Goal: Task Accomplishment & Management: Use online tool/utility

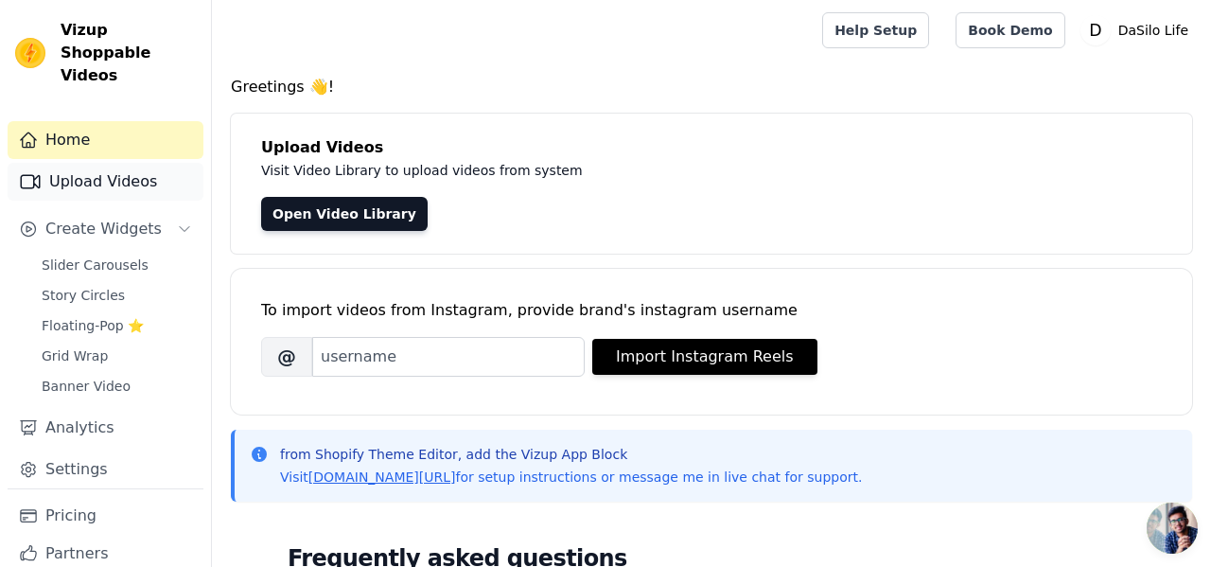
click at [77, 168] on link "Upload Videos" at bounding box center [106, 182] width 196 height 38
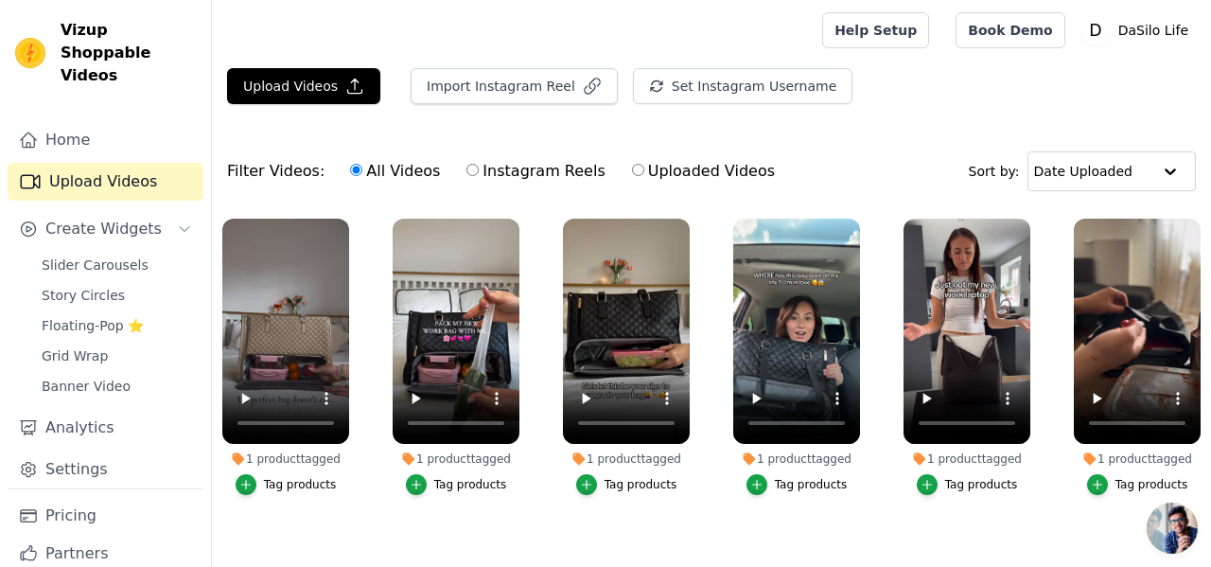
click at [373, 214] on ul "1 product tagged Tag products 1 product tagged Tag products 1 product tagged Ta…" at bounding box center [711, 390] width 999 height 365
click at [345, 221] on icon "button" at bounding box center [346, 223] width 8 height 8
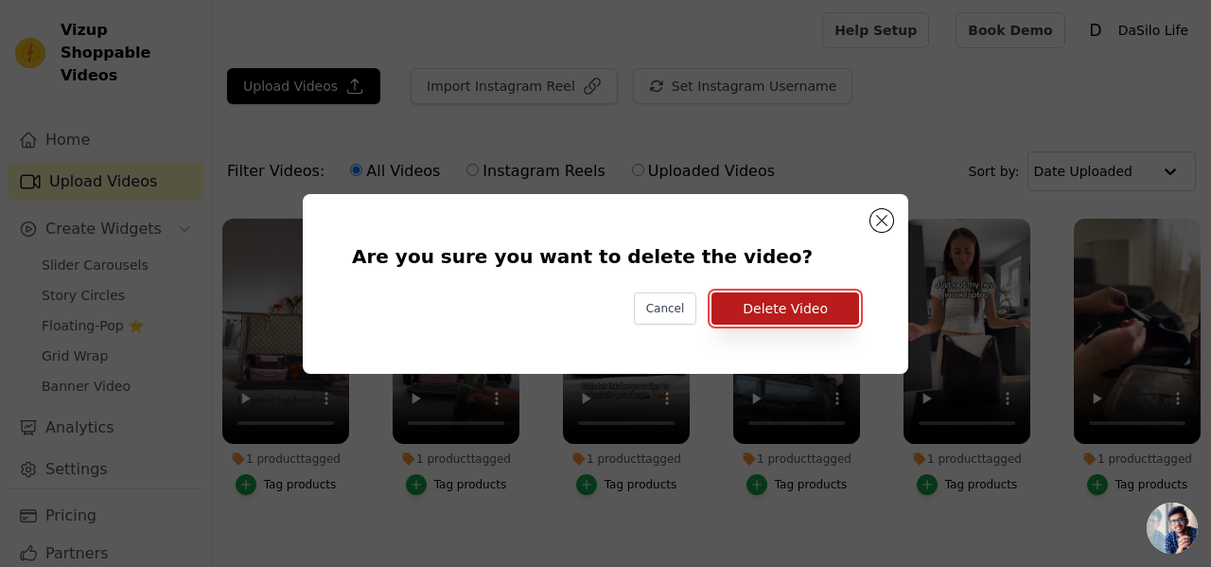
click at [829, 309] on button "Delete Video" at bounding box center [786, 308] width 148 height 32
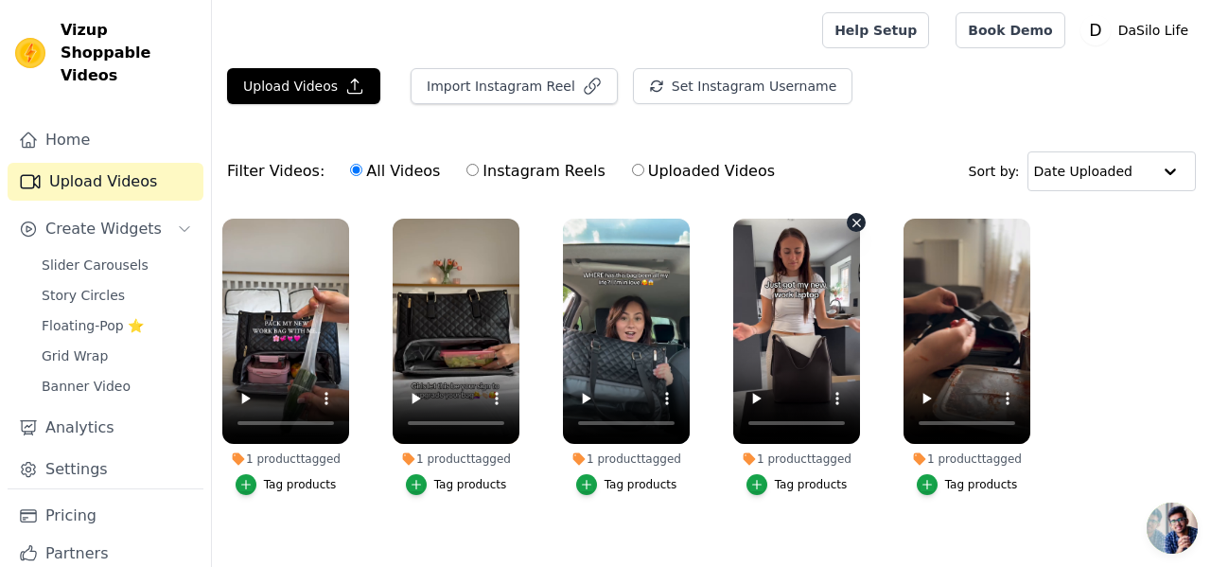
click at [855, 220] on icon "button" at bounding box center [857, 223] width 8 height 8
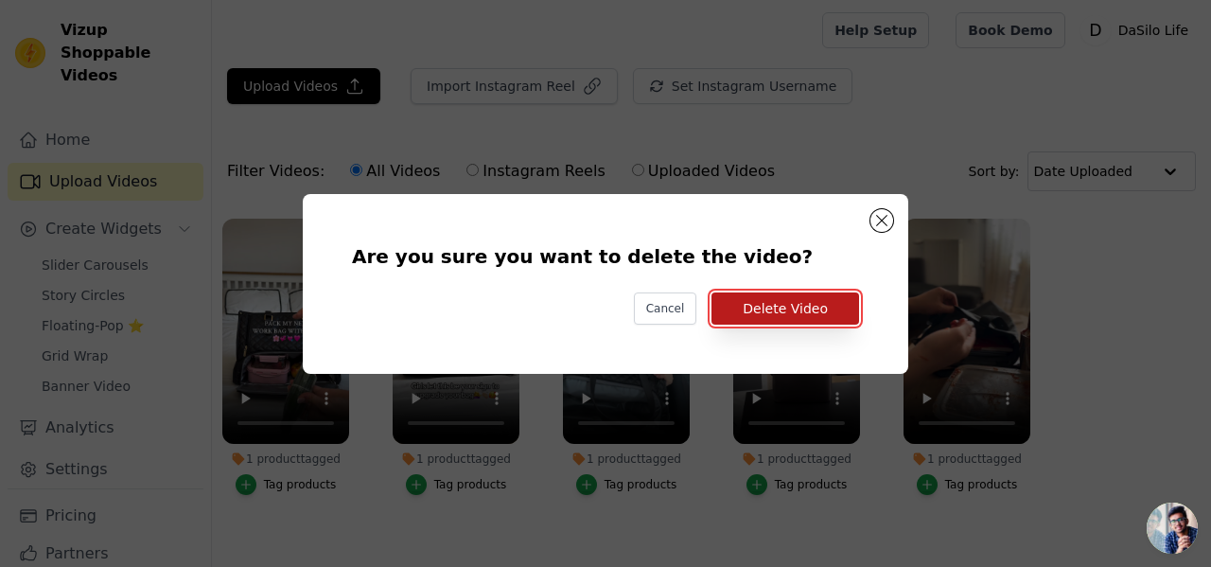
click at [828, 307] on button "Delete Video" at bounding box center [786, 308] width 148 height 32
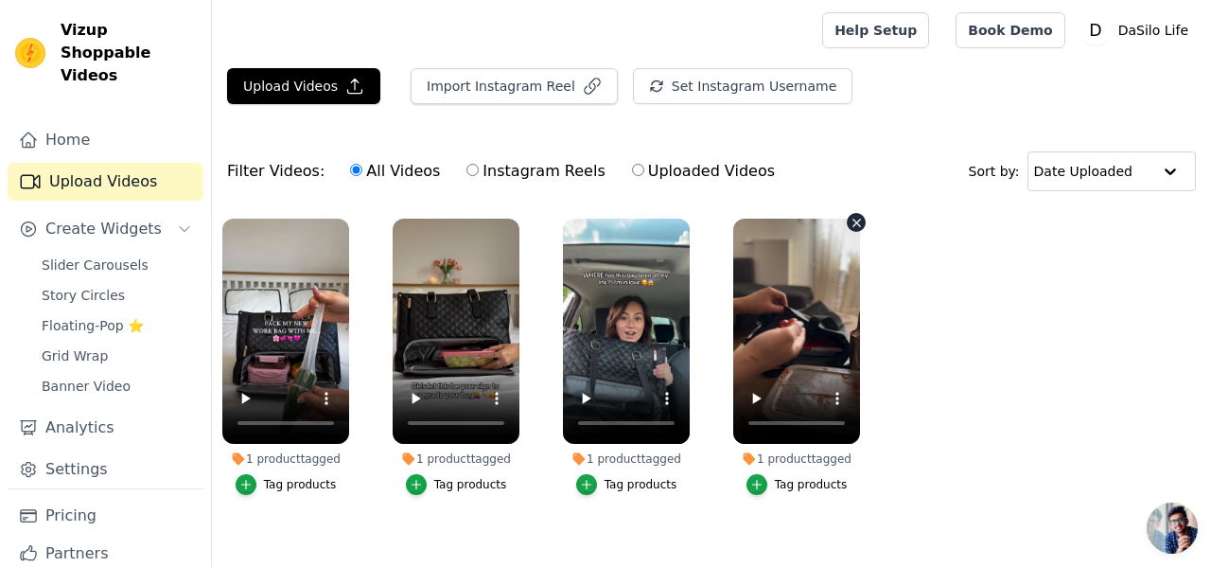
click at [858, 222] on icon "button" at bounding box center [857, 223] width 14 height 14
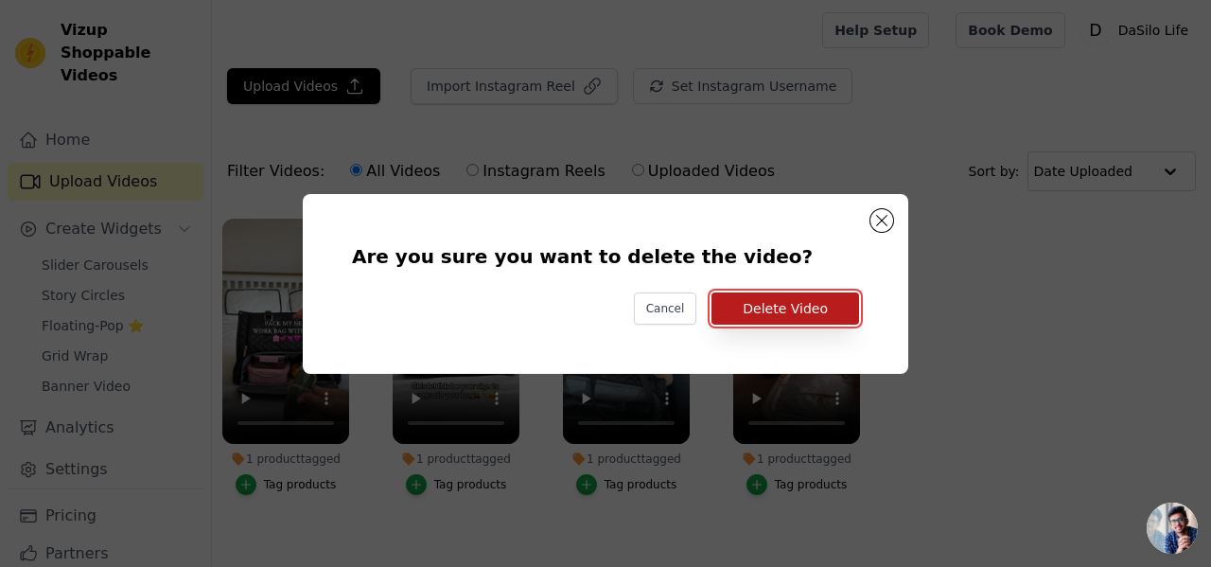
click at [822, 308] on button "Delete Video" at bounding box center [786, 308] width 148 height 32
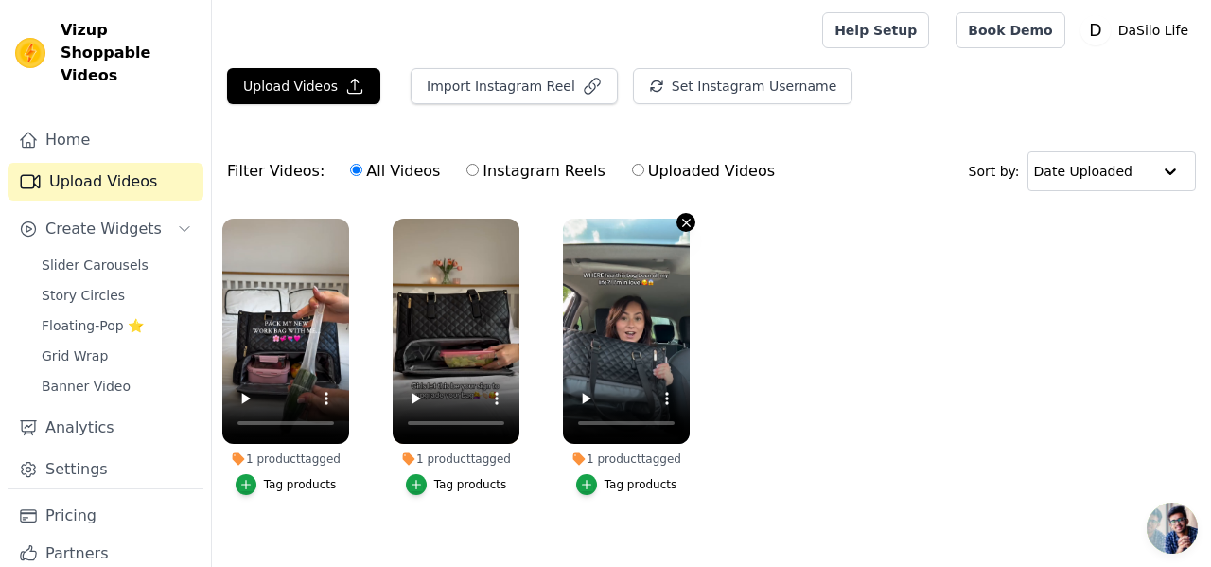
click at [685, 221] on icon "button" at bounding box center [686, 223] width 8 height 8
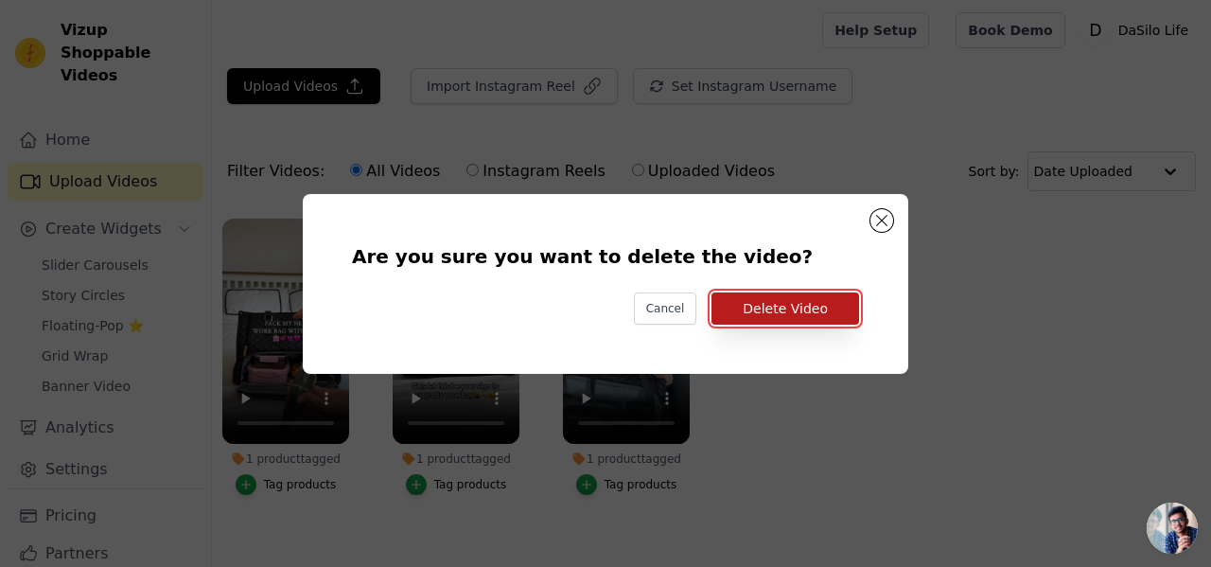
click at [790, 306] on button "Delete Video" at bounding box center [786, 308] width 148 height 32
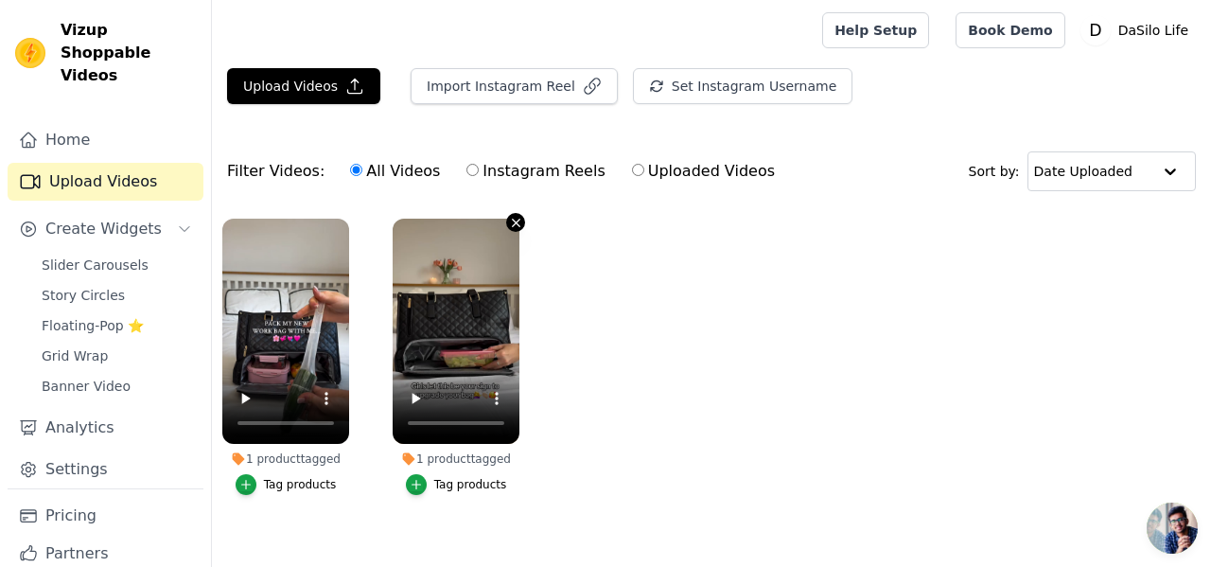
click at [510, 221] on icon "button" at bounding box center [516, 223] width 14 height 14
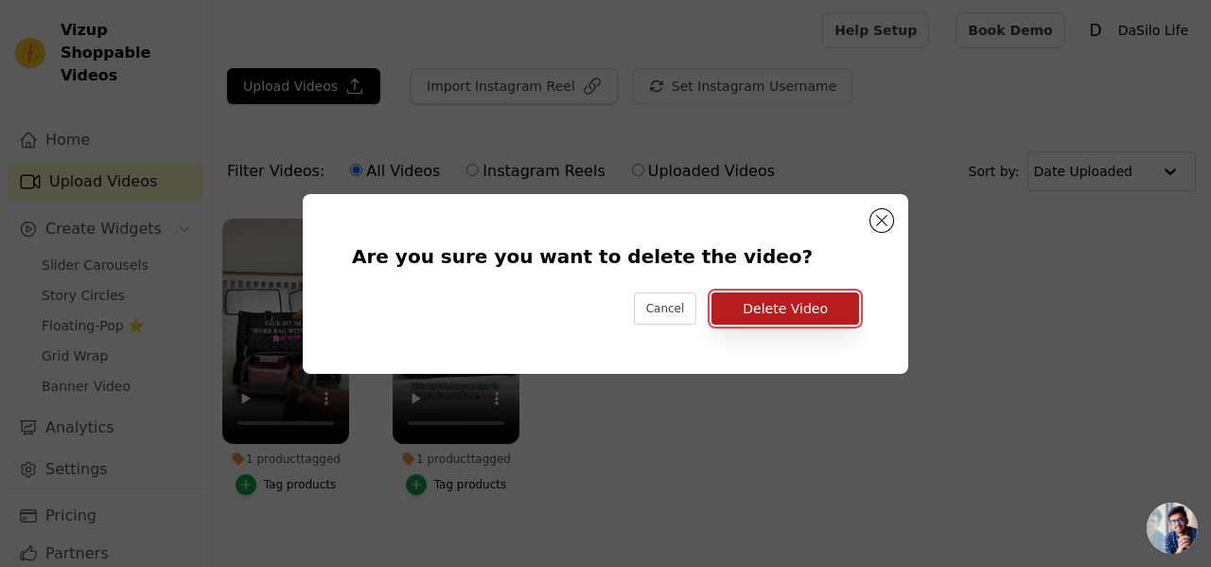
click at [794, 317] on button "Delete Video" at bounding box center [786, 308] width 148 height 32
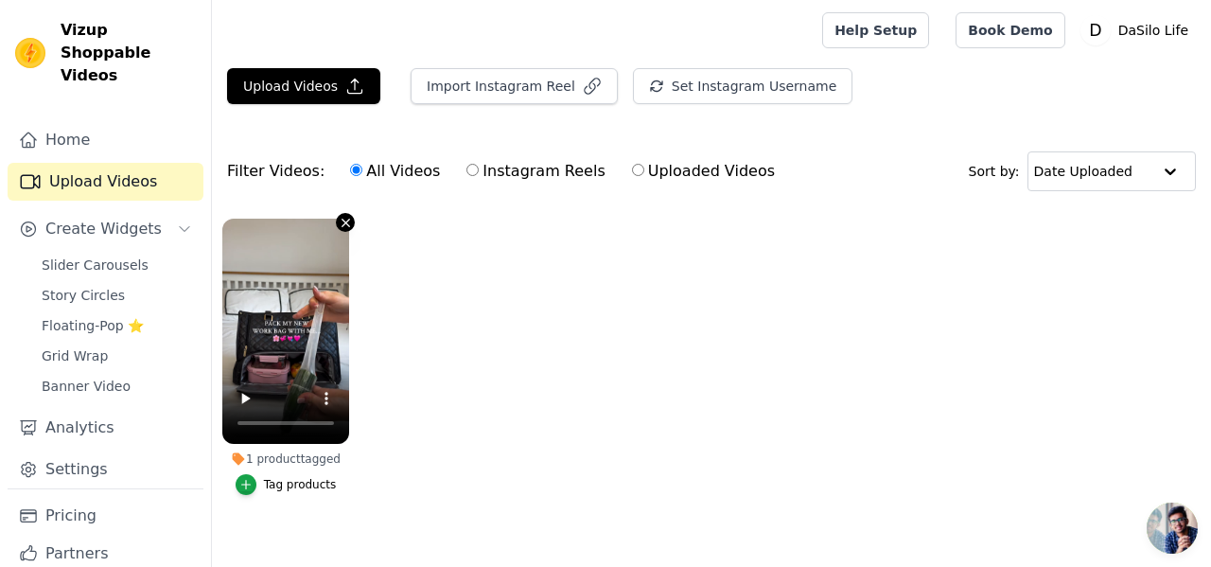
click at [343, 221] on icon "button" at bounding box center [346, 223] width 14 height 14
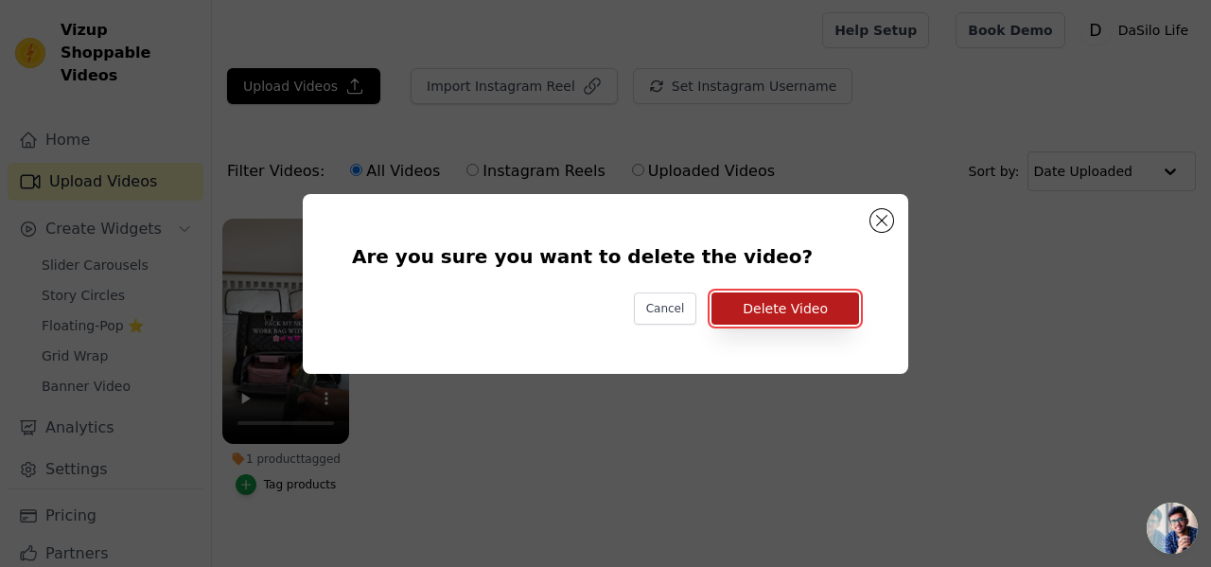
click at [804, 312] on button "Delete Video" at bounding box center [786, 308] width 148 height 32
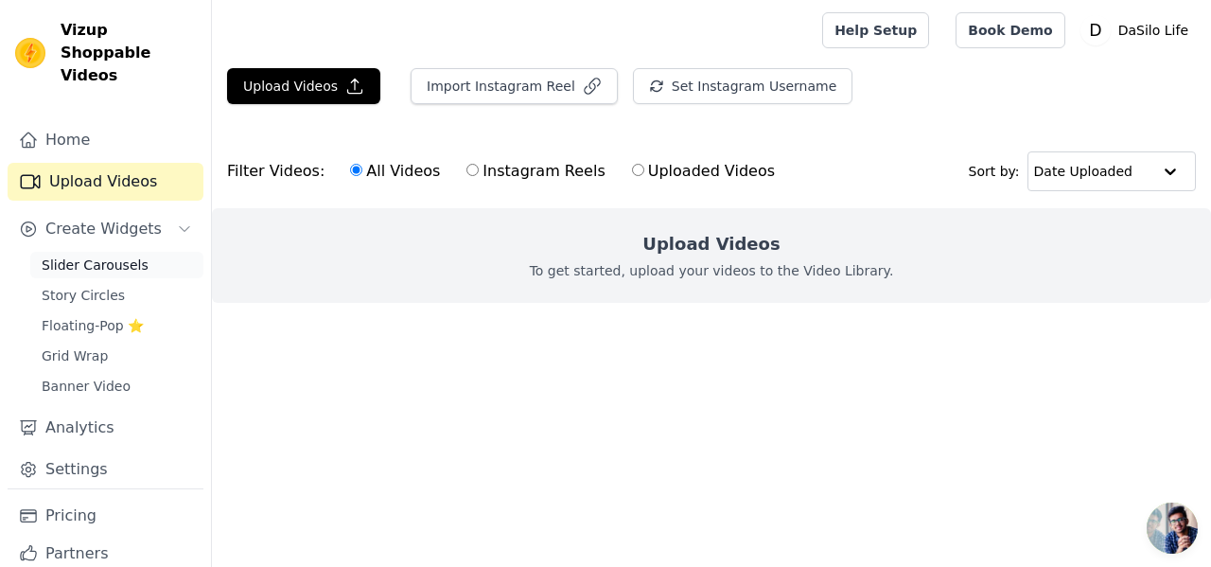
click at [99, 256] on span "Slider Carousels" at bounding box center [95, 265] width 107 height 19
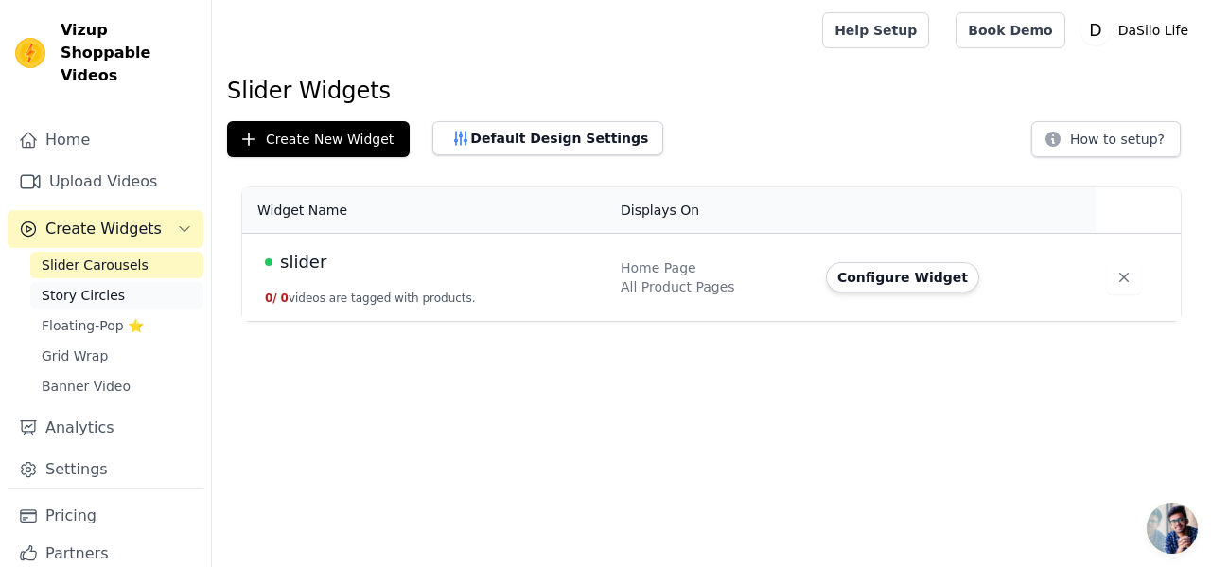
click at [106, 286] on span "Story Circles" at bounding box center [83, 295] width 83 height 19
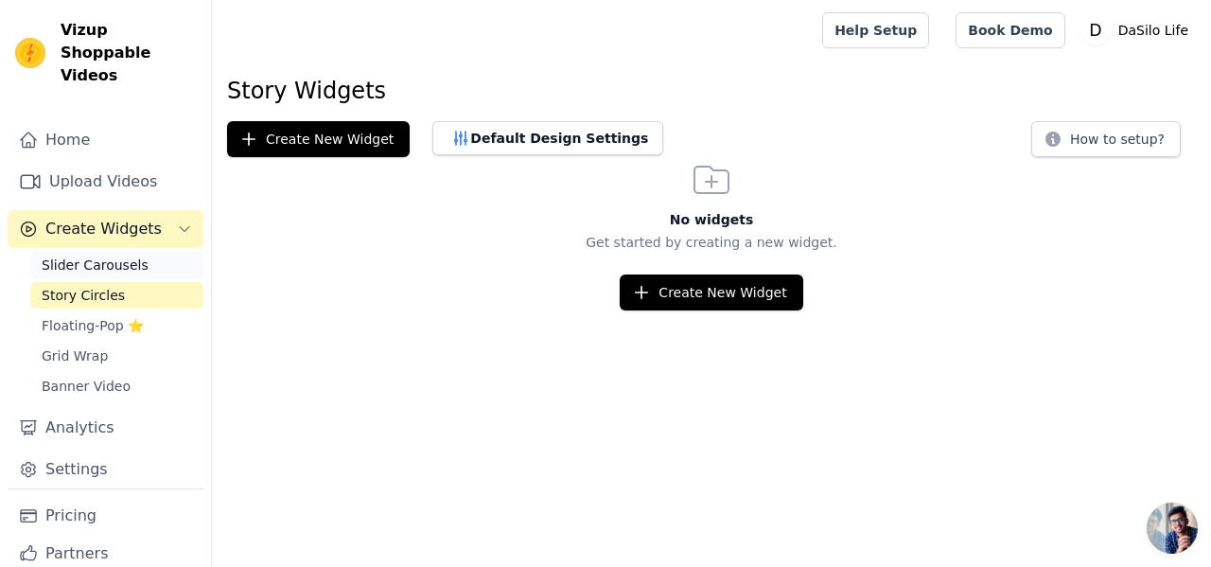
click at [129, 256] on span "Slider Carousels" at bounding box center [95, 265] width 107 height 19
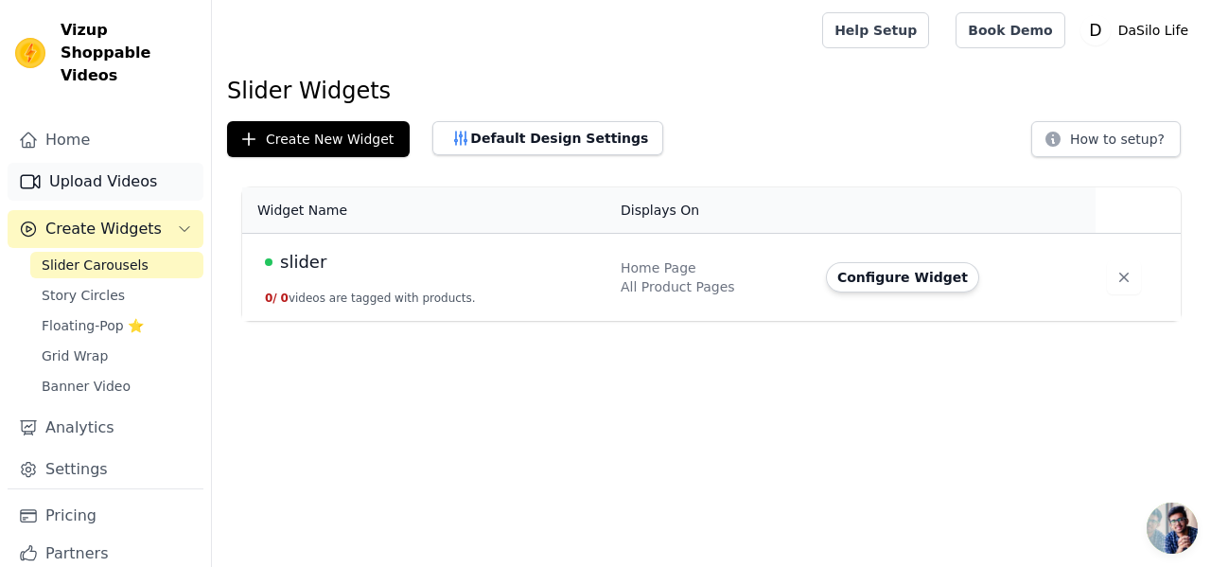
click at [115, 163] on link "Upload Videos" at bounding box center [106, 182] width 196 height 38
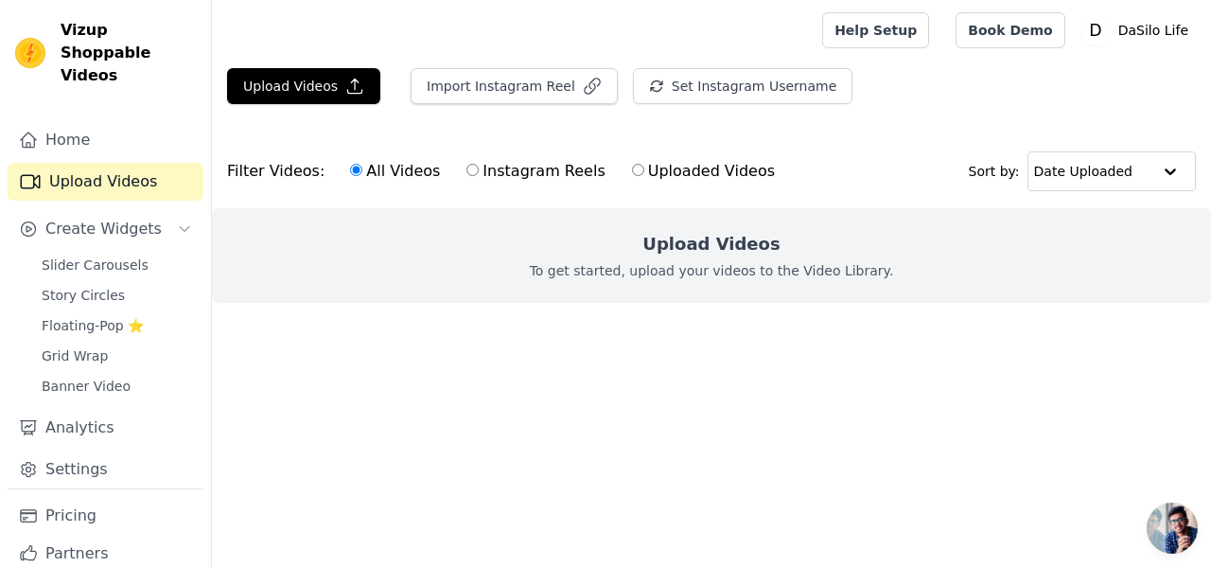
click at [632, 166] on input "Uploaded Videos" at bounding box center [638, 170] width 12 height 12
radio input "true"
click at [296, 82] on button "Upload Videos" at bounding box center [303, 86] width 153 height 36
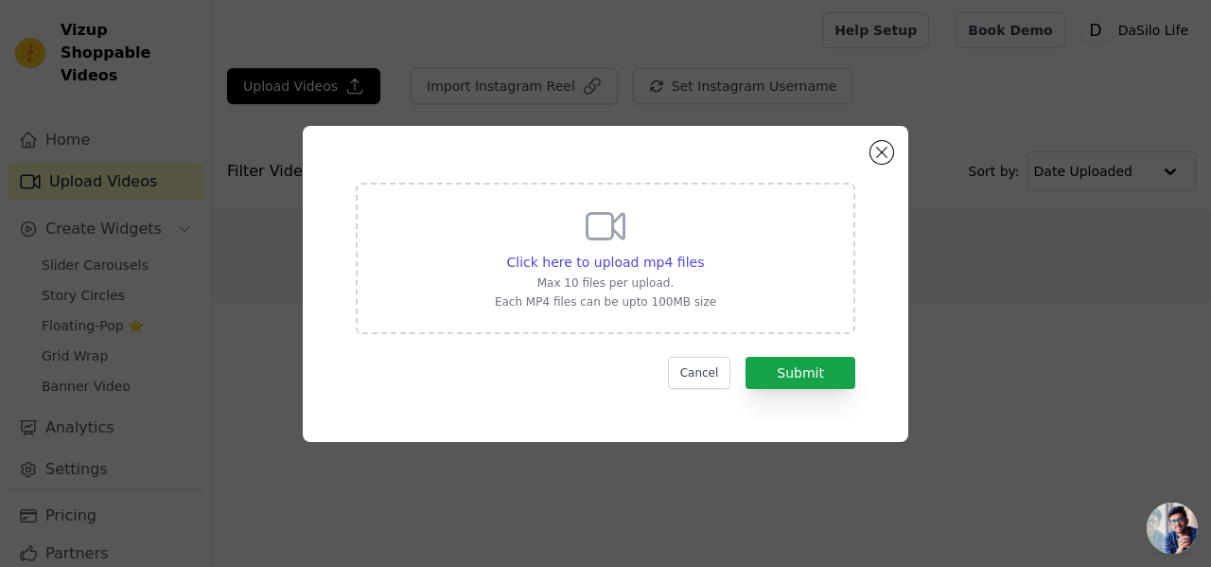
click at [595, 215] on icon at bounding box center [605, 225] width 45 height 45
click at [703, 252] on input "Click here to upload mp4 files Max 10 files per upload. Each MP4 files can be u…" at bounding box center [703, 252] width 1 height 1
type input "C:\fakepath\The SCENT to your cat’s heart♥️Comment “Spray” and I’ll DM the 🔗 to…"
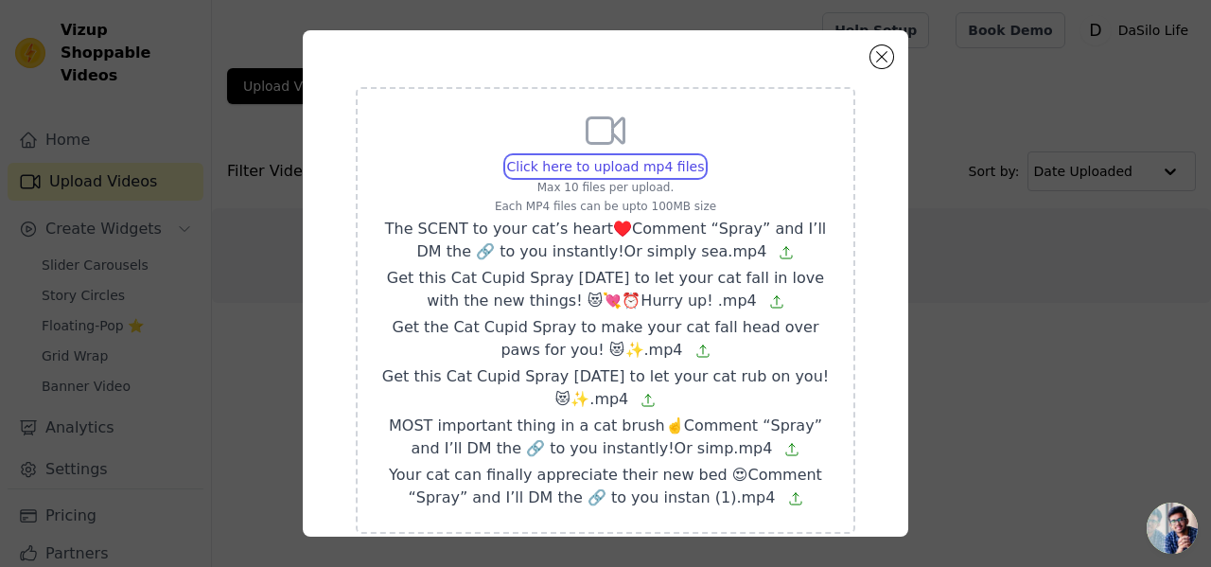
scroll to position [104, 0]
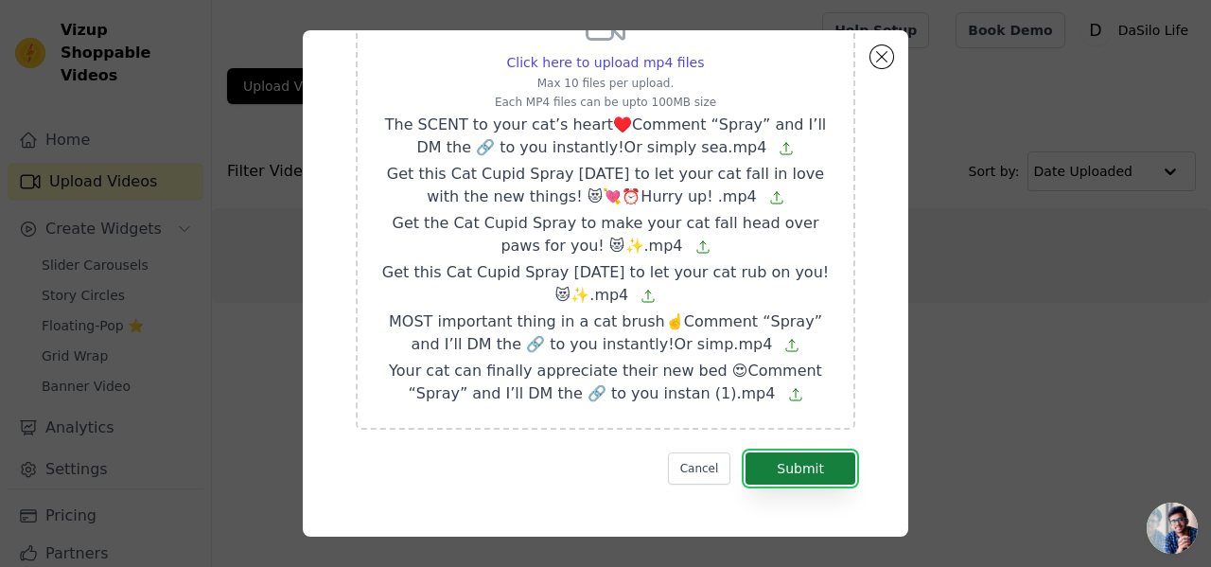
click at [812, 469] on button "Submit" at bounding box center [801, 468] width 110 height 32
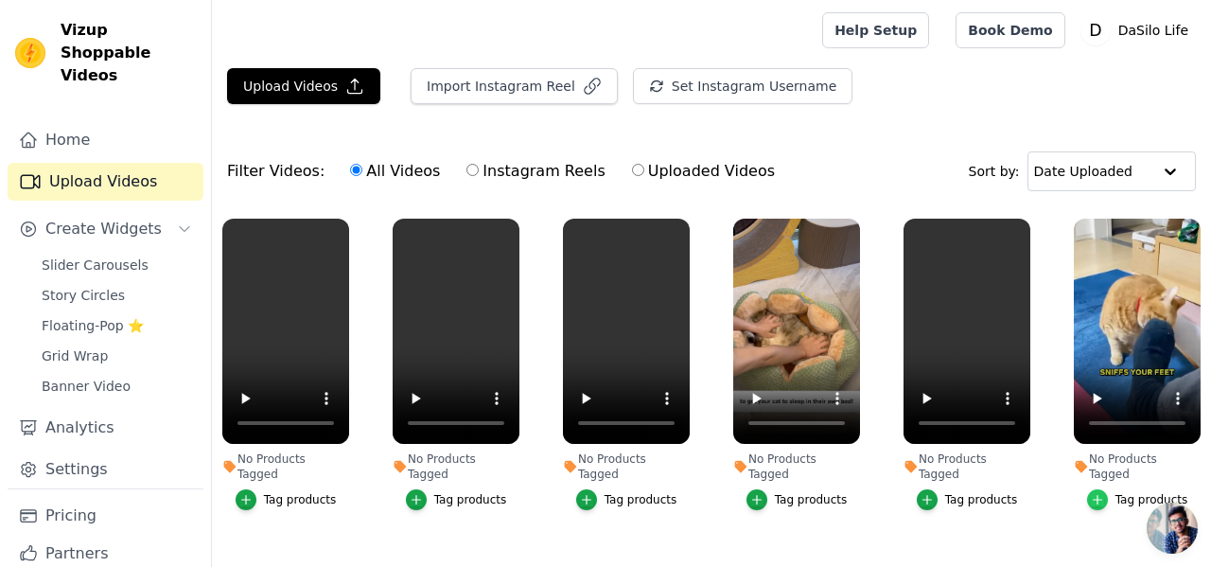
click at [1104, 493] on icon "button" at bounding box center [1097, 499] width 13 height 13
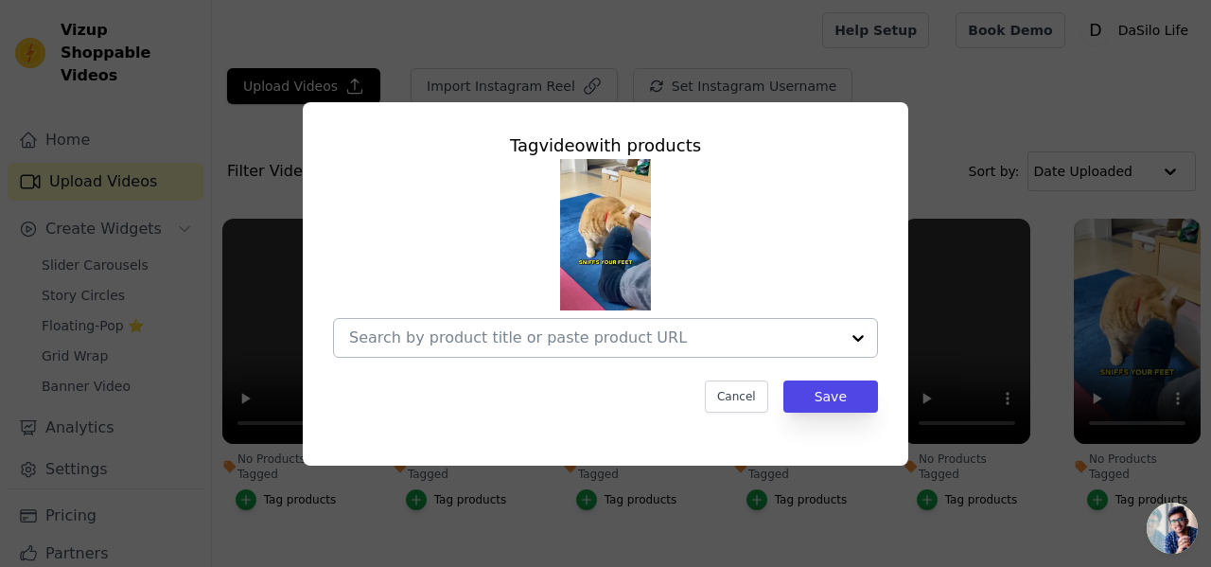
click at [736, 329] on input "No Products Tagged Tag video with products Cancel Save Tag products" at bounding box center [594, 337] width 490 height 18
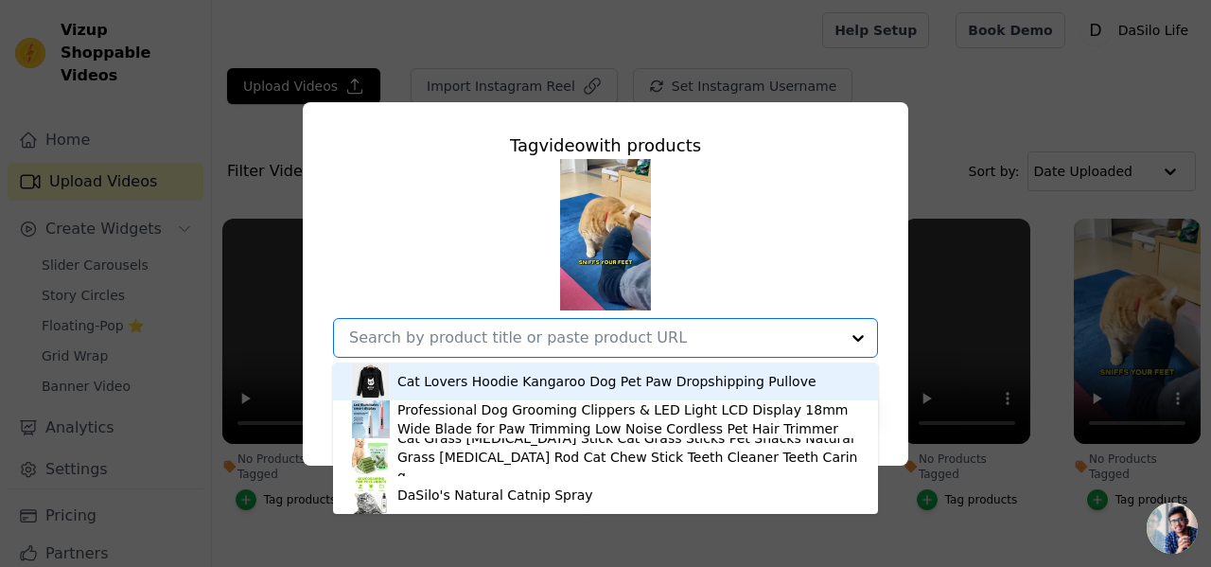
click at [636, 492] on div "DaSilo's Natural Catnip Spray" at bounding box center [605, 495] width 507 height 38
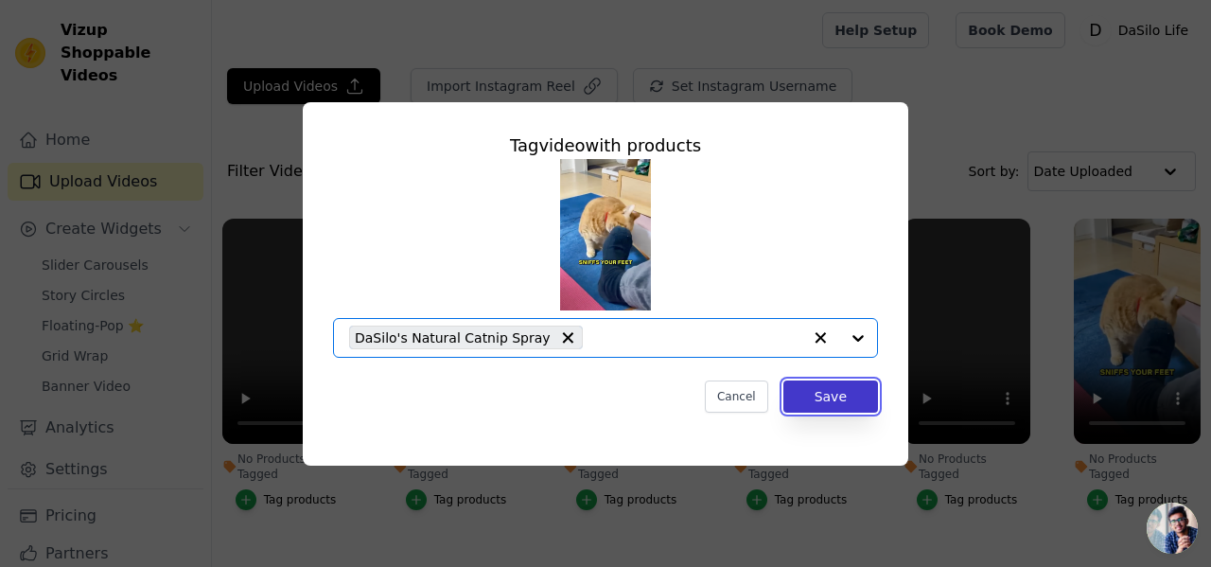
click at [841, 396] on button "Save" at bounding box center [831, 396] width 95 height 32
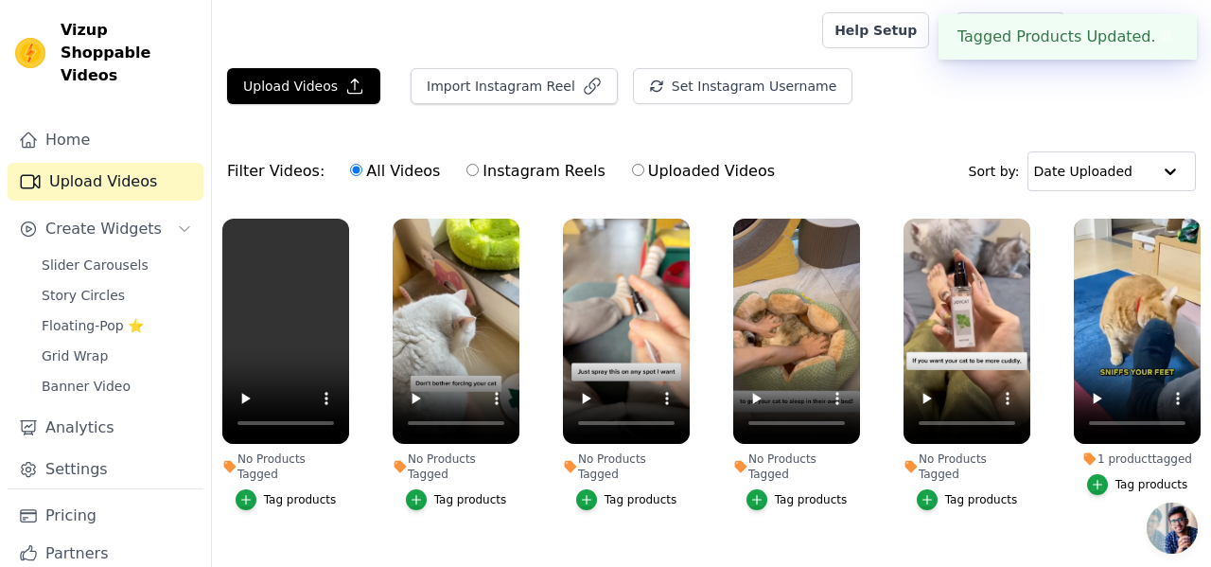
click at [978, 492] on button "Tag products" at bounding box center [967, 499] width 101 height 21
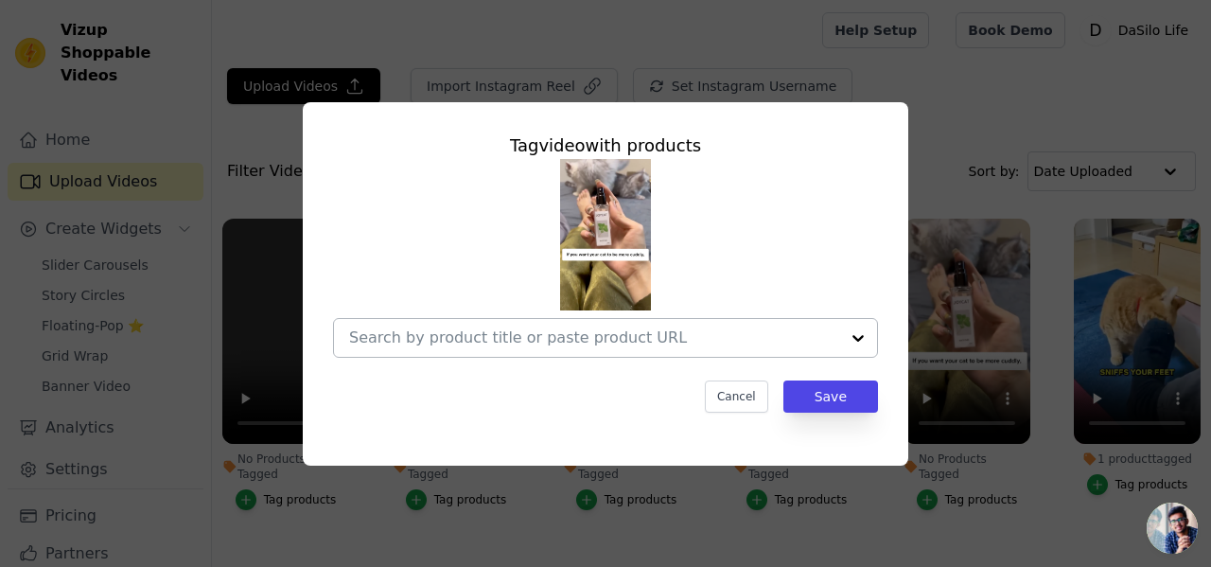
click at [683, 342] on input "No Products Tagged Tag video with products Cancel Save Tag products" at bounding box center [594, 337] width 490 height 18
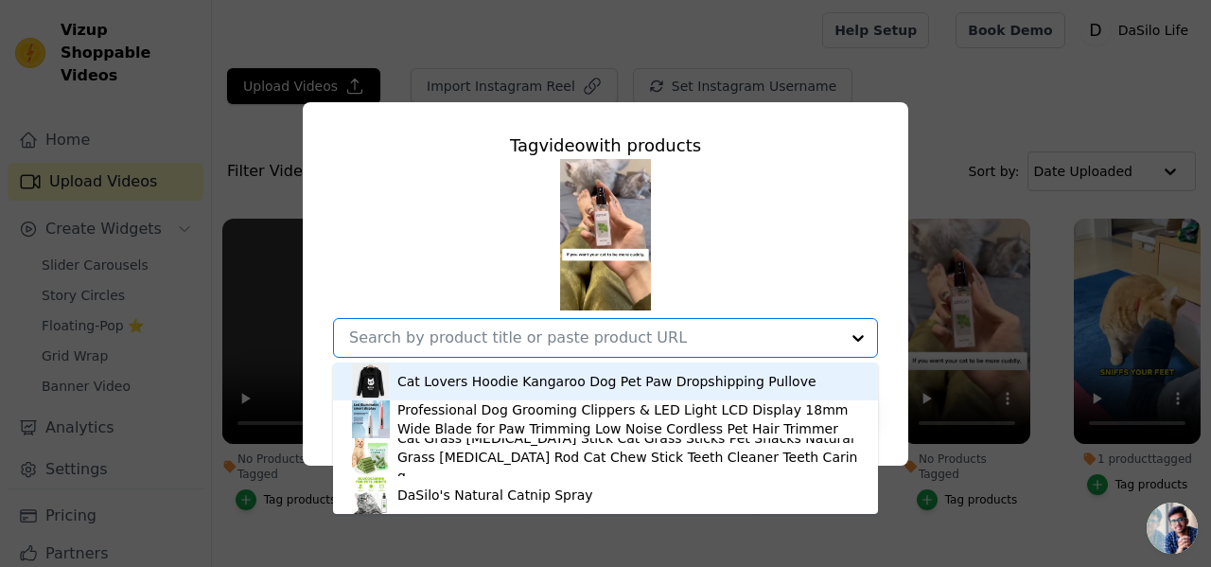
click at [619, 489] on div "DaSilo's Natural Catnip Spray" at bounding box center [605, 495] width 507 height 38
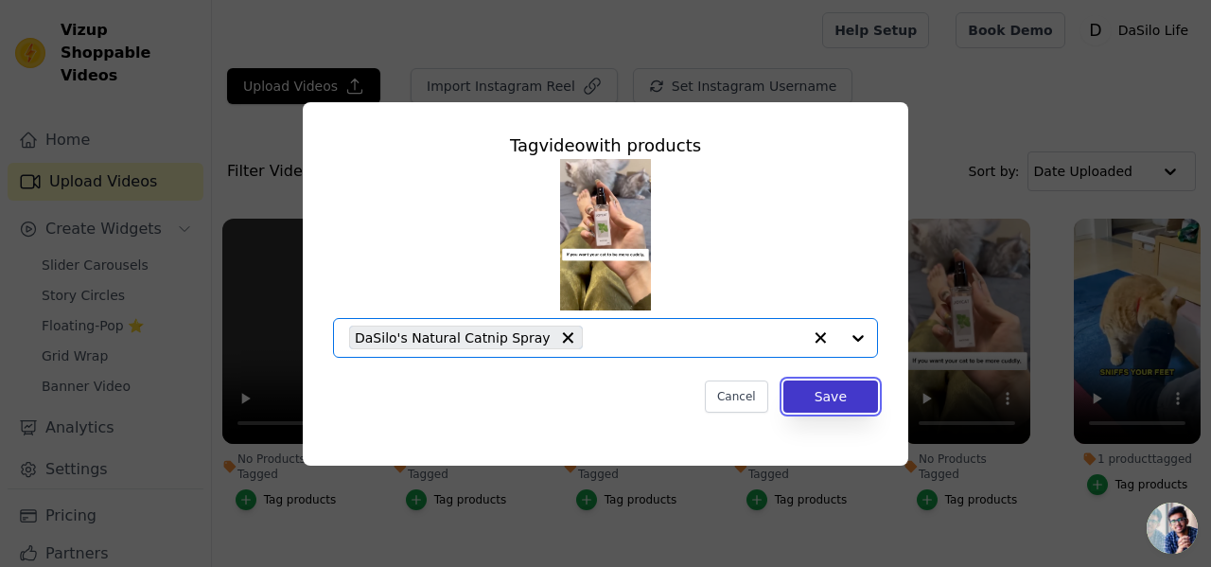
click at [842, 399] on button "Save" at bounding box center [831, 396] width 95 height 32
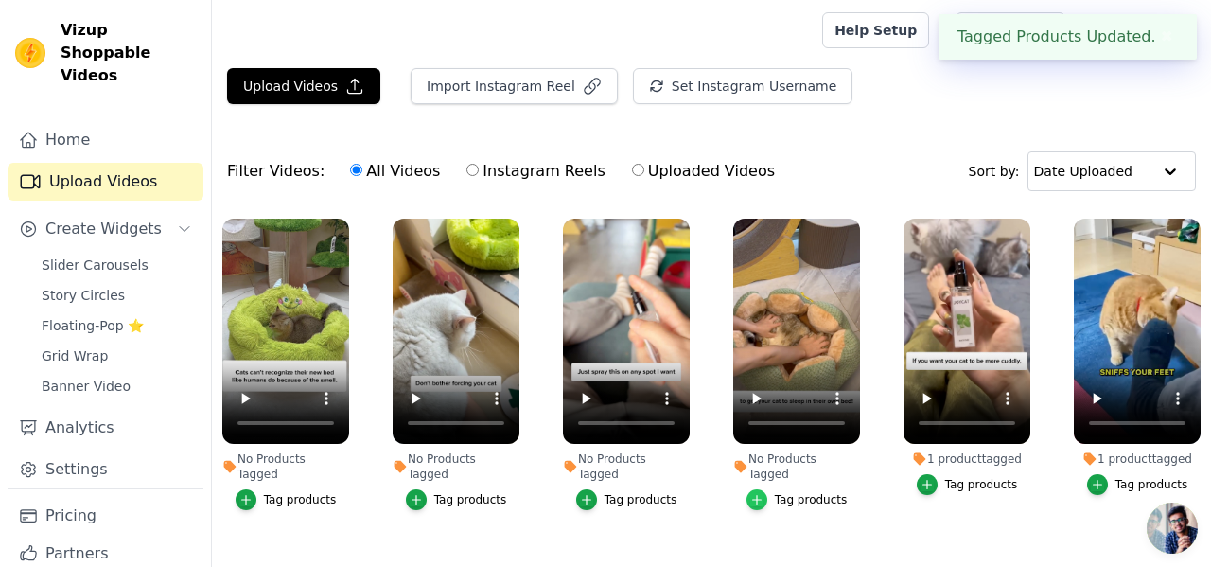
click at [764, 493] on icon "button" at bounding box center [757, 499] width 13 height 13
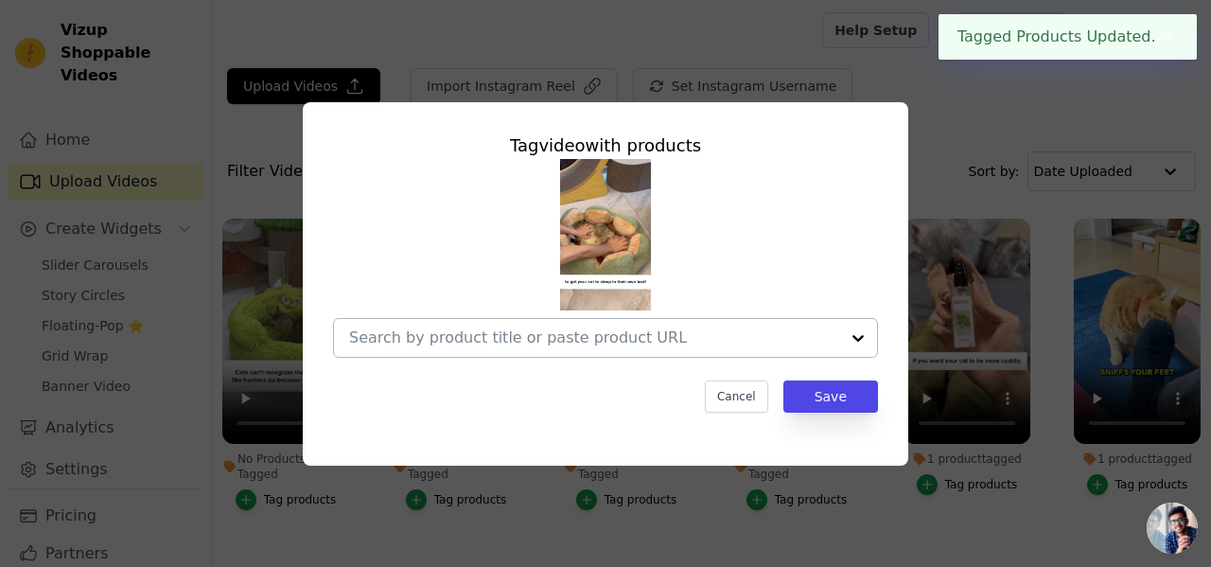
click at [721, 343] on input "No Products Tagged Tag video with products Cancel Save Tag products" at bounding box center [594, 337] width 490 height 18
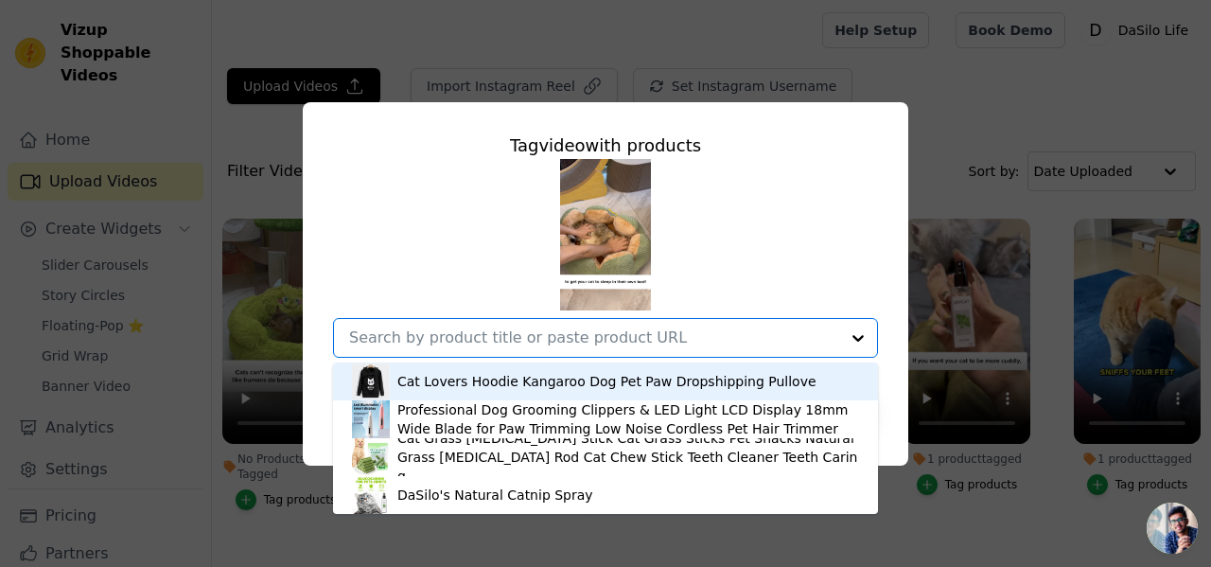
click at [592, 501] on div "DaSilo's Natural Catnip Spray" at bounding box center [605, 495] width 507 height 38
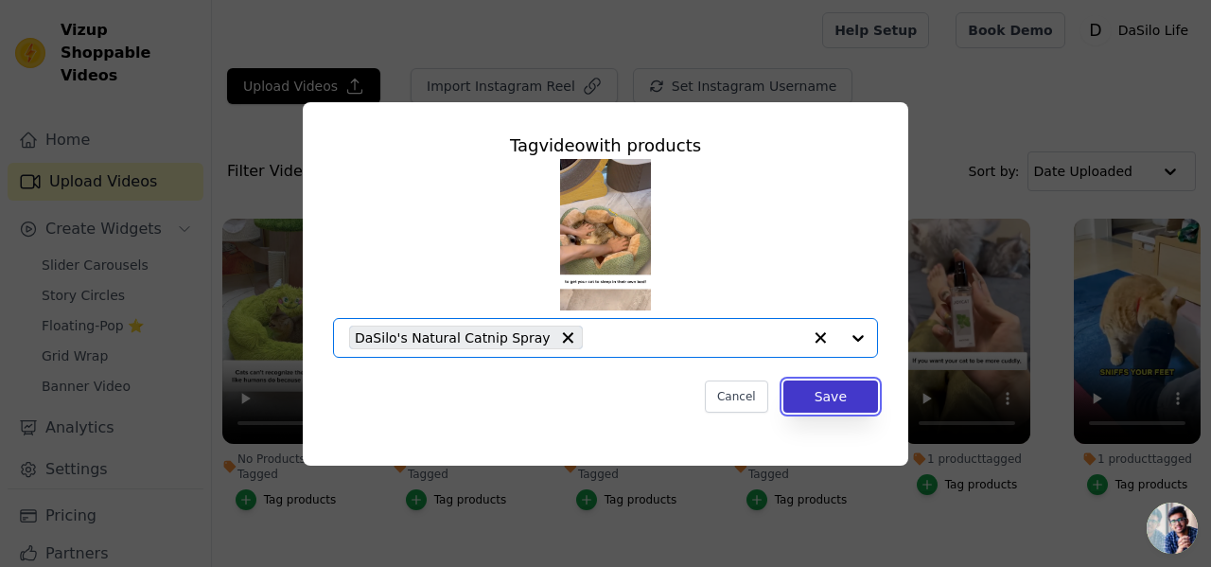
click at [841, 393] on button "Save" at bounding box center [831, 396] width 95 height 32
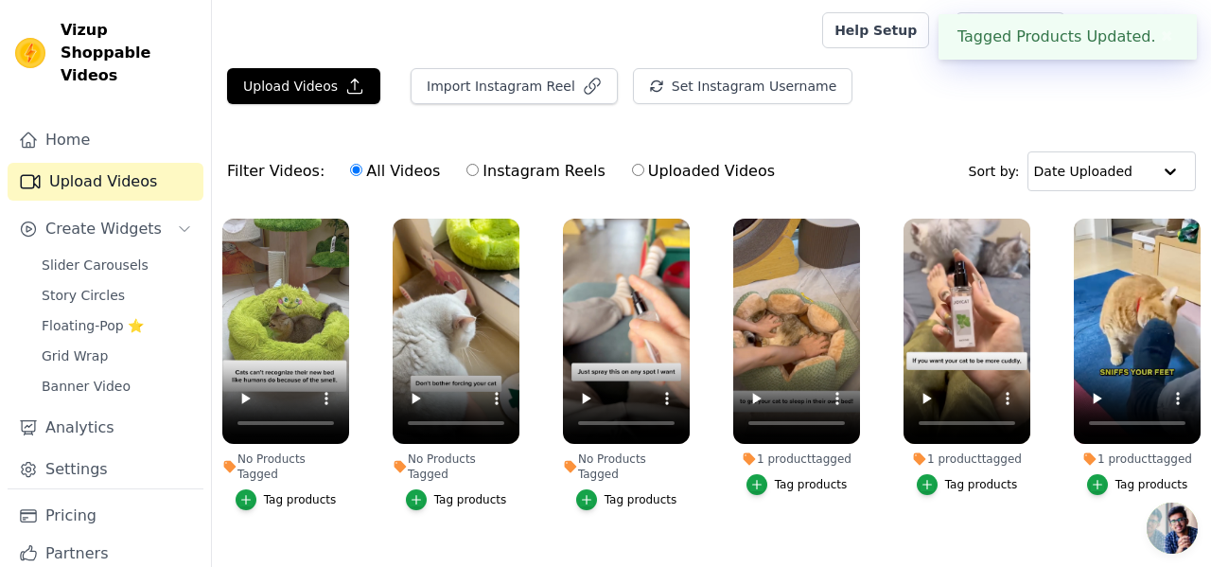
click at [641, 464] on div "No Products Tagged" at bounding box center [626, 466] width 127 height 30
click at [657, 492] on div "Tag products" at bounding box center [641, 499] width 73 height 15
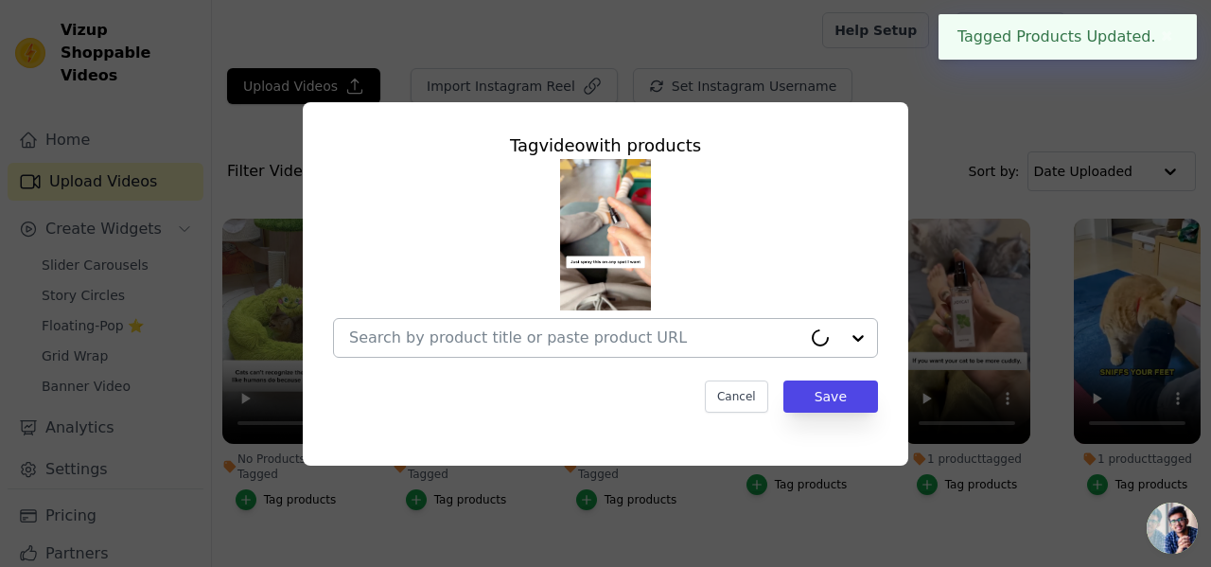
click at [708, 343] on input "No Products Tagged Tag video with products Cancel Save Tag products" at bounding box center [575, 337] width 452 height 18
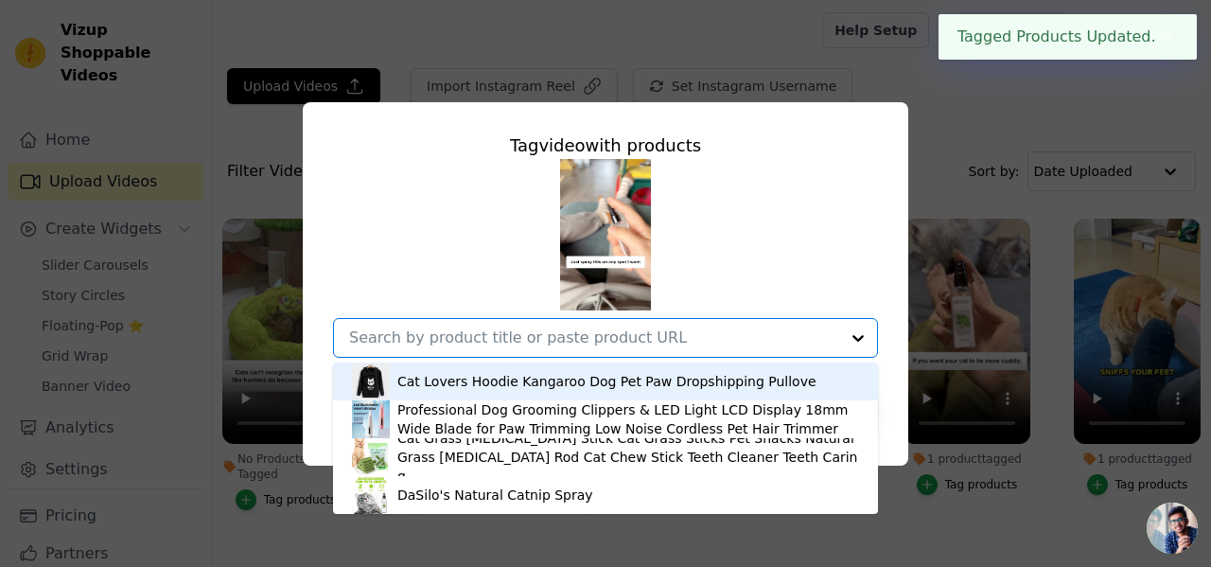
click at [612, 504] on div "DaSilo's Natural Catnip Spray" at bounding box center [605, 495] width 507 height 38
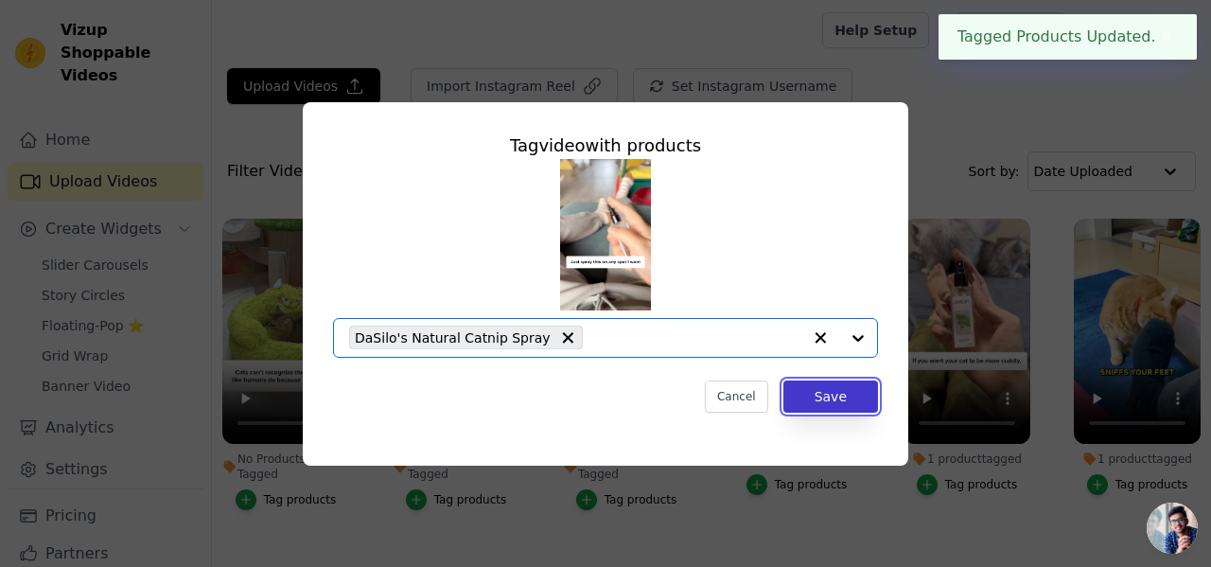
click at [838, 393] on button "Save" at bounding box center [831, 396] width 95 height 32
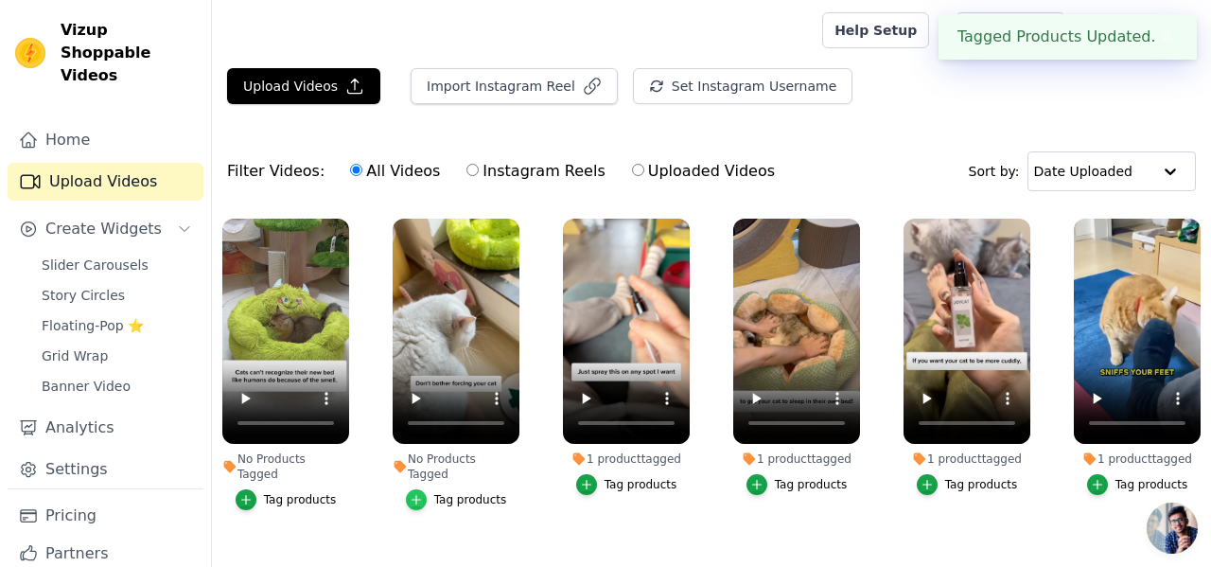
click at [426, 489] on div "button" at bounding box center [416, 499] width 21 height 21
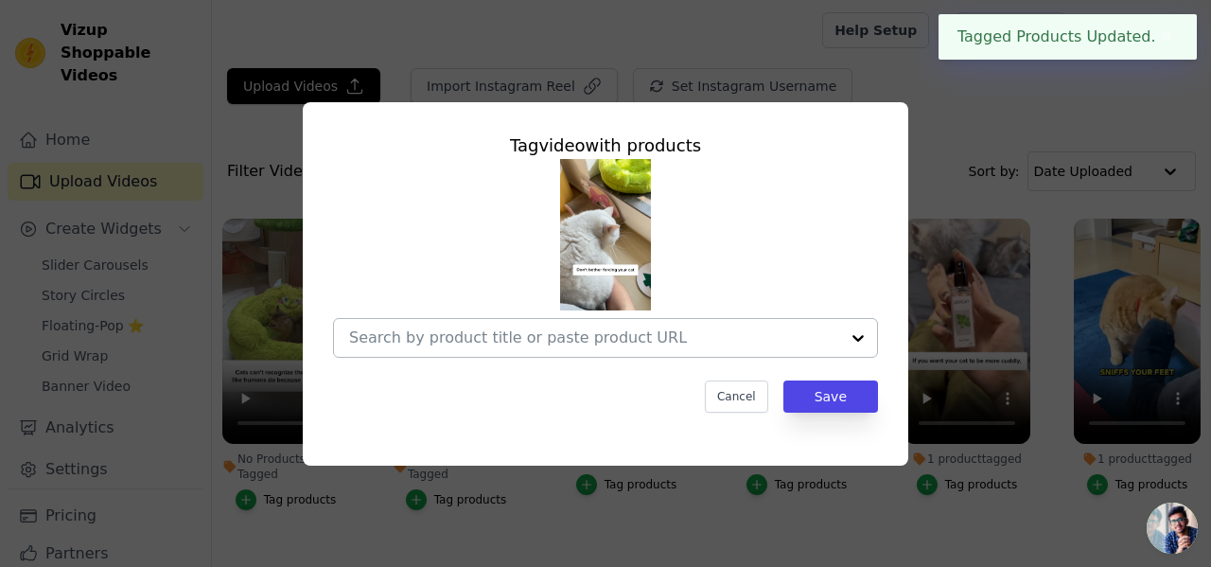
click at [615, 343] on input "No Products Tagged Tag video with products Cancel Save Tag products" at bounding box center [594, 337] width 490 height 18
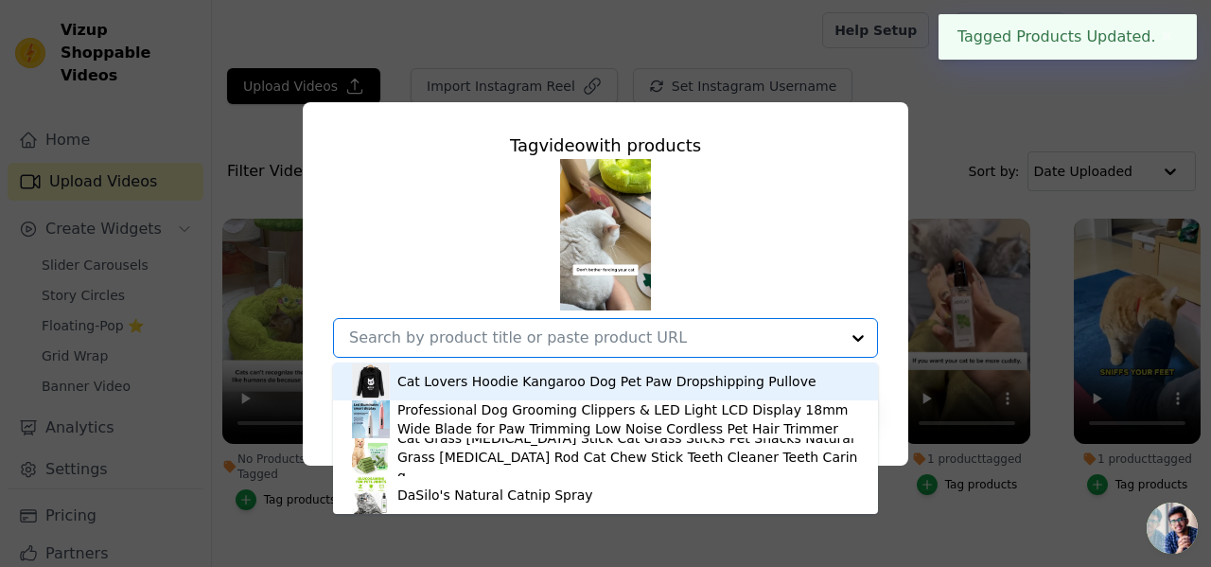
click at [539, 505] on div "DaSilo's Natural Catnip Spray" at bounding box center [605, 495] width 507 height 38
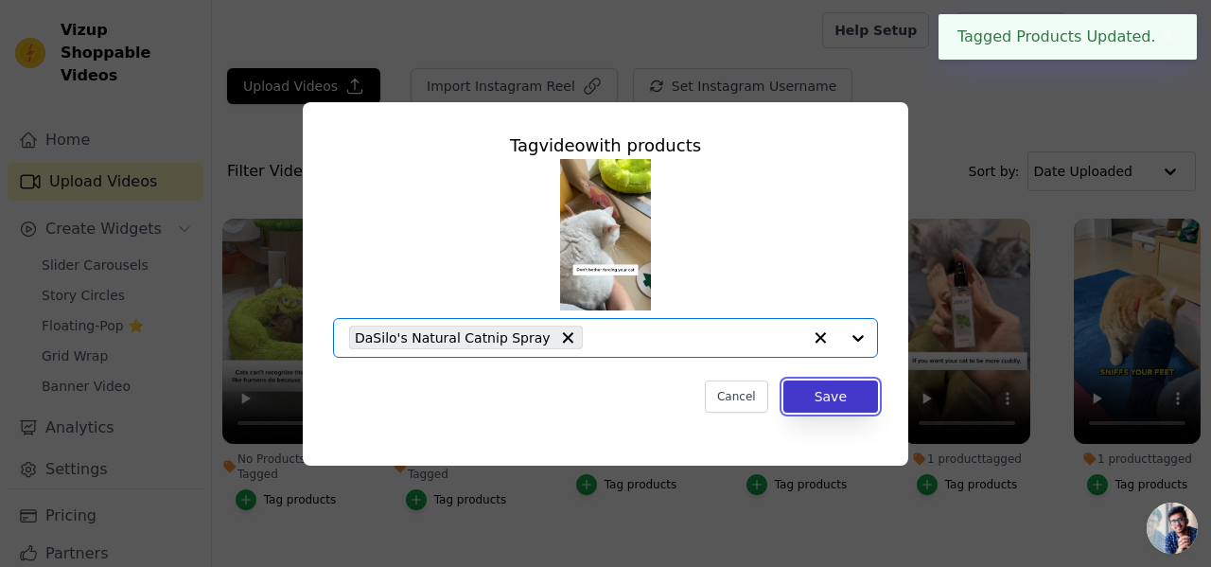
click at [834, 405] on button "Save" at bounding box center [831, 396] width 95 height 32
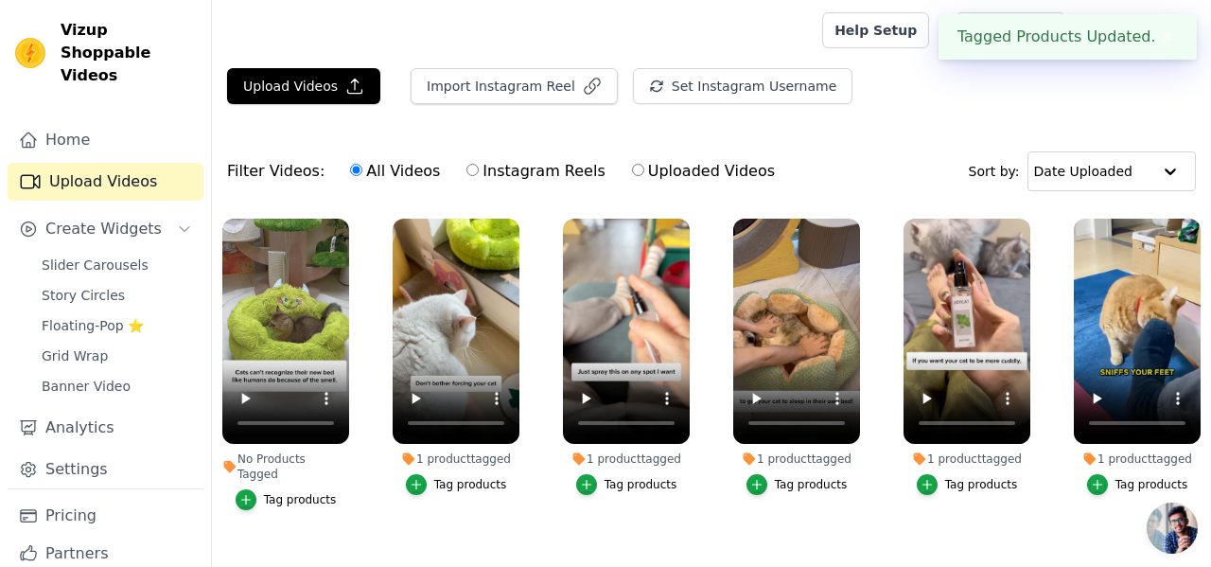
click at [271, 492] on div "Tag products" at bounding box center [300, 499] width 73 height 15
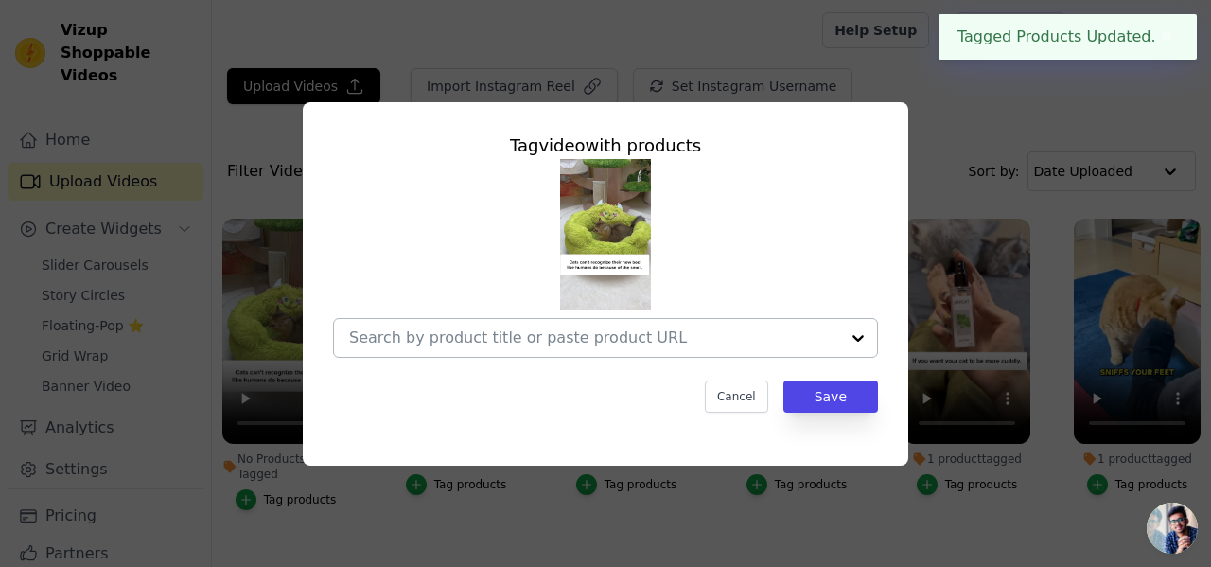
click at [362, 330] on input "No Products Tagged Tag video with products Cancel Save Tag products" at bounding box center [594, 337] width 490 height 18
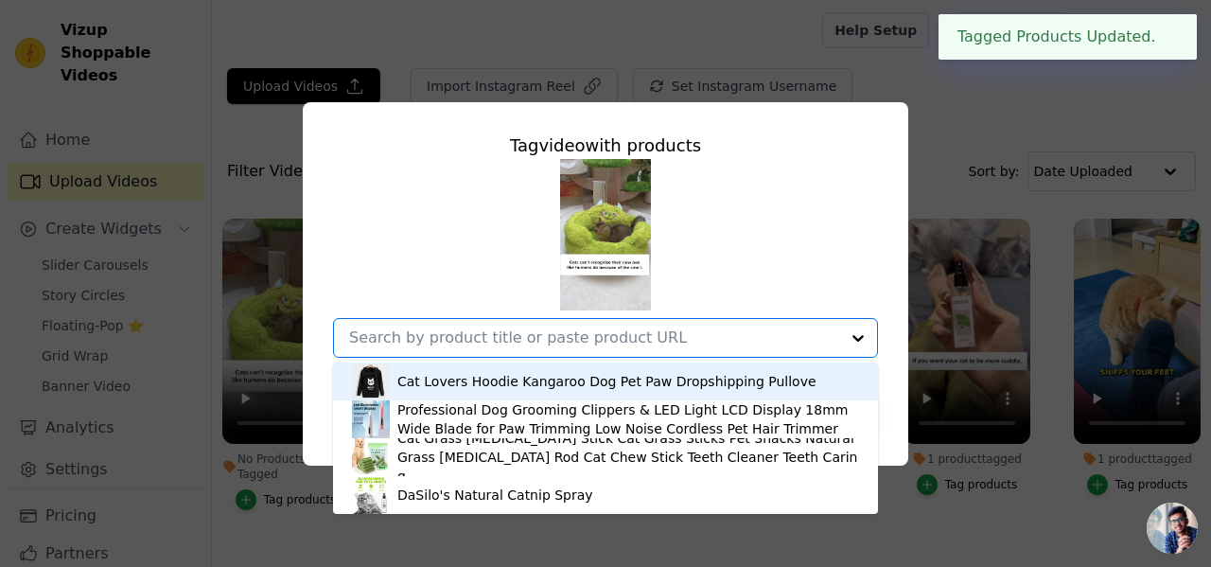
click at [369, 501] on img at bounding box center [371, 495] width 38 height 38
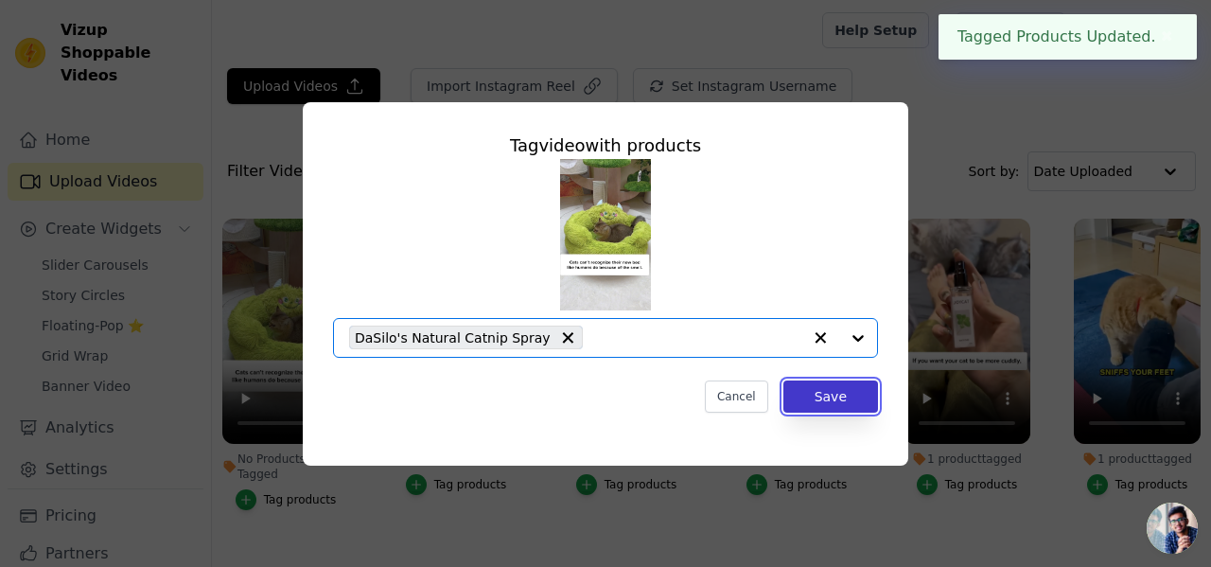
click at [844, 407] on button "Save" at bounding box center [831, 396] width 95 height 32
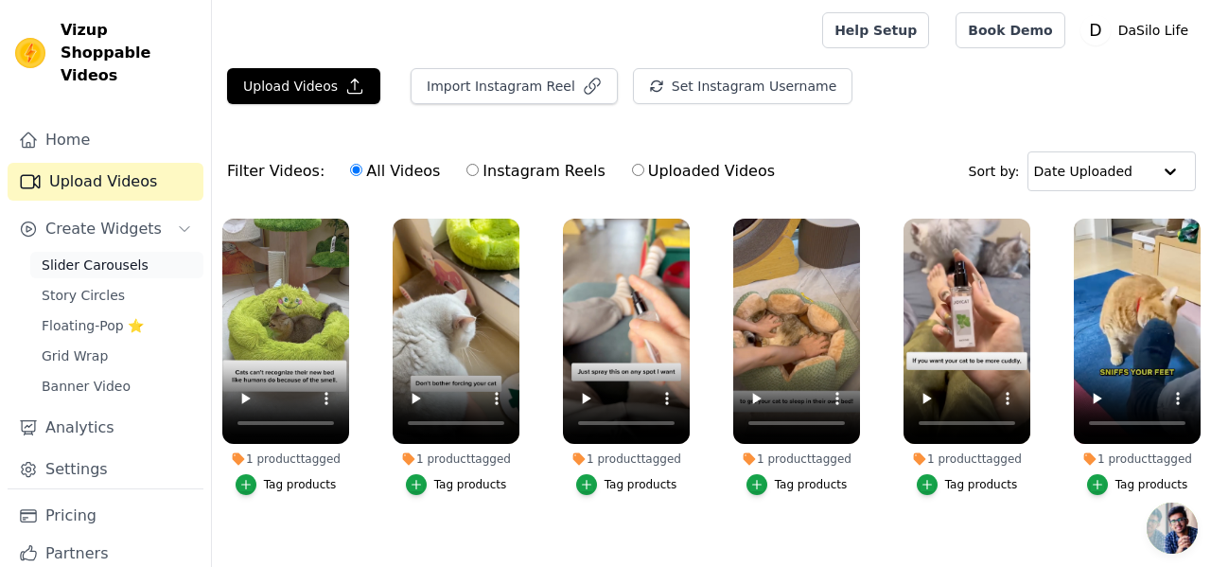
click at [118, 256] on span "Slider Carousels" at bounding box center [95, 265] width 107 height 19
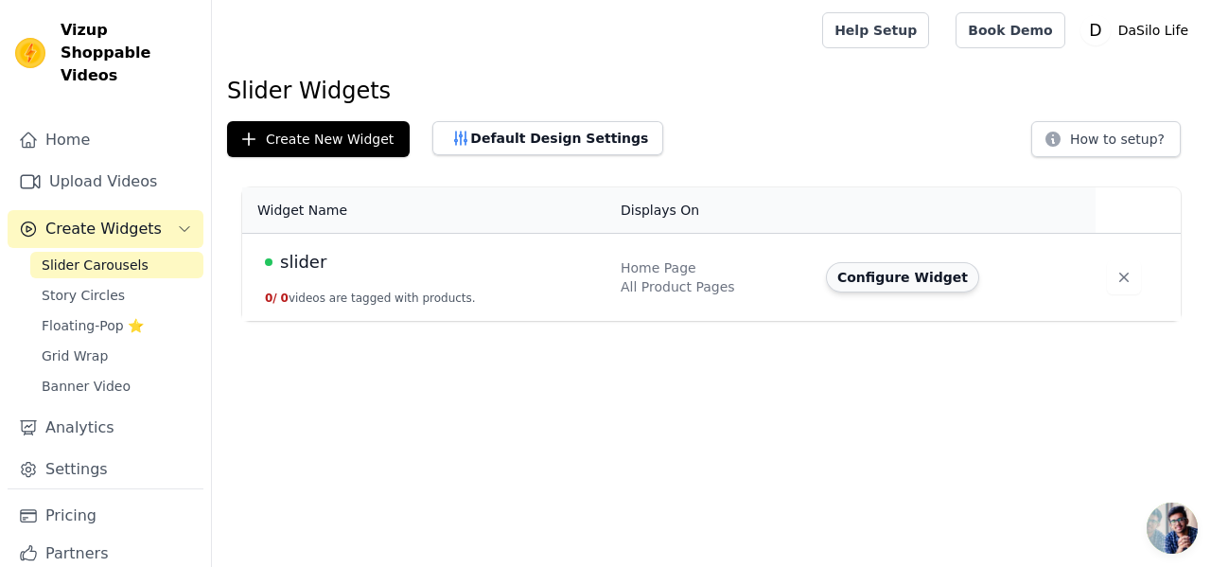
click at [852, 277] on button "Configure Widget" at bounding box center [902, 277] width 153 height 30
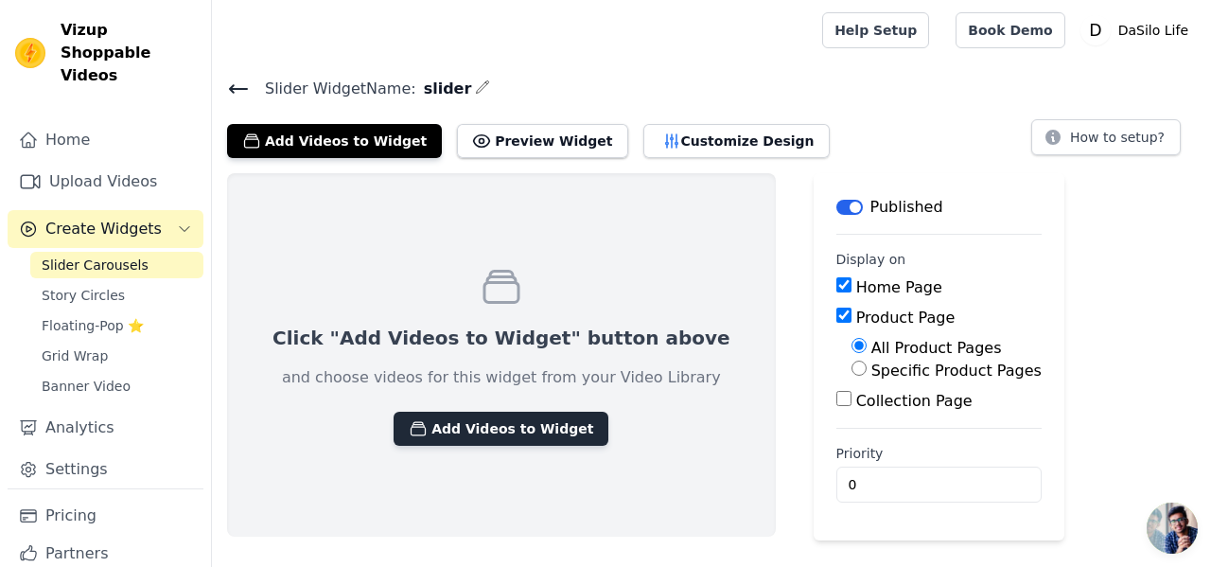
click at [457, 425] on button "Add Videos to Widget" at bounding box center [501, 429] width 215 height 34
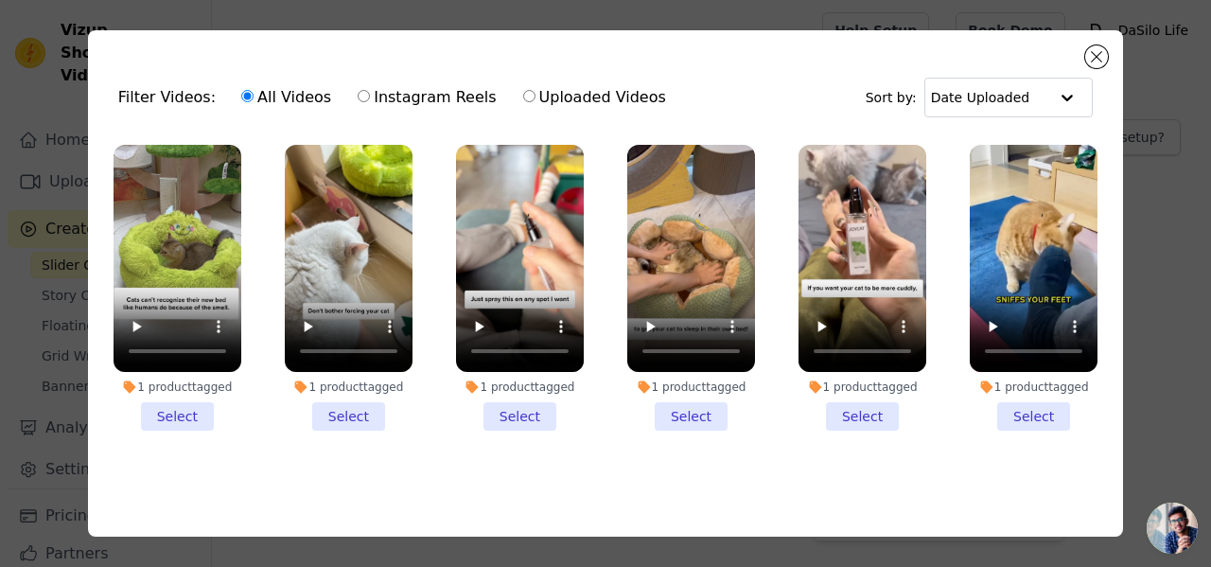
click at [161, 409] on li "1 product tagged Select" at bounding box center [178, 288] width 128 height 286
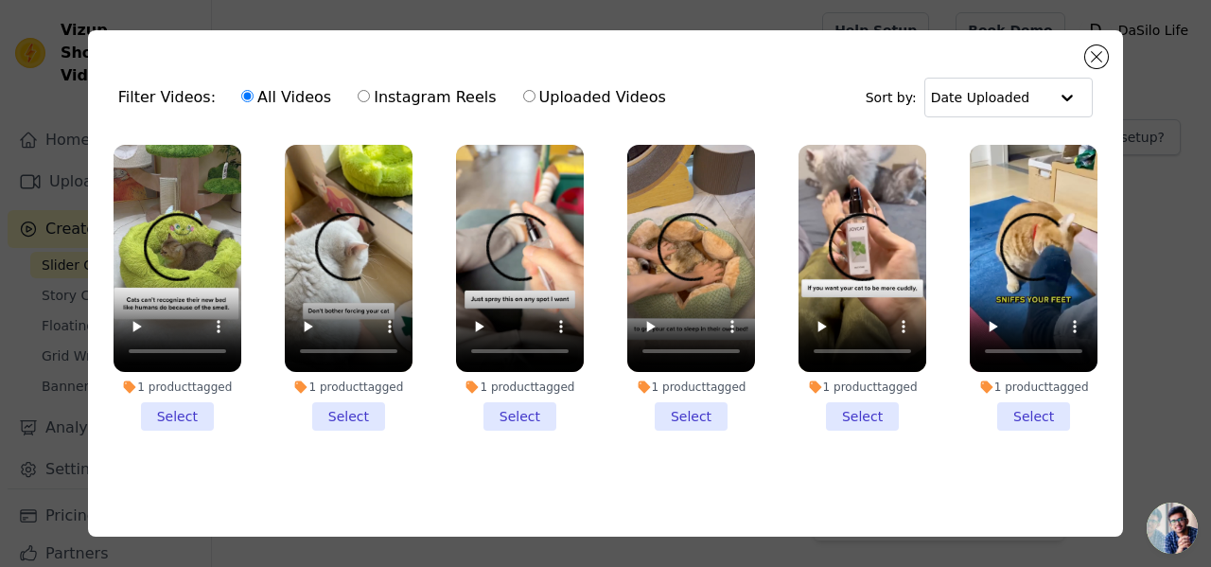
click at [0, 0] on input "1 product tagged Select" at bounding box center [0, 0] width 0 height 0
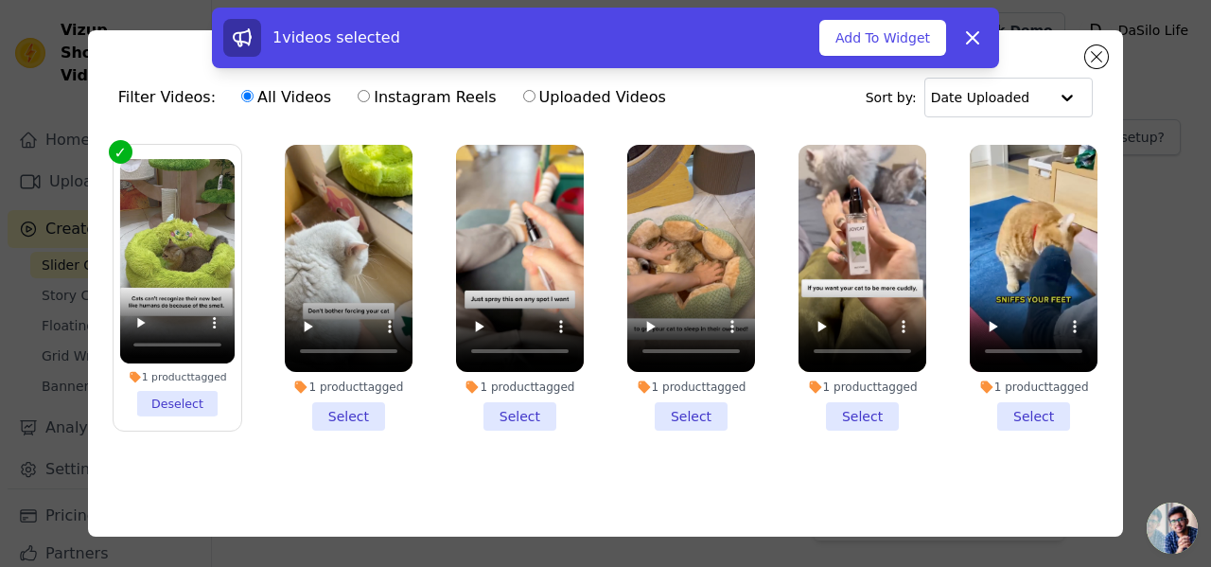
click at [329, 413] on li "1 product tagged Select" at bounding box center [349, 288] width 128 height 286
click at [0, 0] on input "1 product tagged Select" at bounding box center [0, 0] width 0 height 0
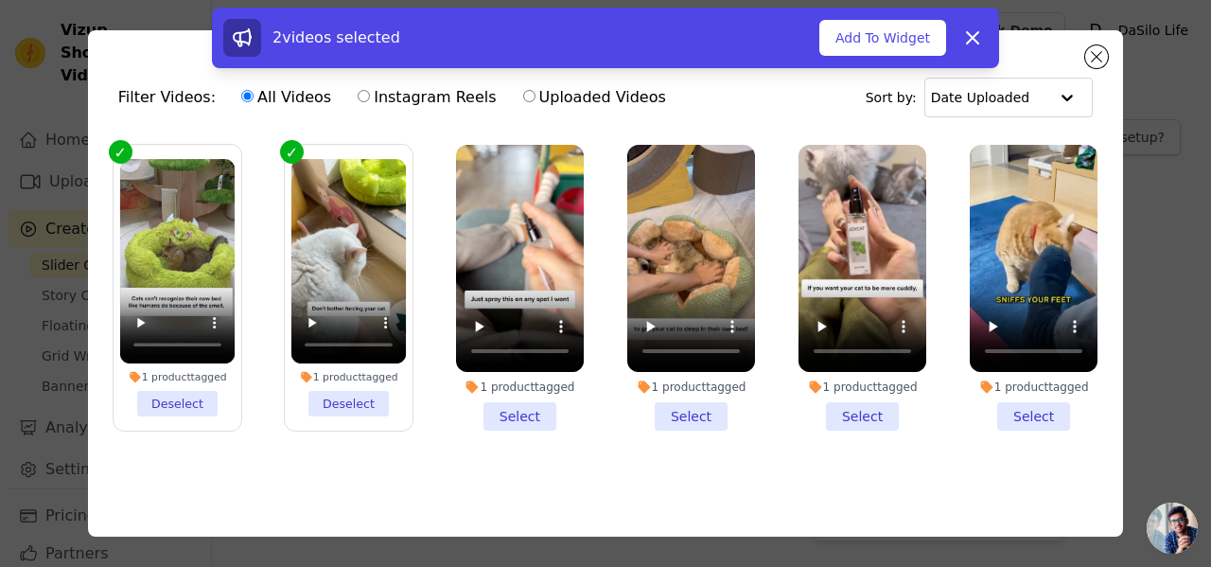
click at [503, 417] on li "1 product tagged Select" at bounding box center [520, 288] width 128 height 286
click at [0, 0] on input "1 product tagged Select" at bounding box center [0, 0] width 0 height 0
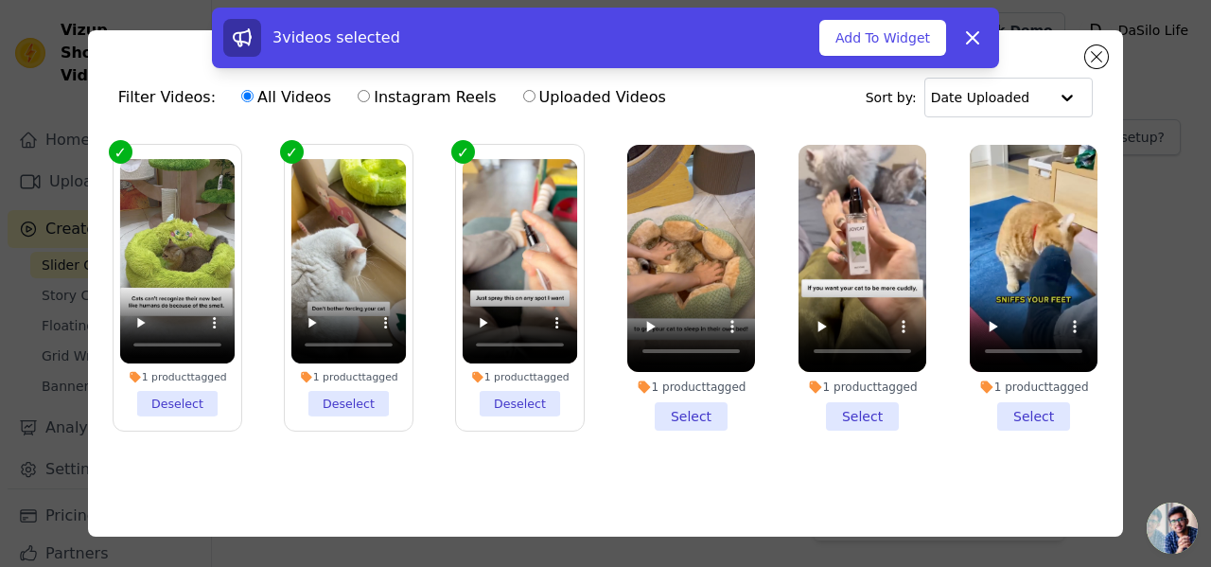
click at [695, 422] on li "1 product tagged Select" at bounding box center [692, 288] width 128 height 286
click at [0, 0] on input "1 product tagged Select" at bounding box center [0, 0] width 0 height 0
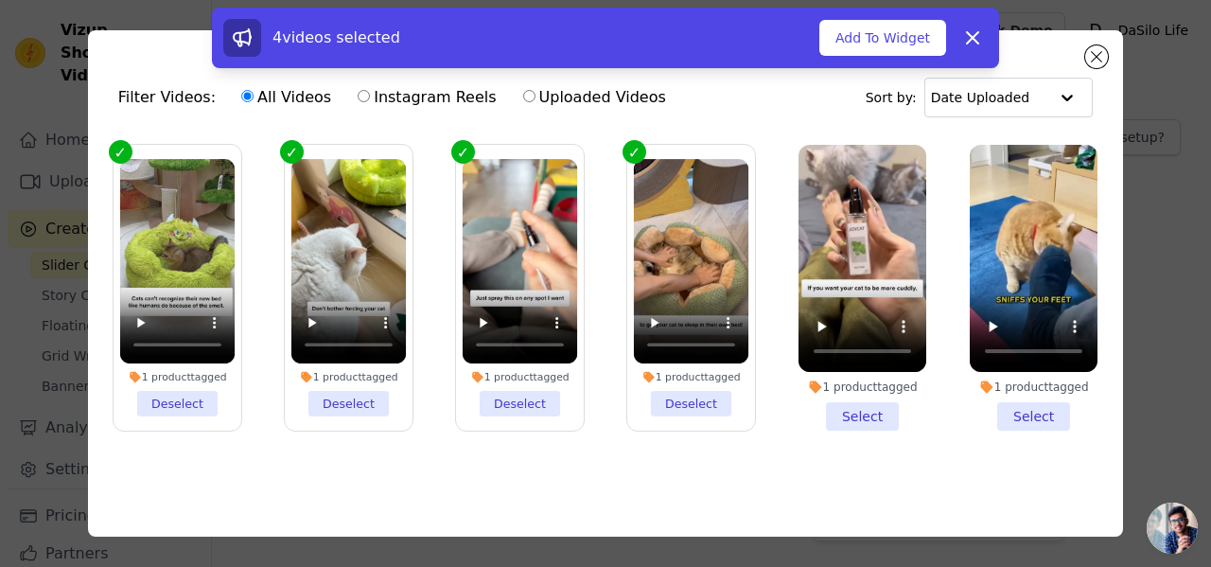
click at [831, 426] on li "1 product tagged Select" at bounding box center [863, 288] width 128 height 286
click at [0, 0] on input "1 product tagged Select" at bounding box center [0, 0] width 0 height 0
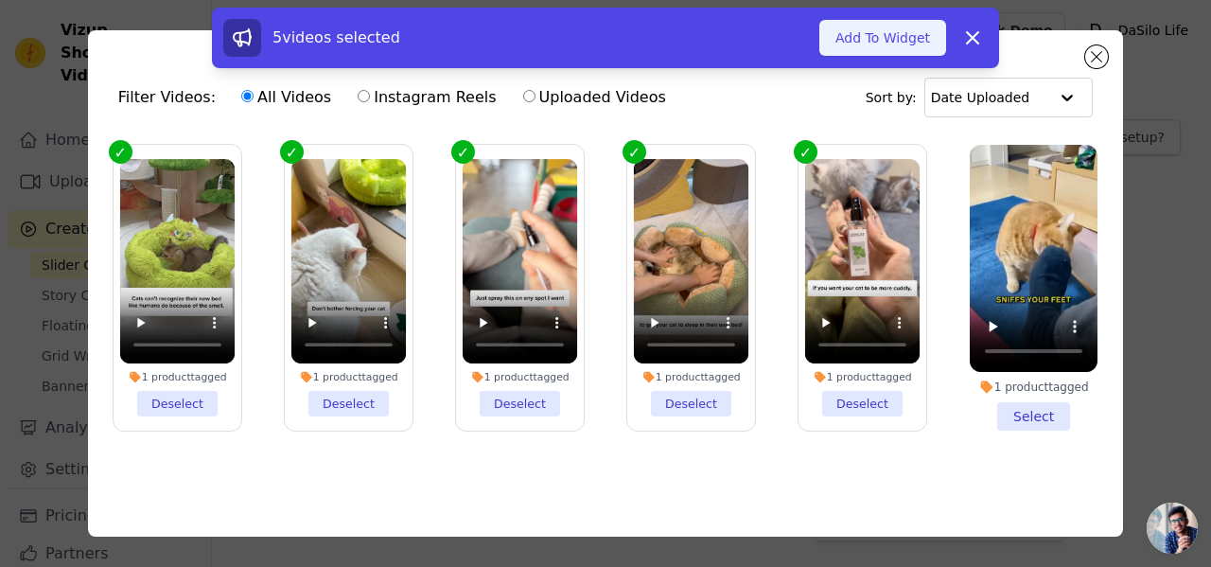
click at [897, 35] on button "Add To Widget" at bounding box center [883, 38] width 127 height 36
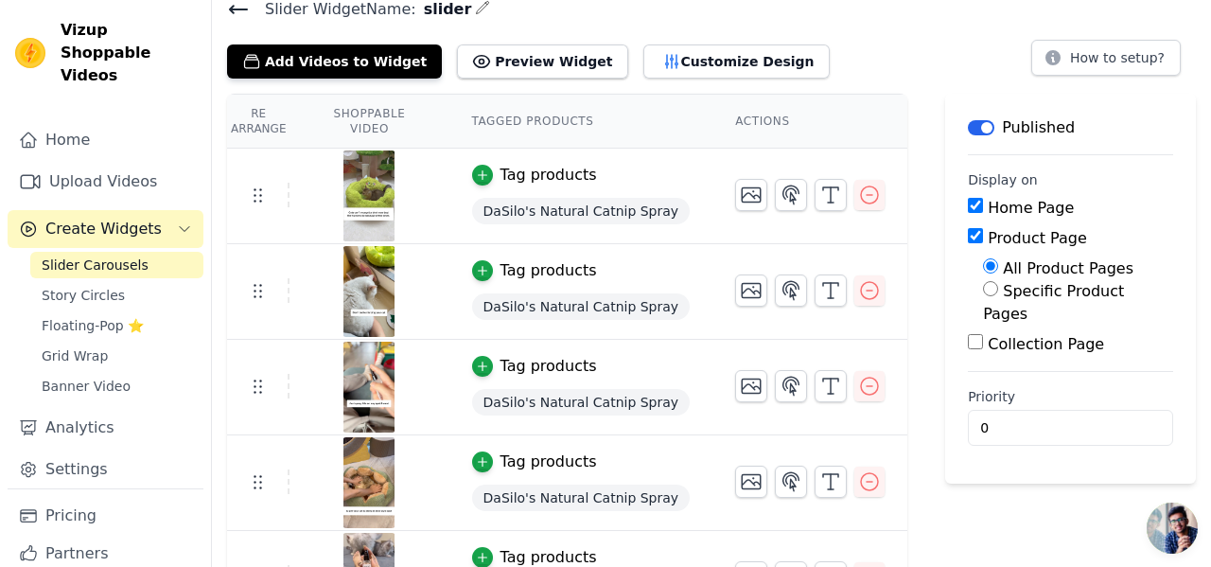
scroll to position [81, 0]
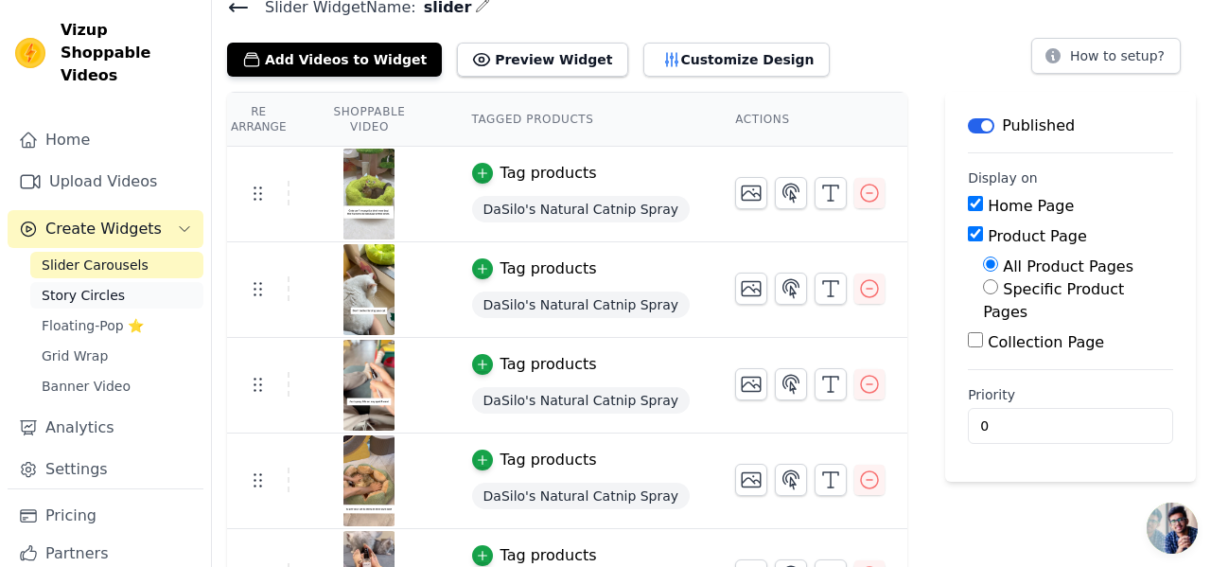
click at [149, 282] on link "Story Circles" at bounding box center [116, 295] width 173 height 27
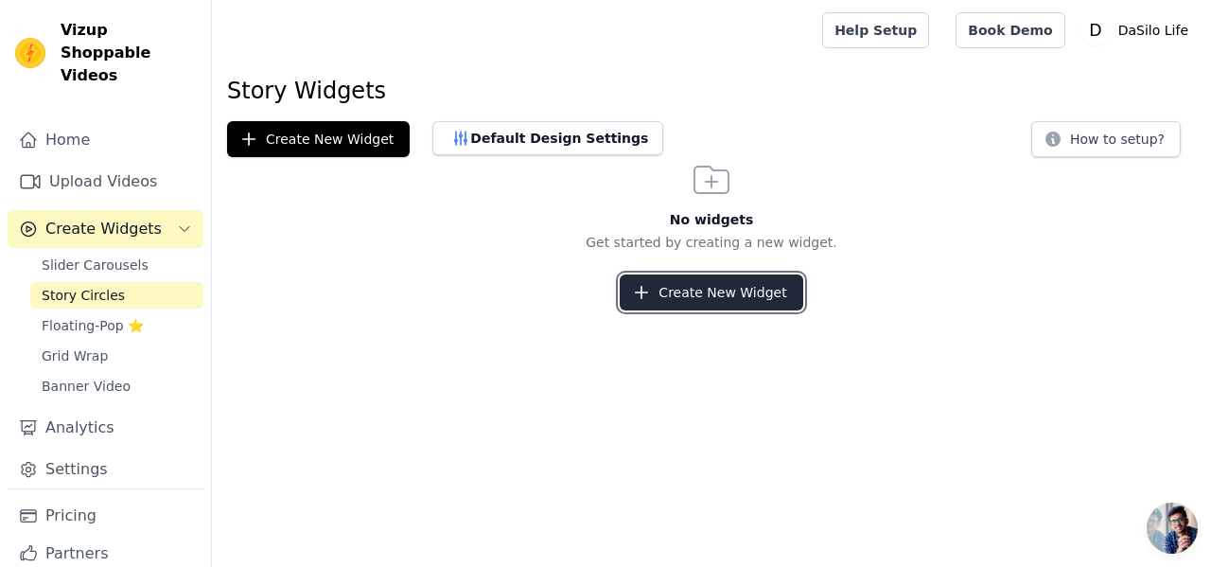
click at [681, 295] on button "Create New Widget" at bounding box center [711, 292] width 183 height 36
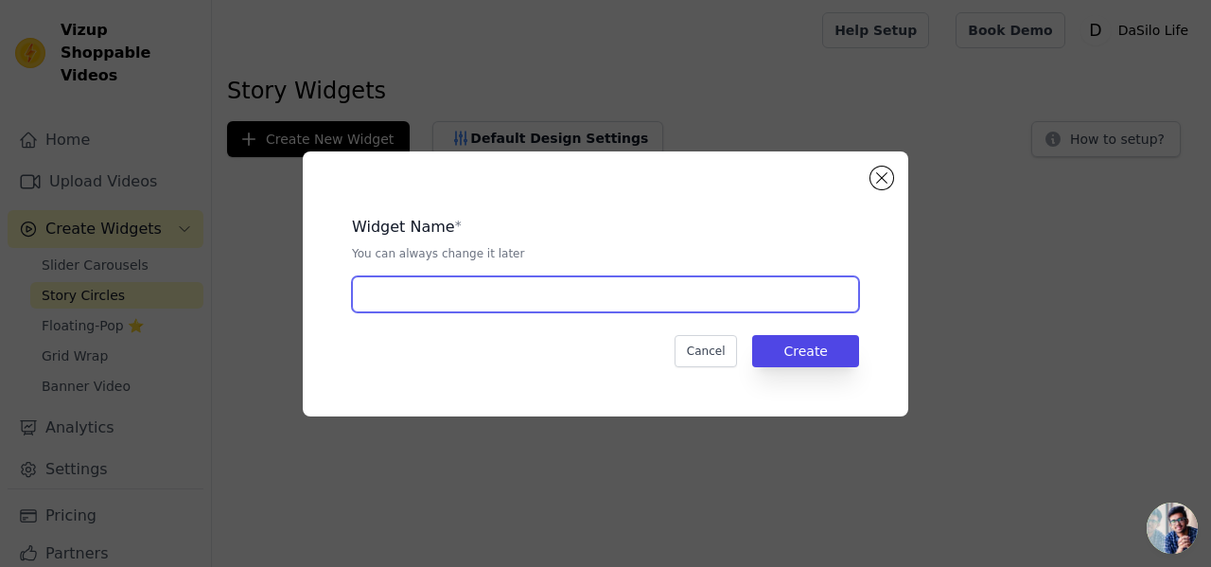
click at [679, 295] on input "text" at bounding box center [605, 294] width 507 height 36
click at [375, 295] on input "Catnip's" at bounding box center [605, 294] width 507 height 36
type input "DaSilo's Catnip Spray"
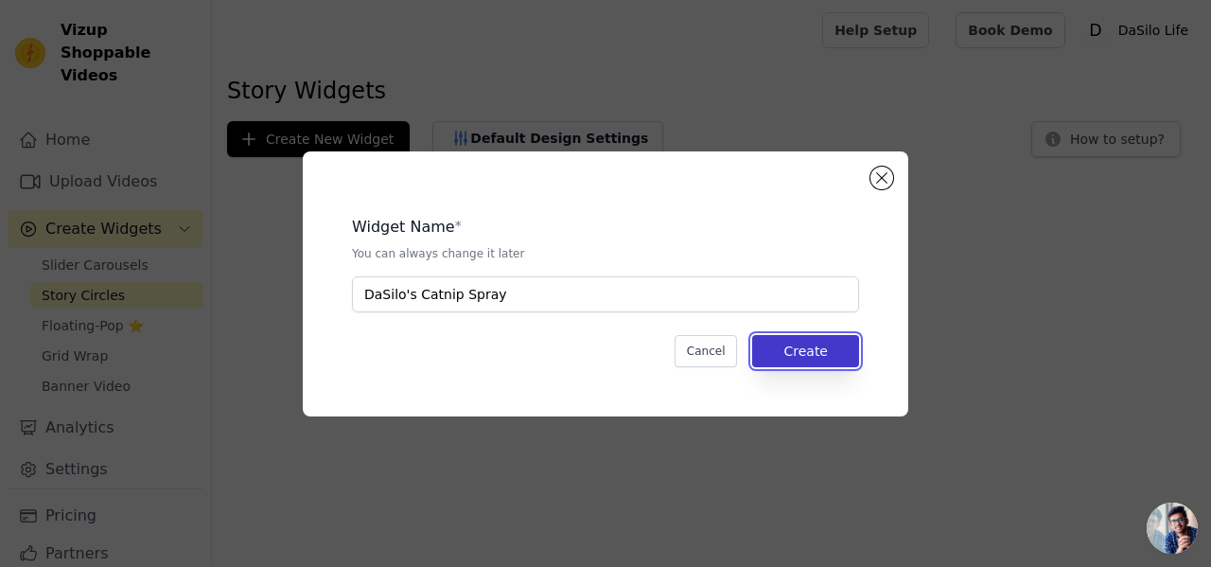
click at [783, 345] on button "Create" at bounding box center [805, 351] width 107 height 32
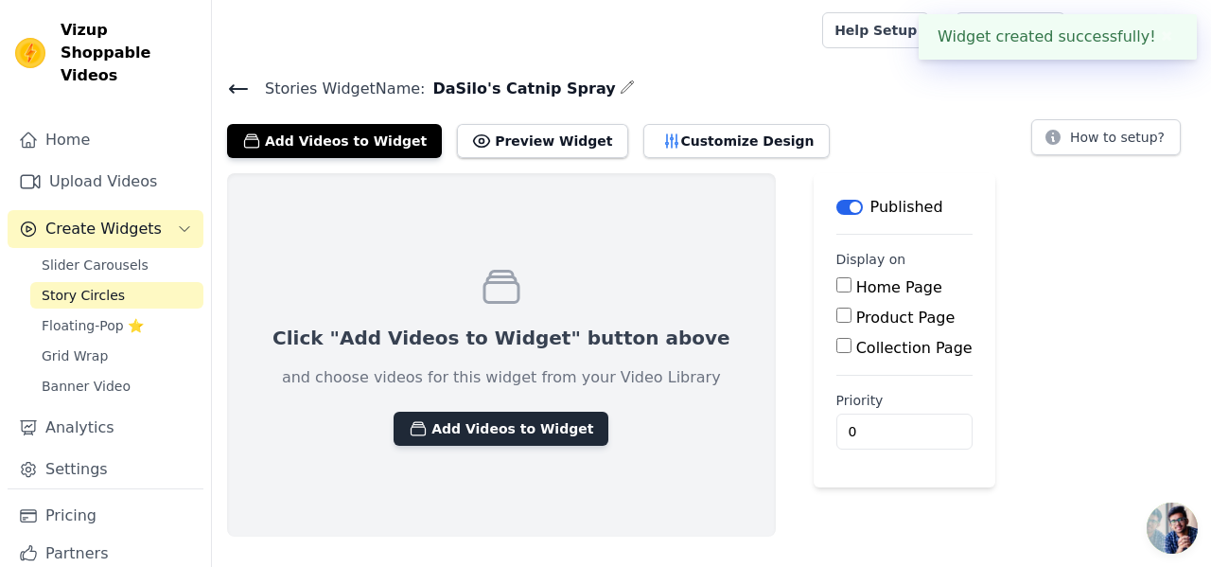
click at [532, 437] on button "Add Videos to Widget" at bounding box center [501, 429] width 215 height 34
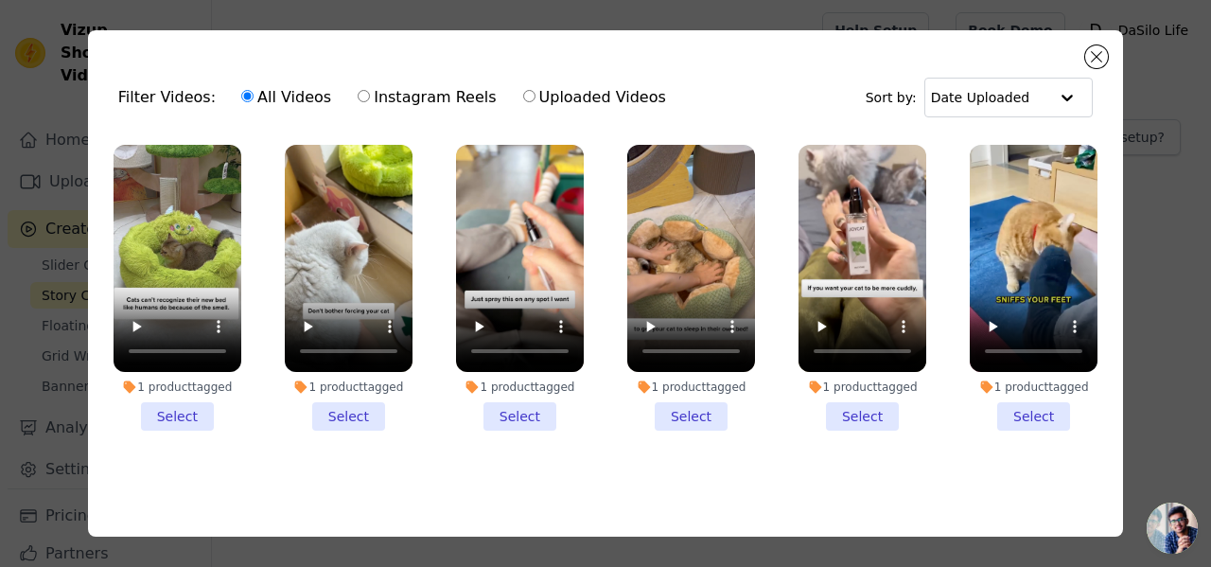
click at [857, 410] on li "1 product tagged Select" at bounding box center [863, 288] width 128 height 286
click at [0, 0] on input "1 product tagged Select" at bounding box center [0, 0] width 0 height 0
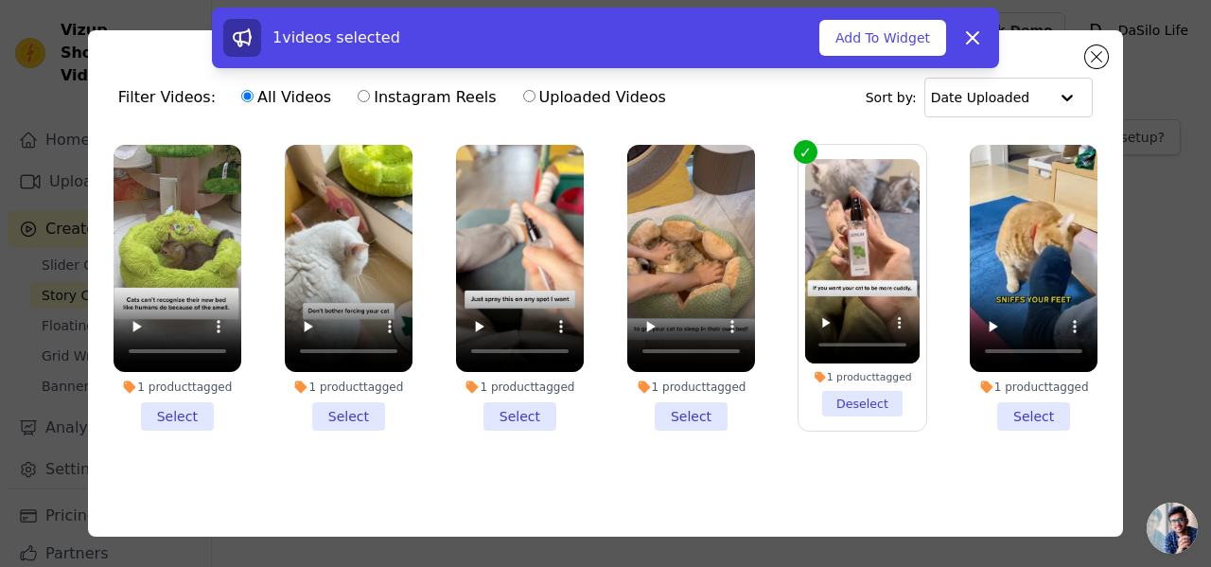
click at [703, 416] on li "1 product tagged Select" at bounding box center [692, 288] width 128 height 286
click at [0, 0] on input "1 product tagged Select" at bounding box center [0, 0] width 0 height 0
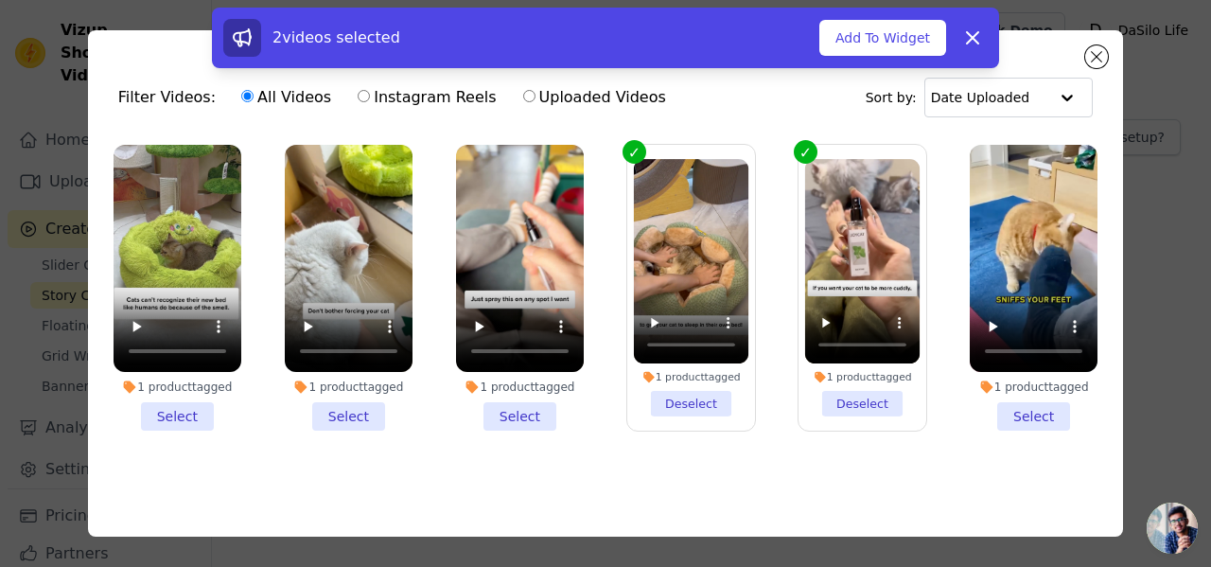
click at [537, 415] on li "1 product tagged Select" at bounding box center [520, 288] width 128 height 286
click at [0, 0] on input "1 product tagged Select" at bounding box center [0, 0] width 0 height 0
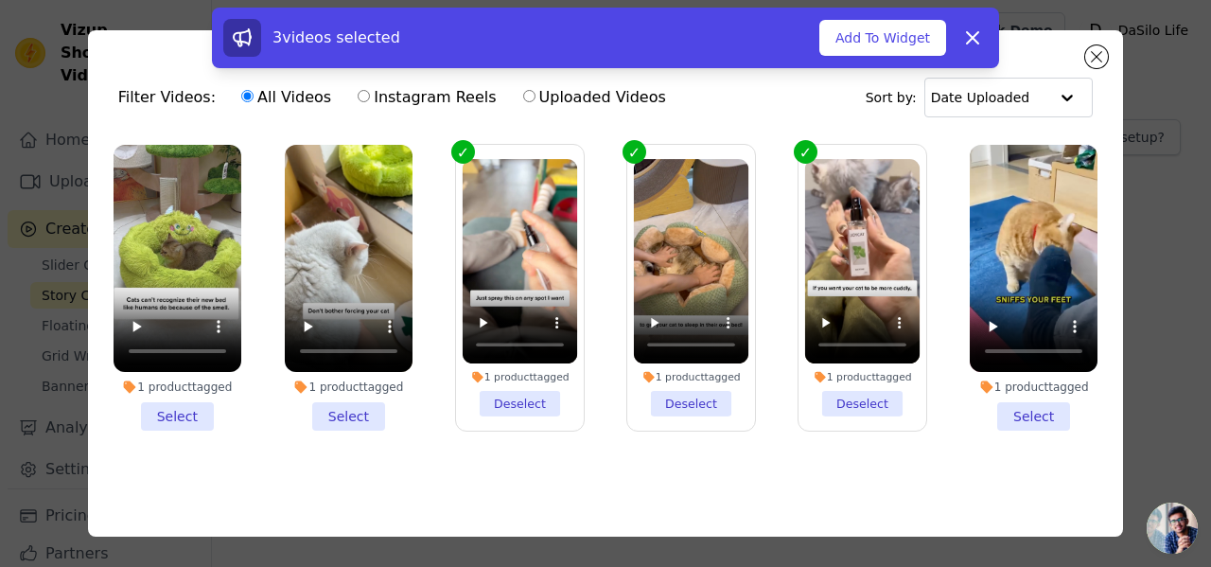
click at [354, 416] on li "1 product tagged Select" at bounding box center [349, 288] width 128 height 286
click at [0, 0] on input "1 product tagged Select" at bounding box center [0, 0] width 0 height 0
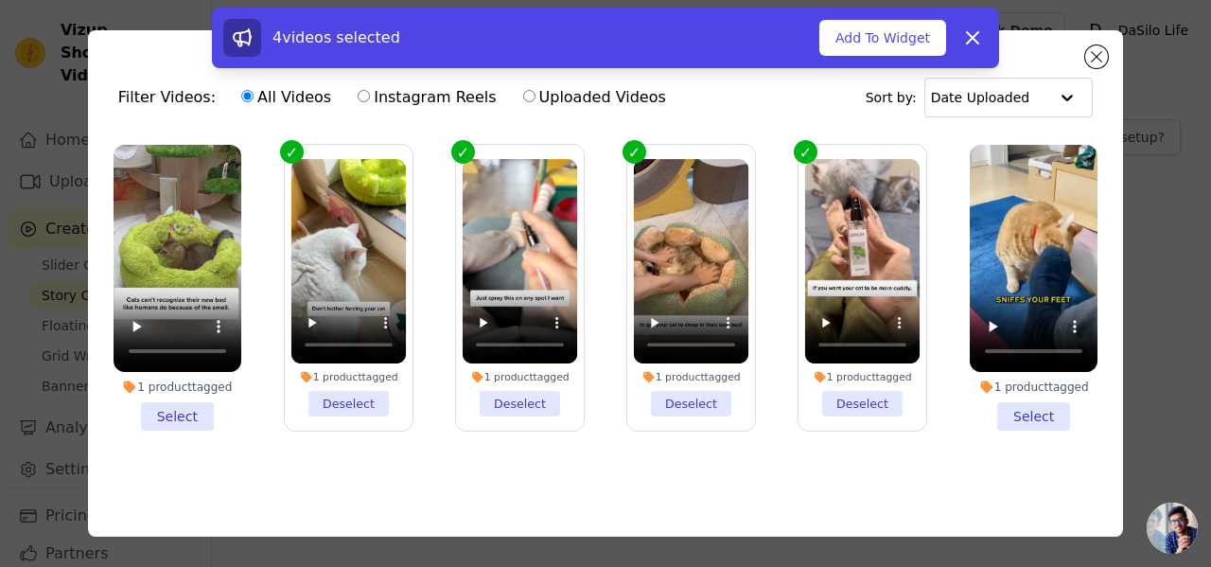
click at [180, 417] on li "1 product tagged Select" at bounding box center [178, 288] width 128 height 286
click at [0, 0] on input "1 product tagged Select" at bounding box center [0, 0] width 0 height 0
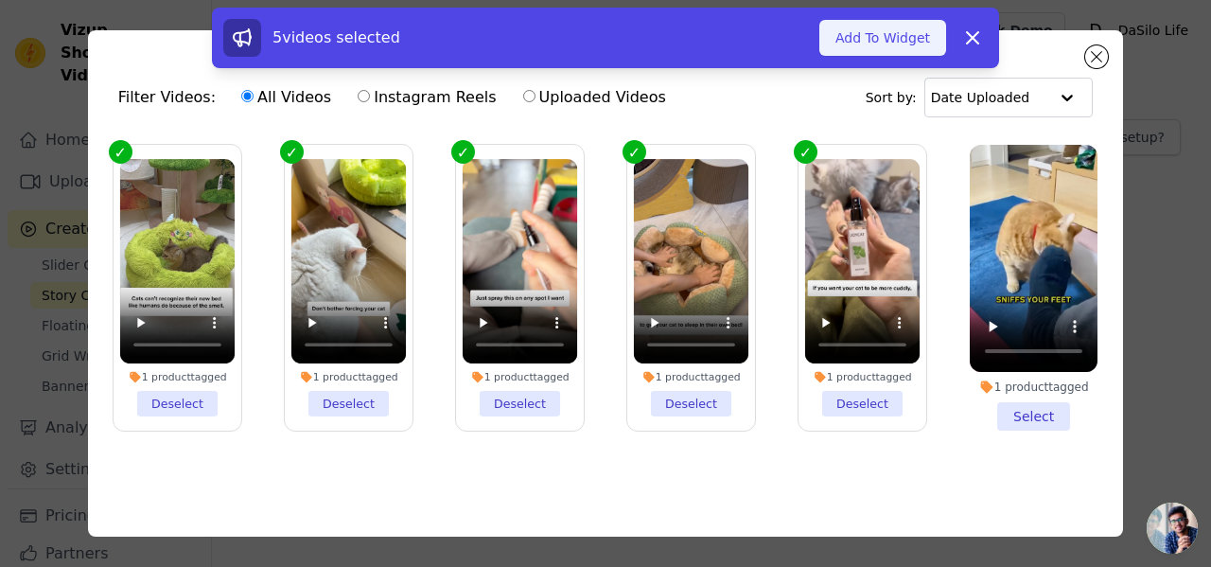
click at [895, 25] on button "Add To Widget" at bounding box center [883, 38] width 127 height 36
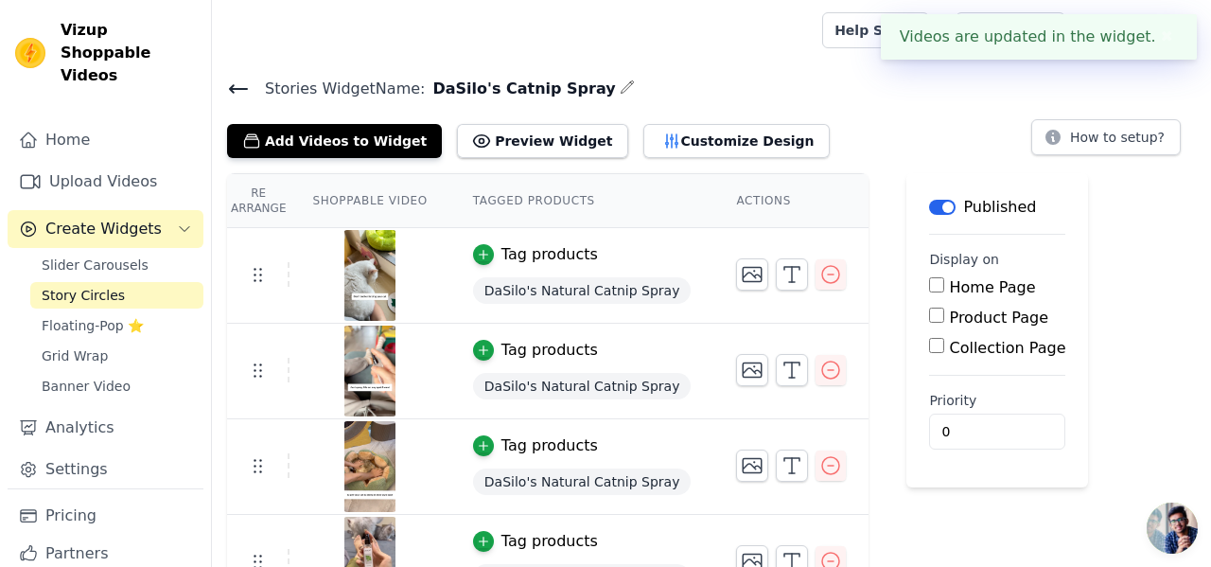
click at [929, 318] on input "Product Page" at bounding box center [936, 315] width 15 height 15
checkbox input "true"
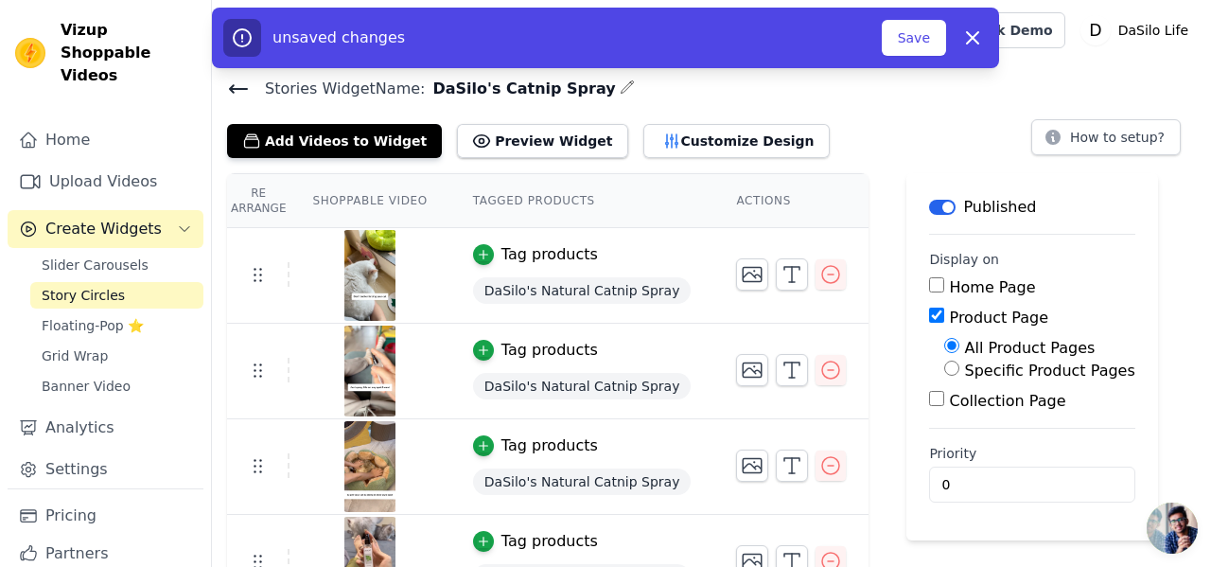
click at [945, 365] on input "Specific Product Pages" at bounding box center [952, 368] width 15 height 15
radio input "true"
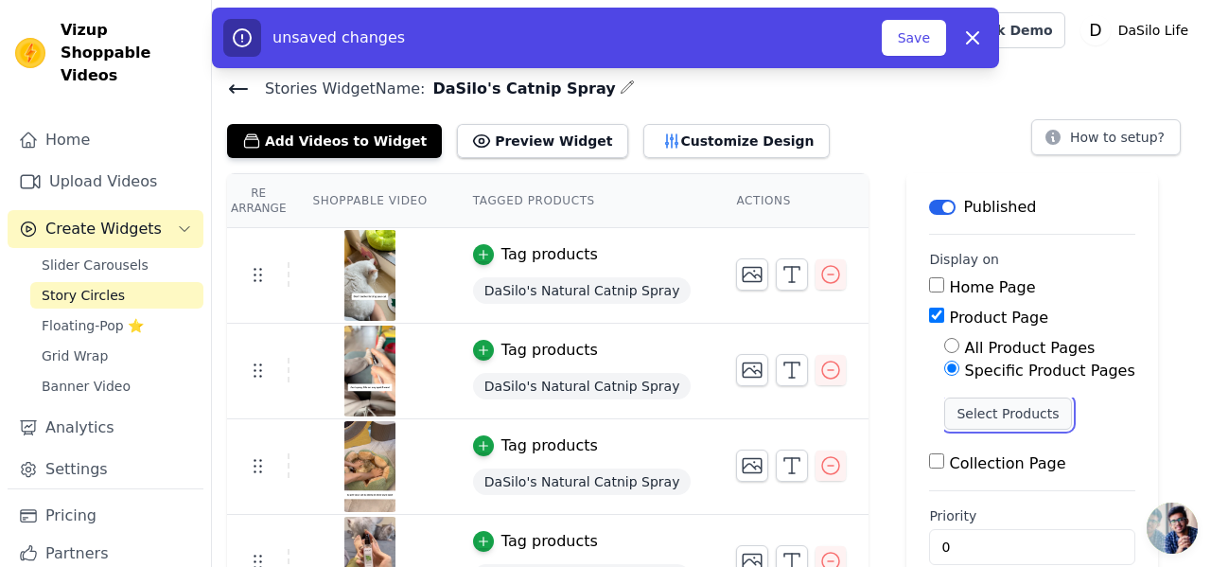
click at [961, 417] on button "Select Products" at bounding box center [1008, 414] width 127 height 32
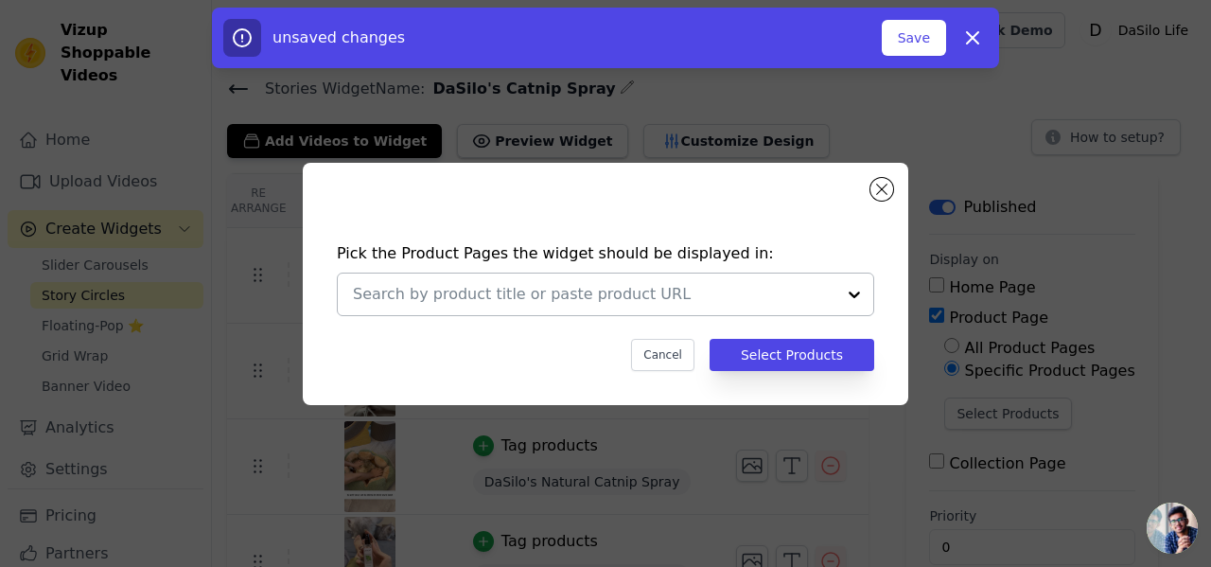
click at [794, 314] on div at bounding box center [594, 295] width 483 height 42
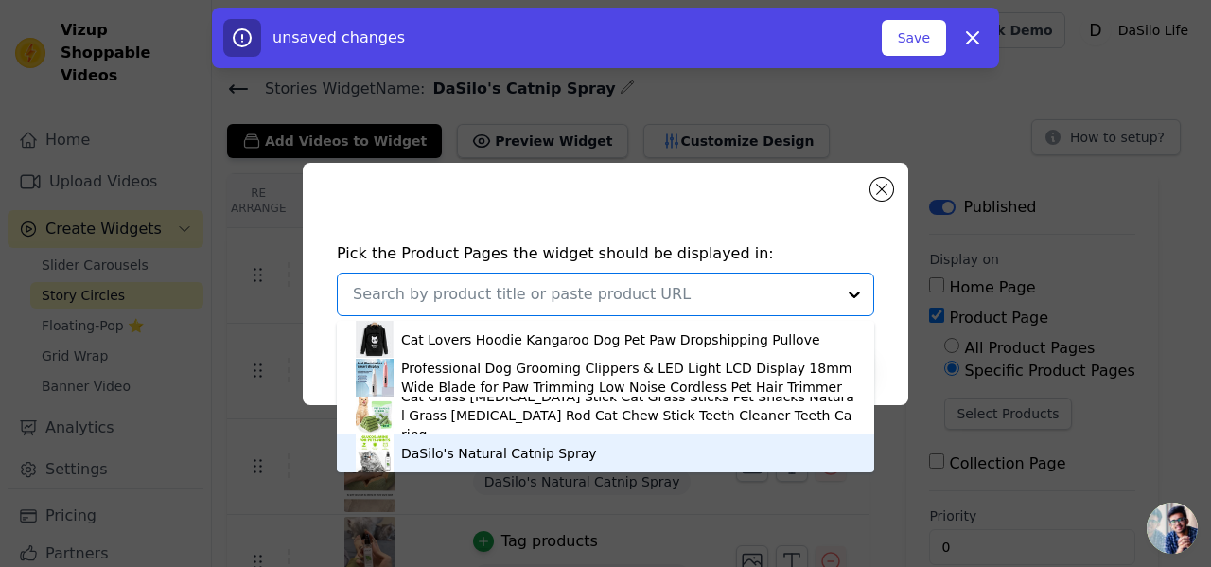
click at [612, 451] on div "DaSilo's Natural Catnip Spray" at bounding box center [606, 453] width 500 height 38
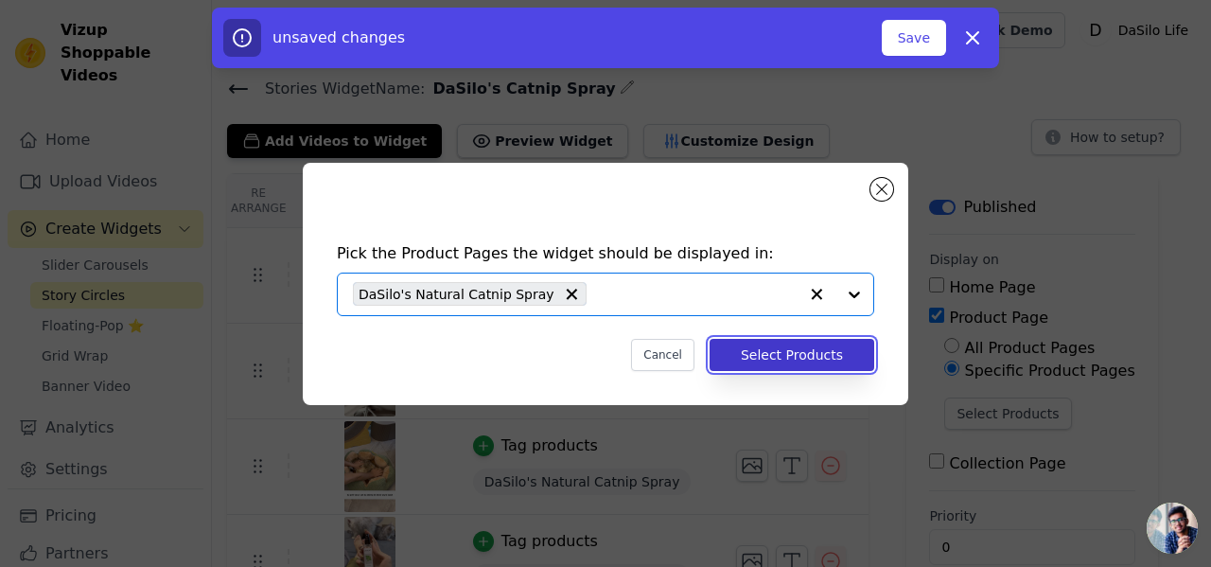
click at [791, 360] on button "Select Products" at bounding box center [792, 355] width 165 height 32
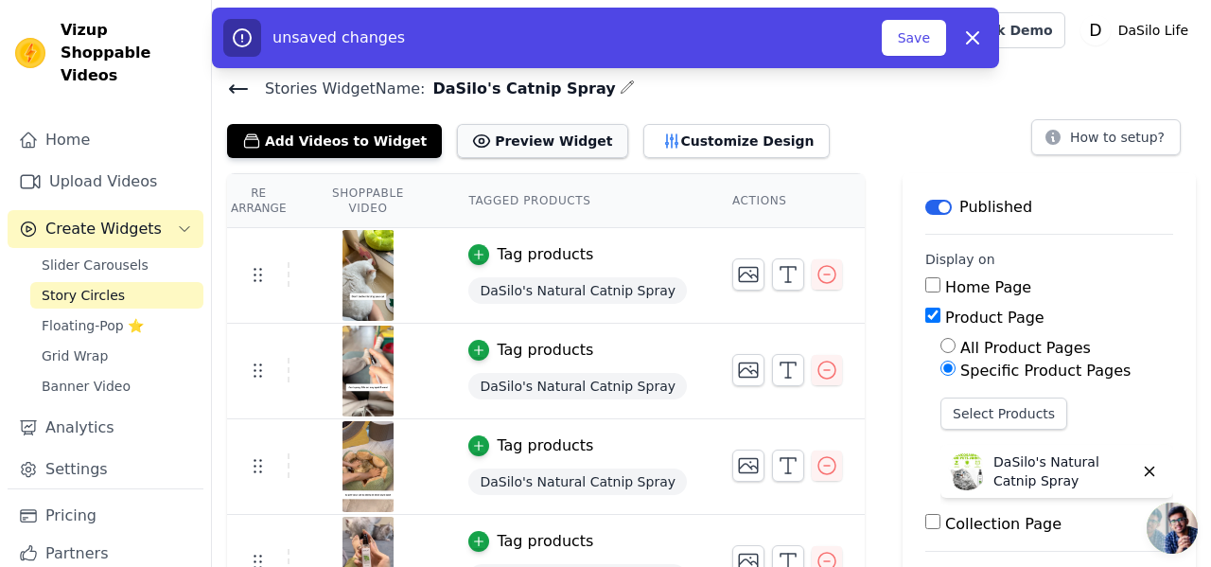
click at [540, 150] on button "Preview Widget" at bounding box center [542, 141] width 170 height 34
click at [541, 89] on span "DaSilo's Catnip Spray" at bounding box center [520, 89] width 190 height 23
copy div "DaSilo's Catnip Spray"
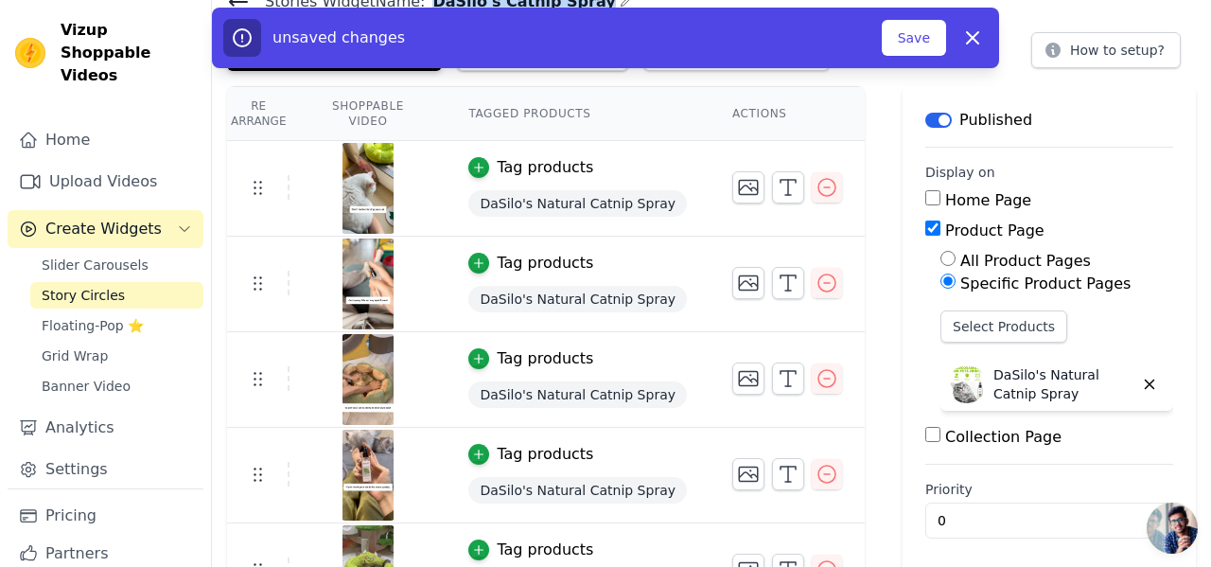
scroll to position [136, 0]
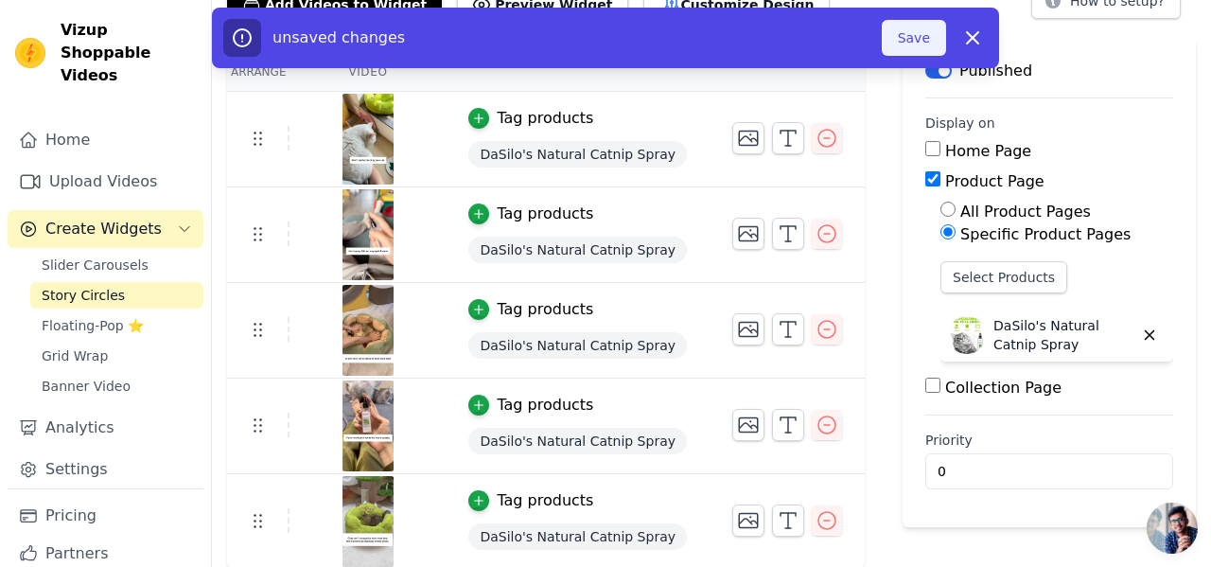
click at [923, 33] on button "Save" at bounding box center [914, 38] width 64 height 36
click at [912, 44] on button "Save" at bounding box center [914, 38] width 64 height 36
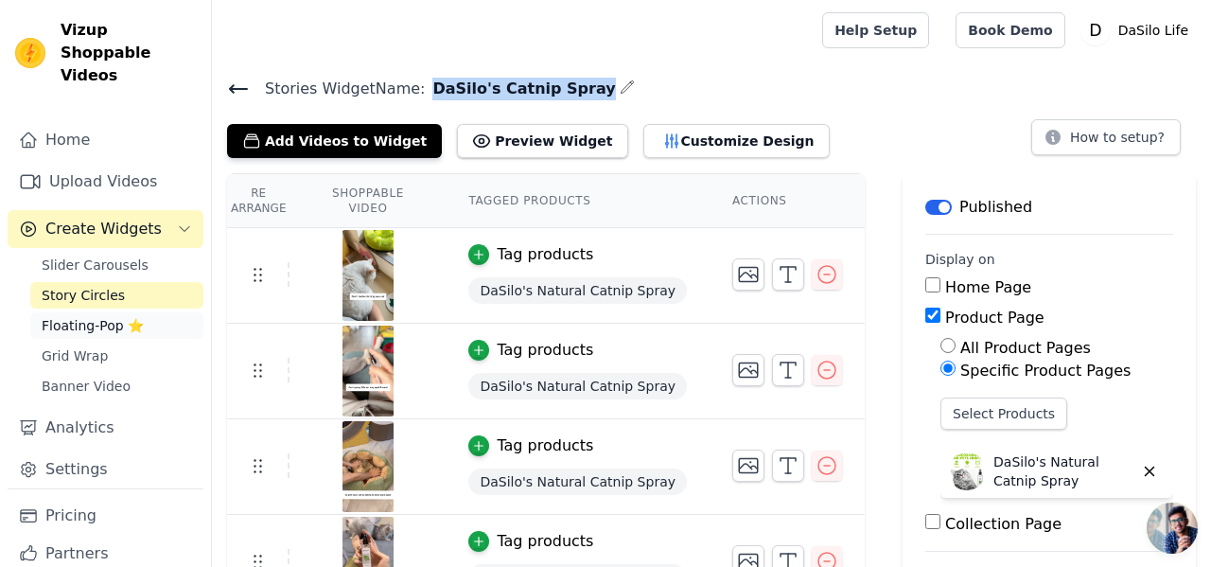
click at [116, 316] on span "Floating-Pop ⭐" at bounding box center [93, 325] width 102 height 19
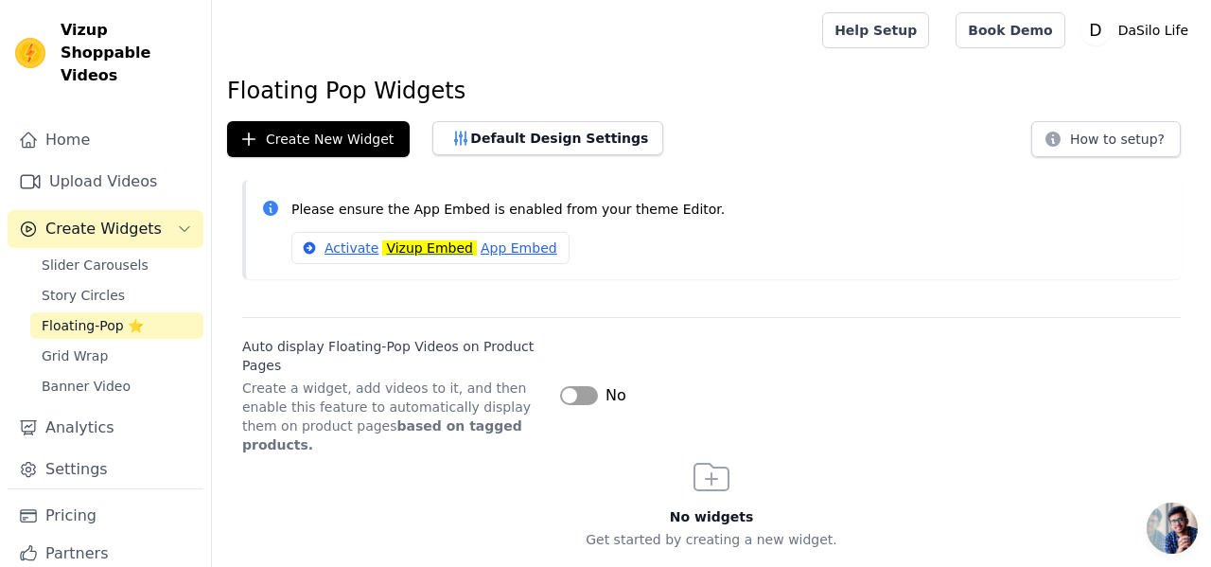
click at [584, 386] on button "Label" at bounding box center [579, 395] width 38 height 19
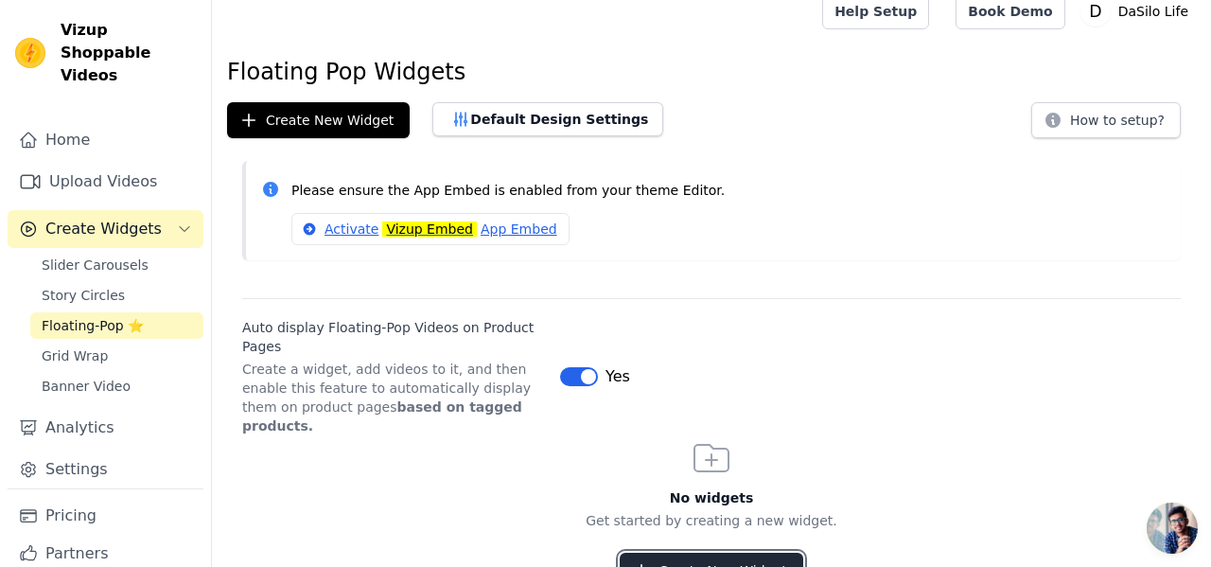
click at [760, 553] on button "Create New Widget" at bounding box center [711, 571] width 183 height 36
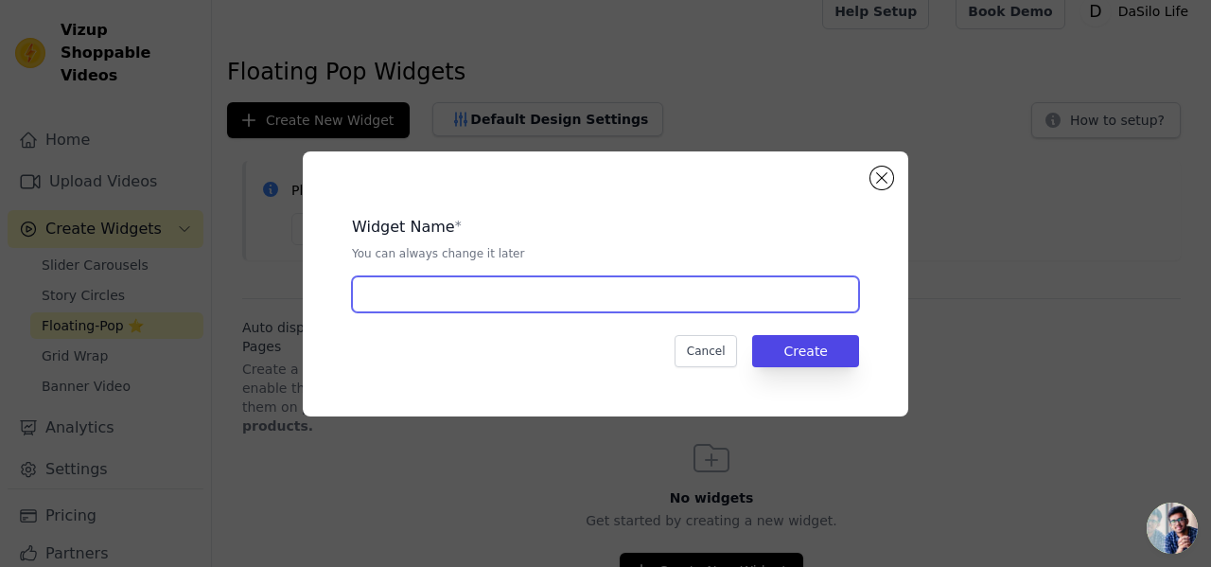
click at [665, 296] on input "text" at bounding box center [605, 294] width 507 height 36
click at [478, 291] on input "DaSilo's Catnip Spray" at bounding box center [605, 294] width 507 height 36
click at [427, 286] on input "DaSilo's Catnip Spray" at bounding box center [605, 294] width 507 height 36
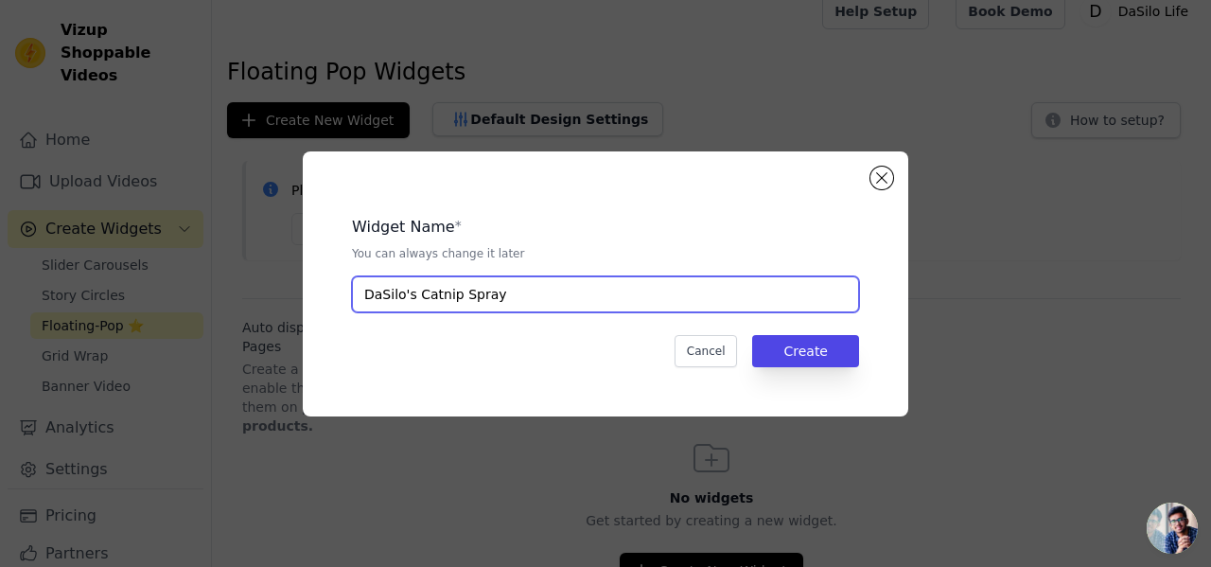
click at [534, 301] on input "DaSilo's Catnip Spray" at bounding box center [605, 294] width 507 height 36
type input "DaSilo's Catnip Spray pop"
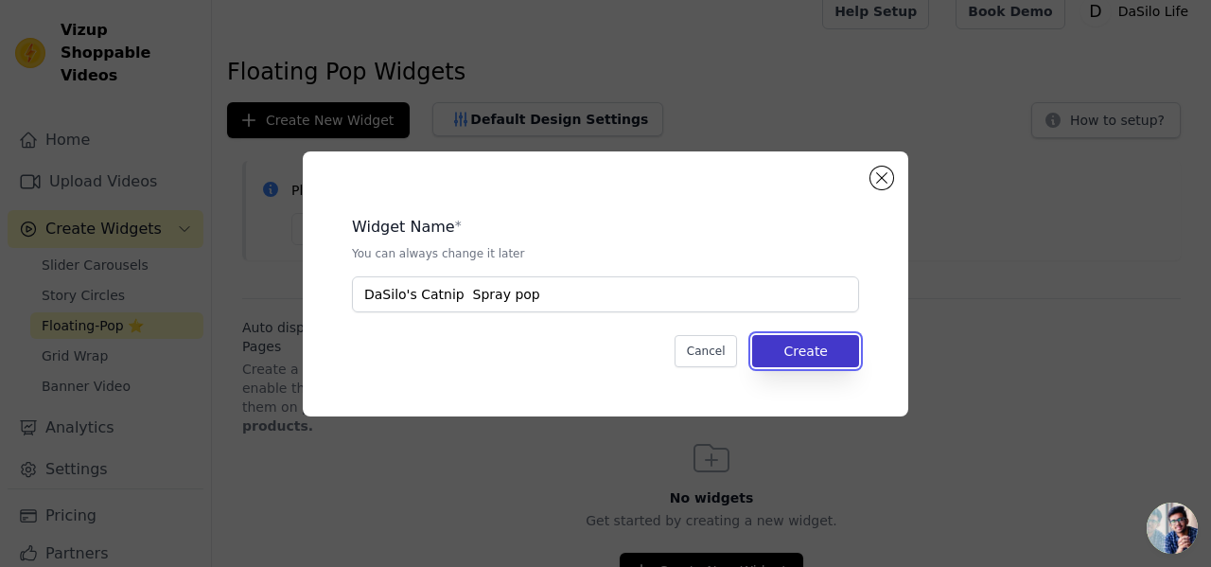
click at [809, 352] on button "Create" at bounding box center [805, 351] width 107 height 32
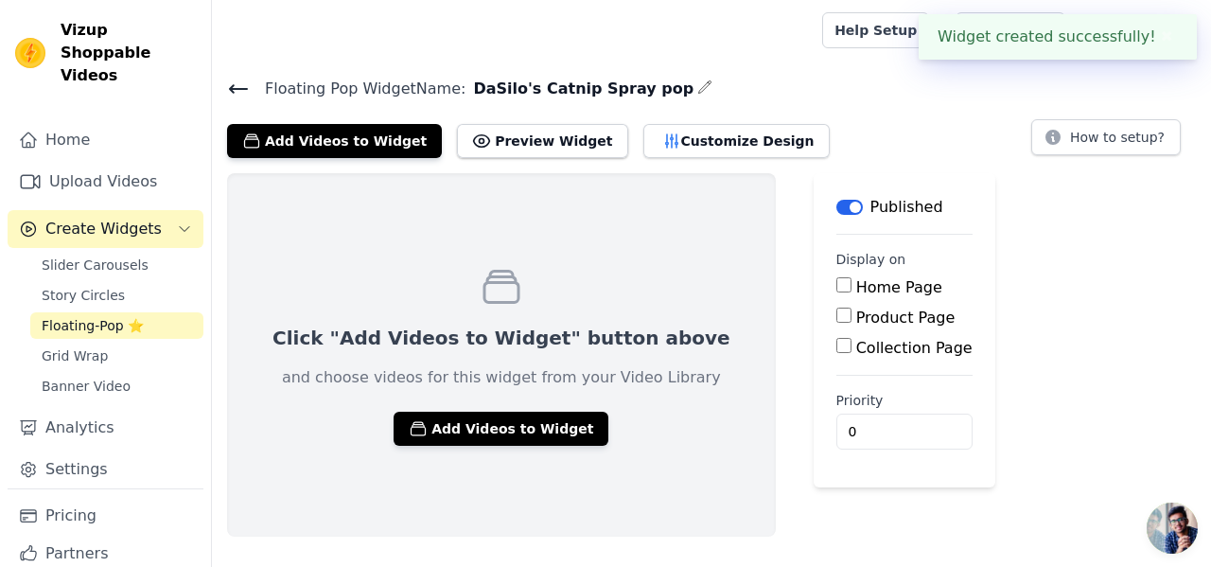
click at [837, 283] on input "Home Page" at bounding box center [844, 284] width 15 height 15
checkbox input "true"
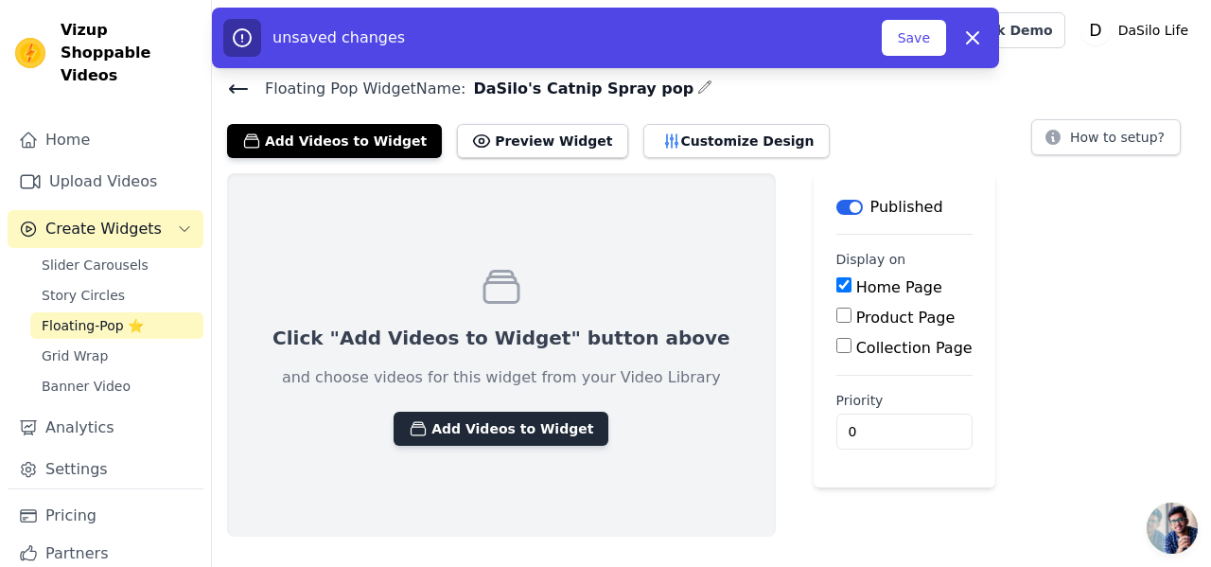
click at [492, 427] on button "Add Videos to Widget" at bounding box center [501, 429] width 215 height 34
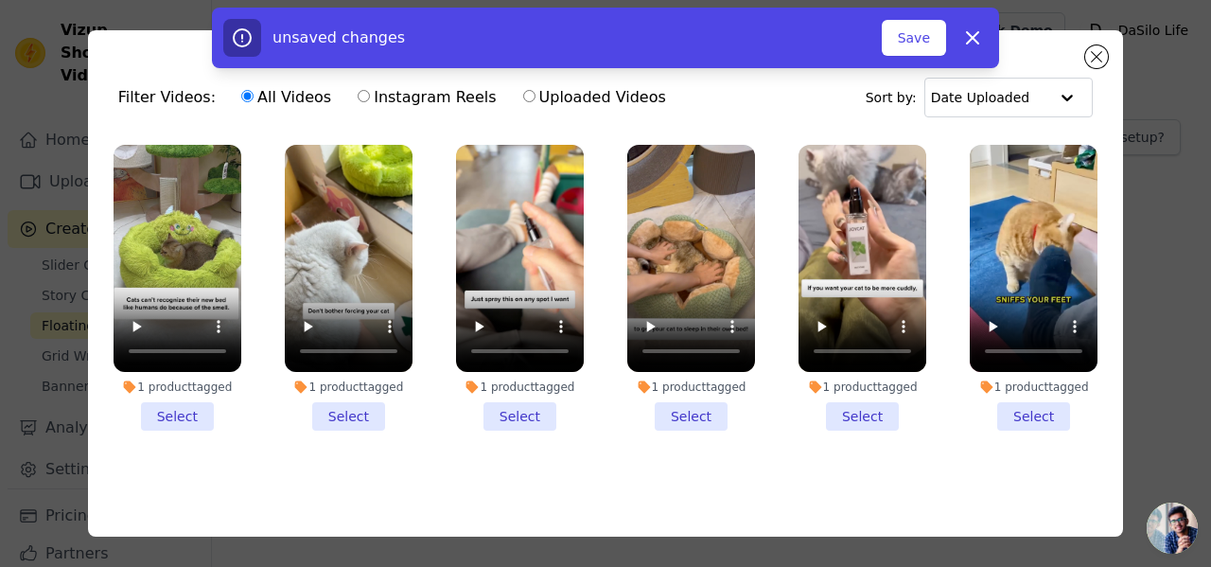
click at [188, 417] on li "1 product tagged Select" at bounding box center [178, 288] width 128 height 286
click at [0, 0] on input "1 product tagged Select" at bounding box center [0, 0] width 0 height 0
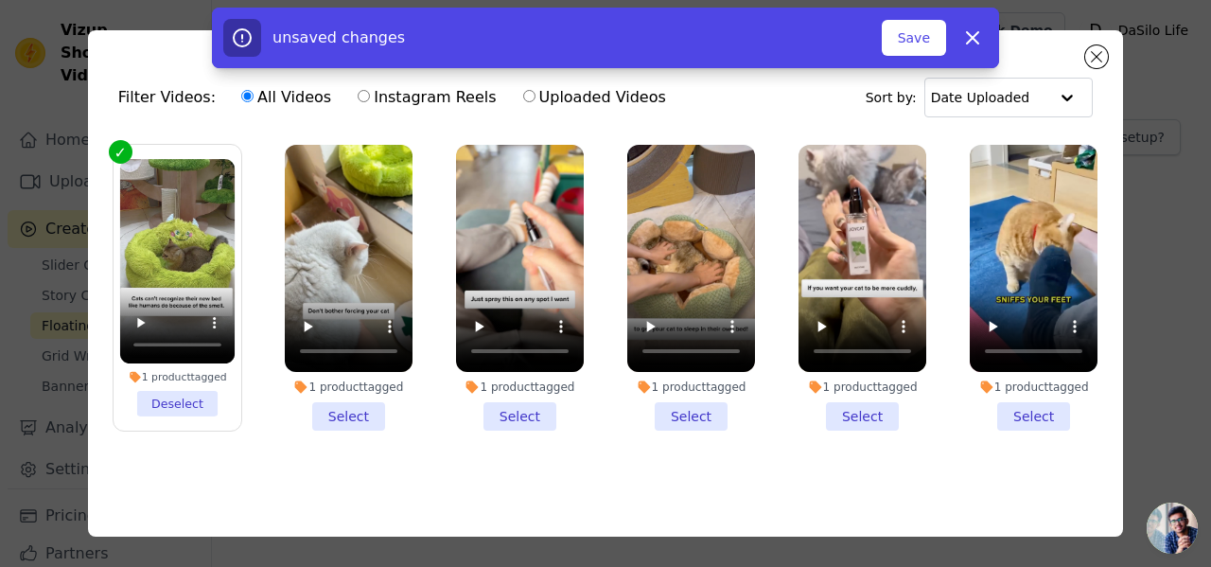
click at [689, 408] on li "1 product tagged Select" at bounding box center [692, 288] width 128 height 286
click at [0, 0] on input "1 product tagged Select" at bounding box center [0, 0] width 0 height 0
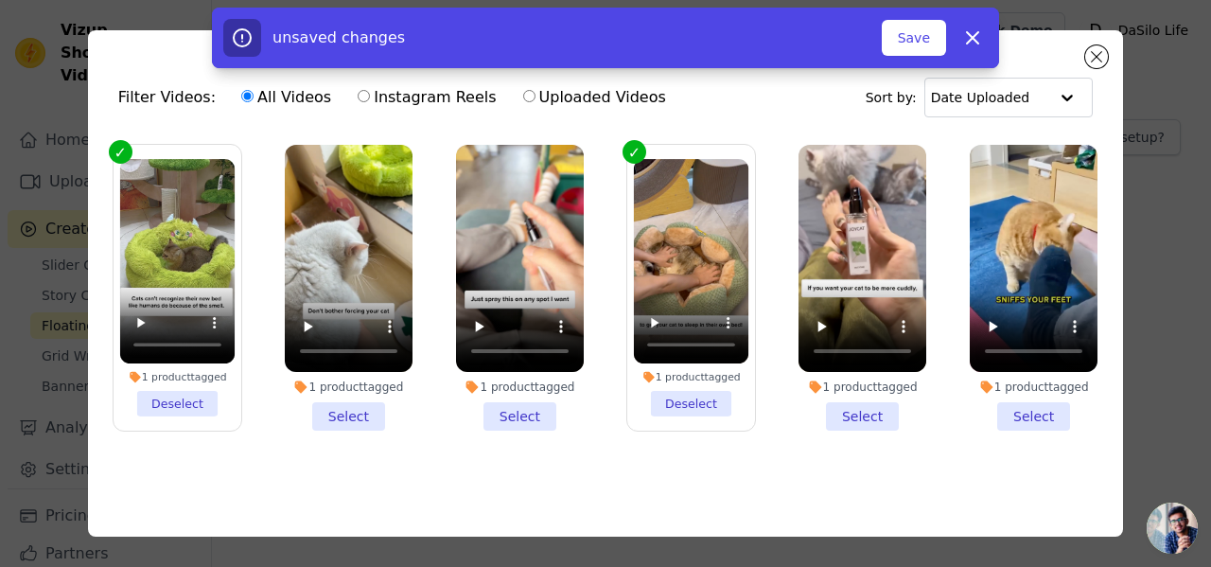
click at [542, 420] on li "1 product tagged Select" at bounding box center [520, 288] width 128 height 286
click at [0, 0] on input "1 product tagged Select" at bounding box center [0, 0] width 0 height 0
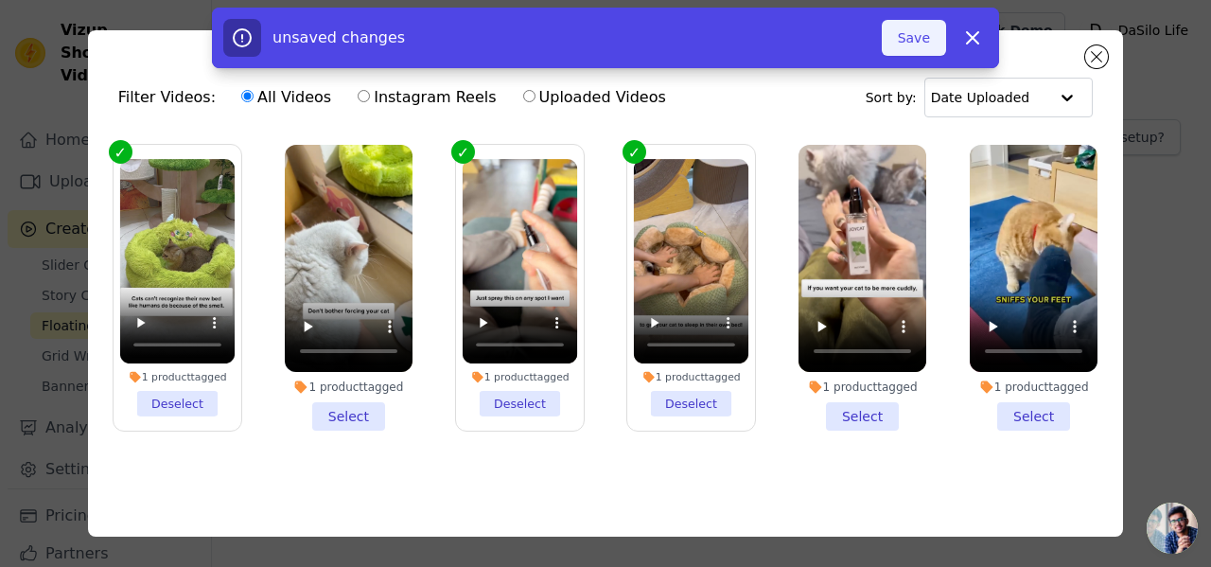
click at [911, 43] on button "Save" at bounding box center [914, 38] width 64 height 36
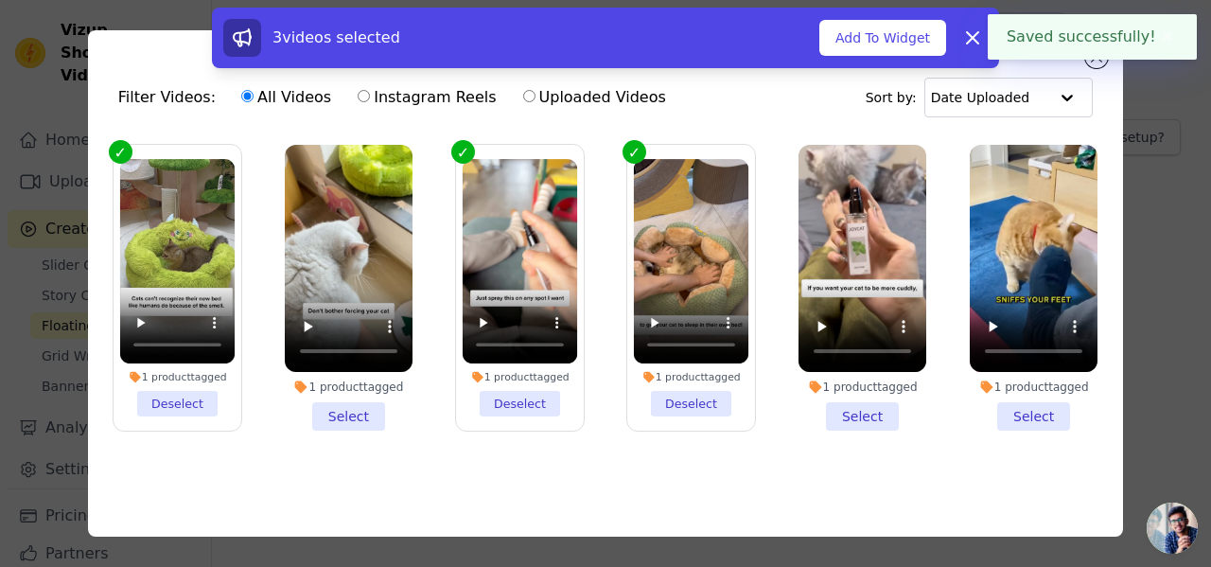
click at [1156, 93] on div "Filter Videos: All Videos Instagram Reels Uploaded Videos Sort by: Date Uploade…" at bounding box center [605, 283] width 1151 height 567
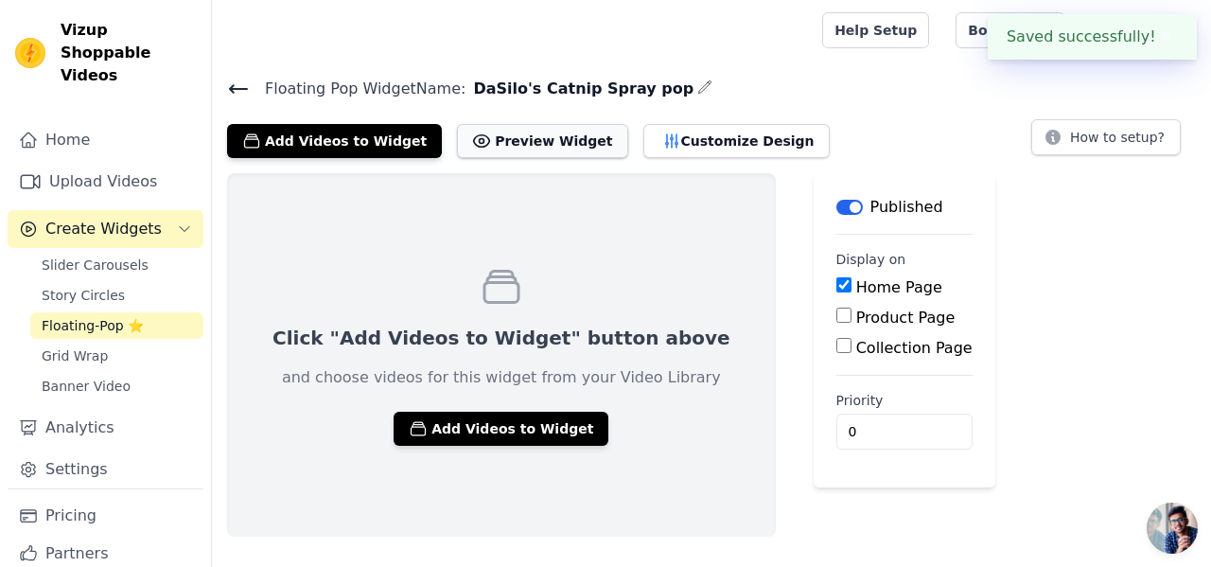
click at [544, 145] on button "Preview Widget" at bounding box center [542, 141] width 170 height 34
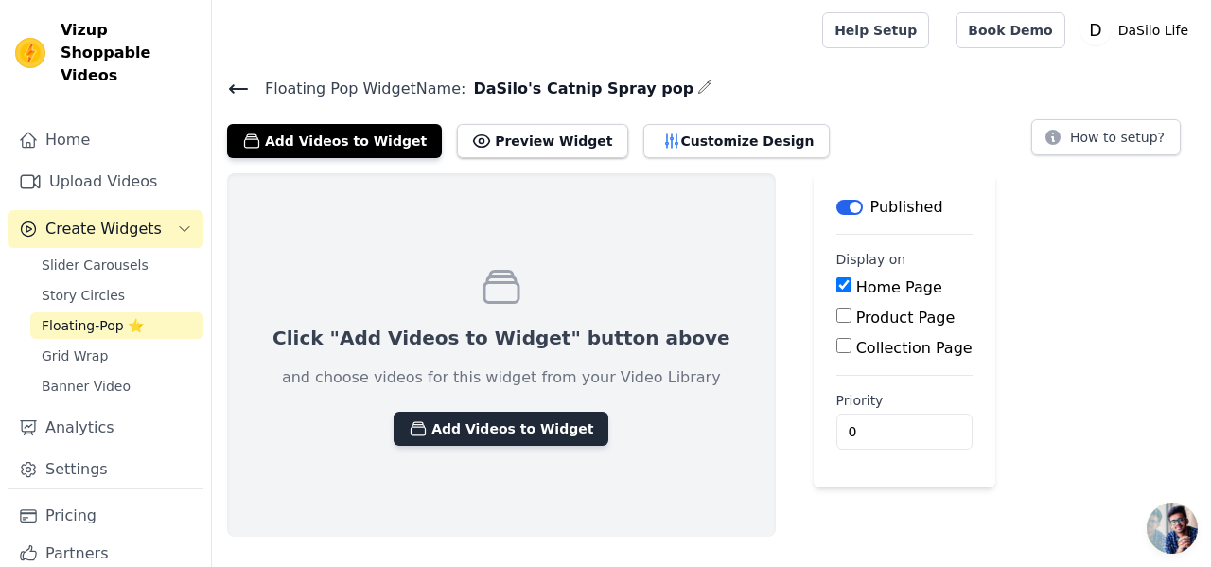
click at [434, 423] on button "Add Videos to Widget" at bounding box center [501, 429] width 215 height 34
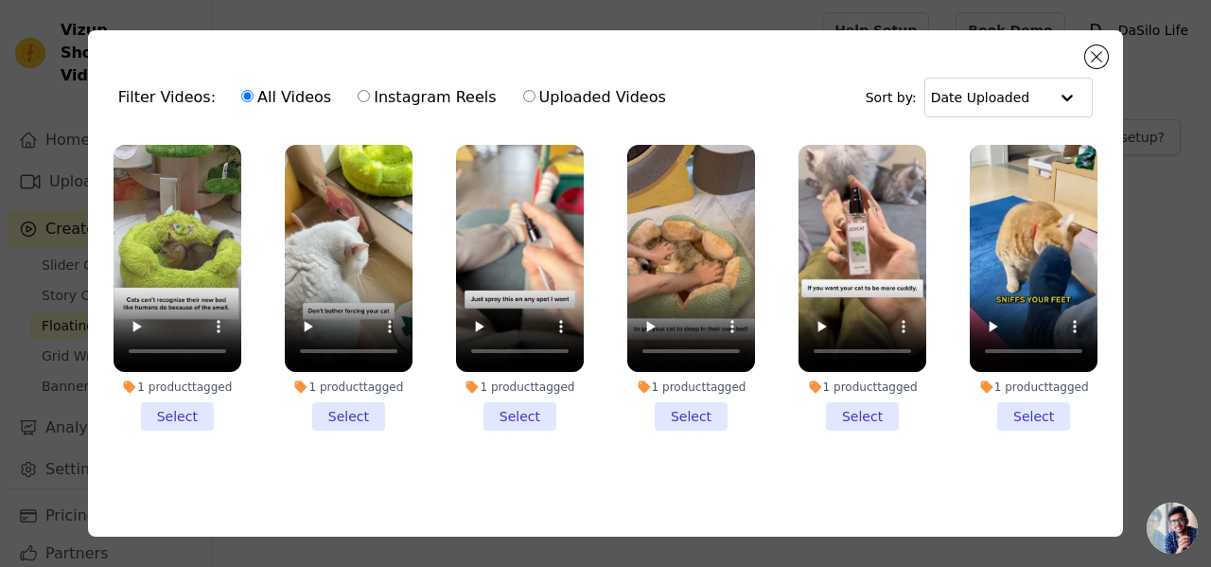
click at [537, 416] on li "1 product tagged Select" at bounding box center [520, 288] width 128 height 286
click at [0, 0] on input "1 product tagged Select" at bounding box center [0, 0] width 0 height 0
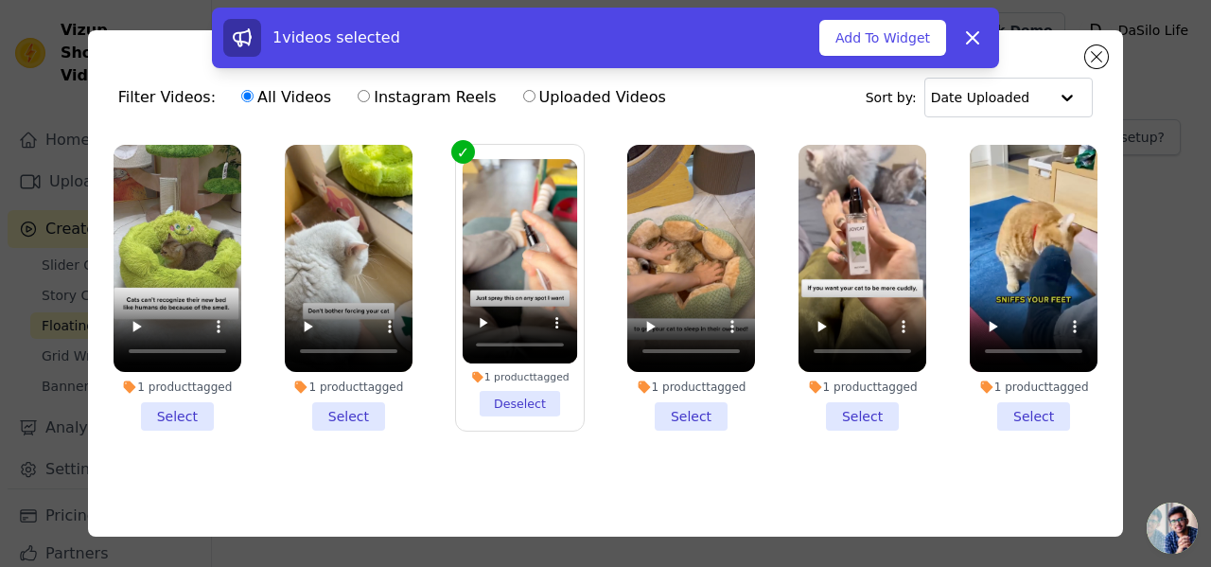
click at [363, 431] on label "1 product tagged Select" at bounding box center [349, 288] width 130 height 288
click at [0, 0] on input "1 product tagged Select" at bounding box center [0, 0] width 0 height 0
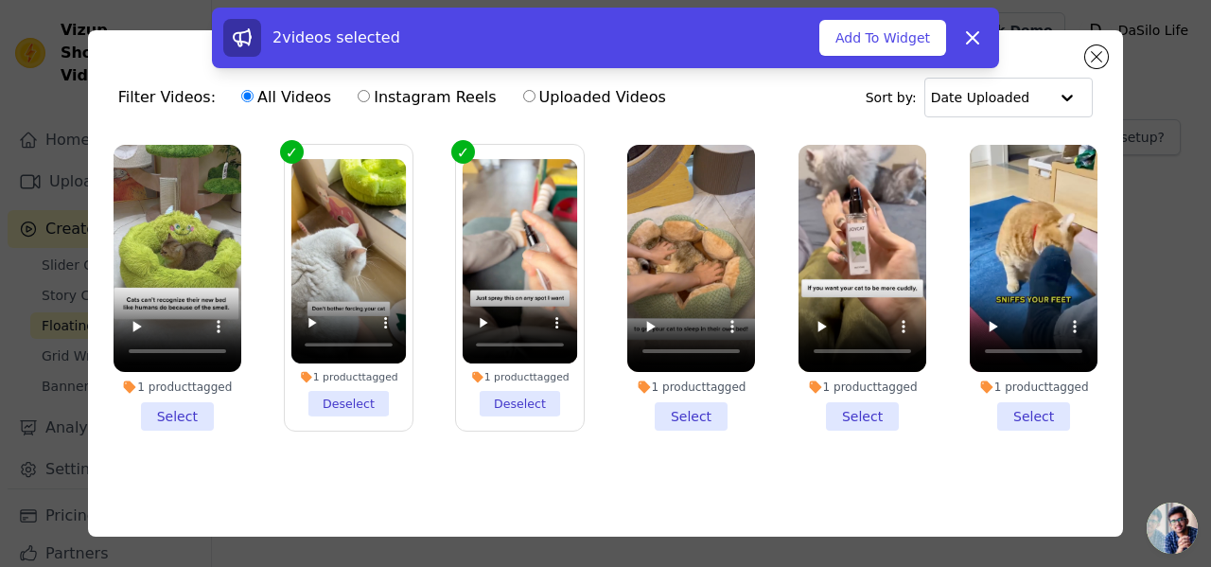
click at [861, 61] on div "2 videos selected Add To Widget Dismiss" at bounding box center [605, 38] width 787 height 61
click at [877, 49] on button "Add To Widget" at bounding box center [883, 38] width 127 height 36
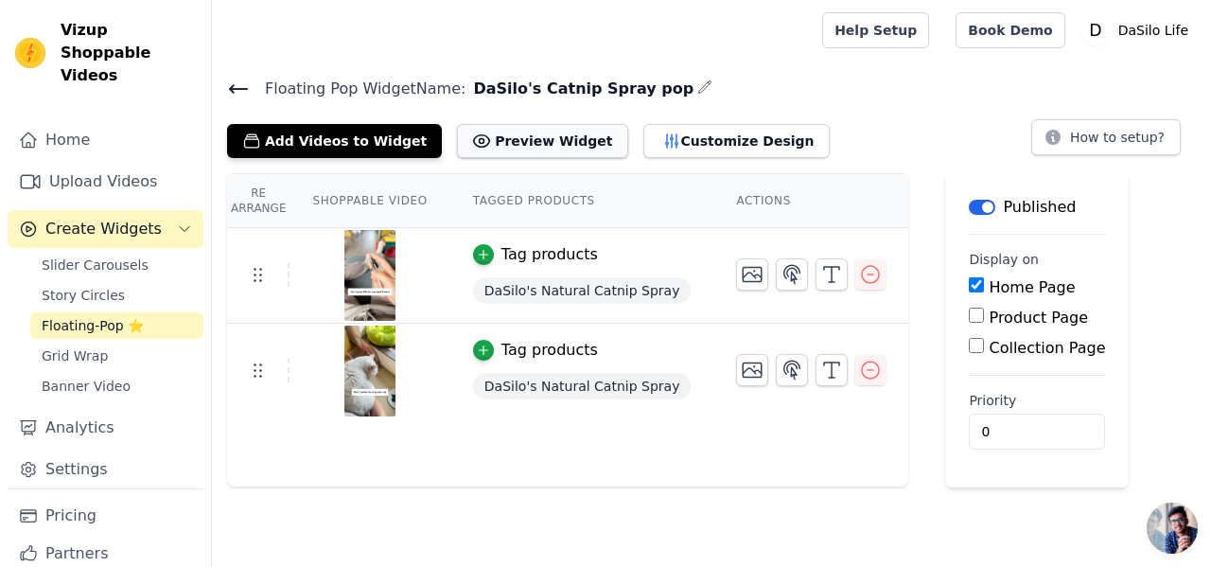
click at [516, 141] on button "Preview Widget" at bounding box center [542, 141] width 170 height 34
click at [969, 209] on button "Label" at bounding box center [982, 207] width 27 height 15
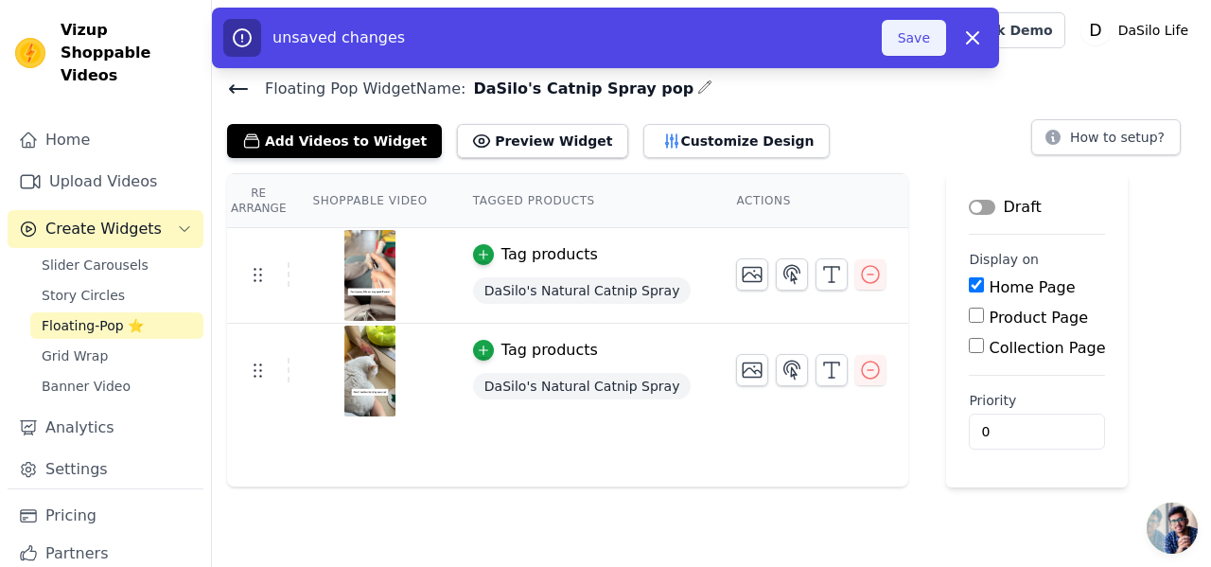
click at [913, 27] on button "Save" at bounding box center [914, 38] width 64 height 36
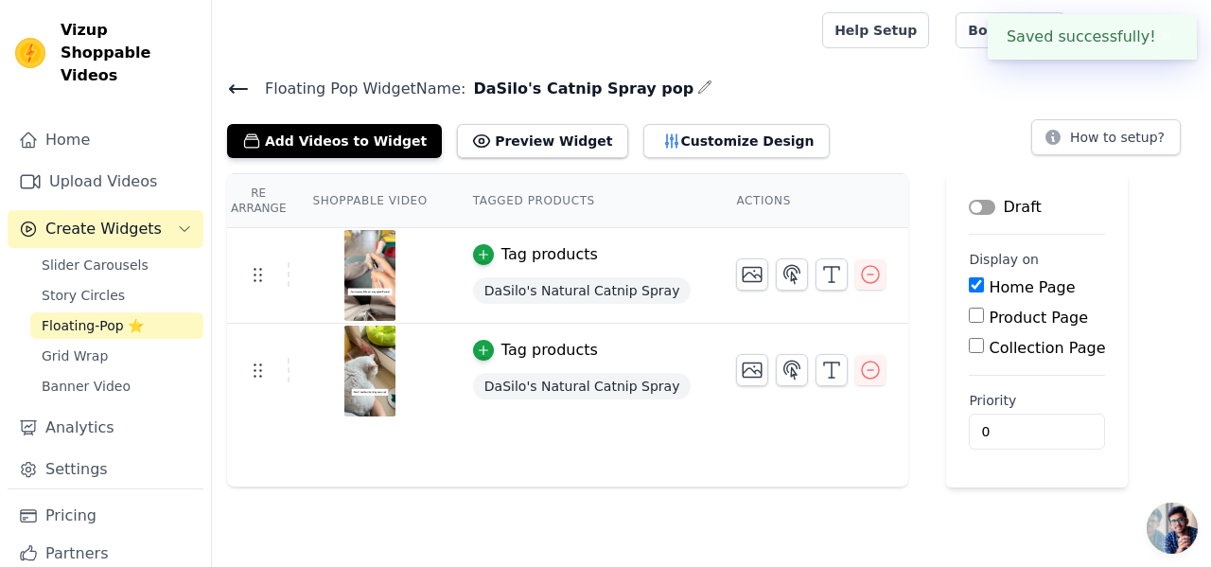
click at [970, 205] on button "Label" at bounding box center [982, 207] width 27 height 15
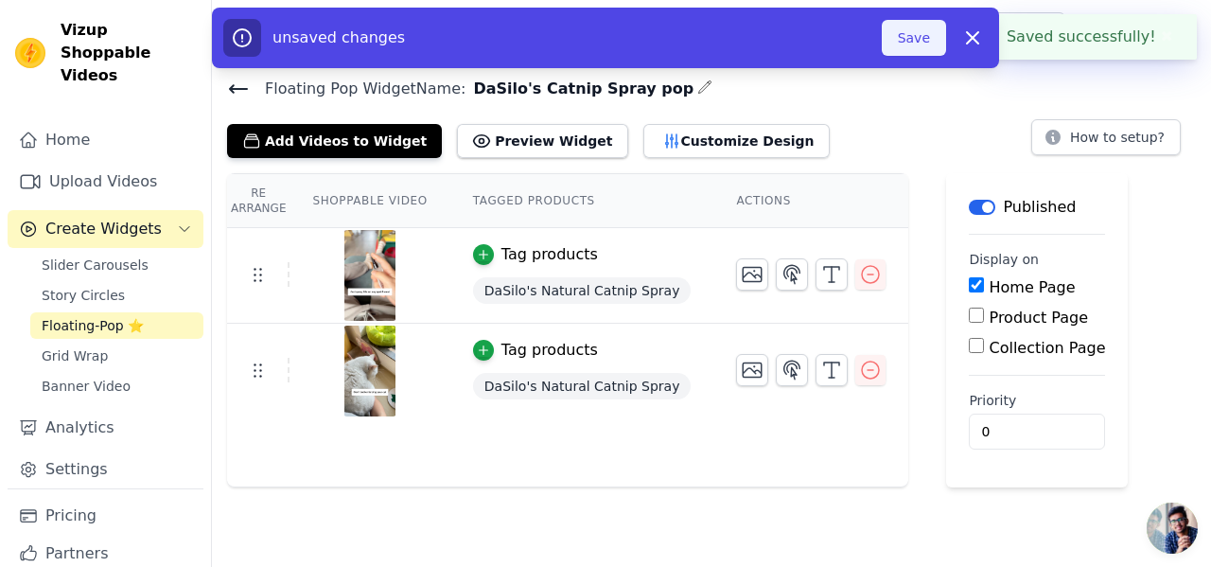
click at [928, 43] on button "Save" at bounding box center [914, 38] width 64 height 36
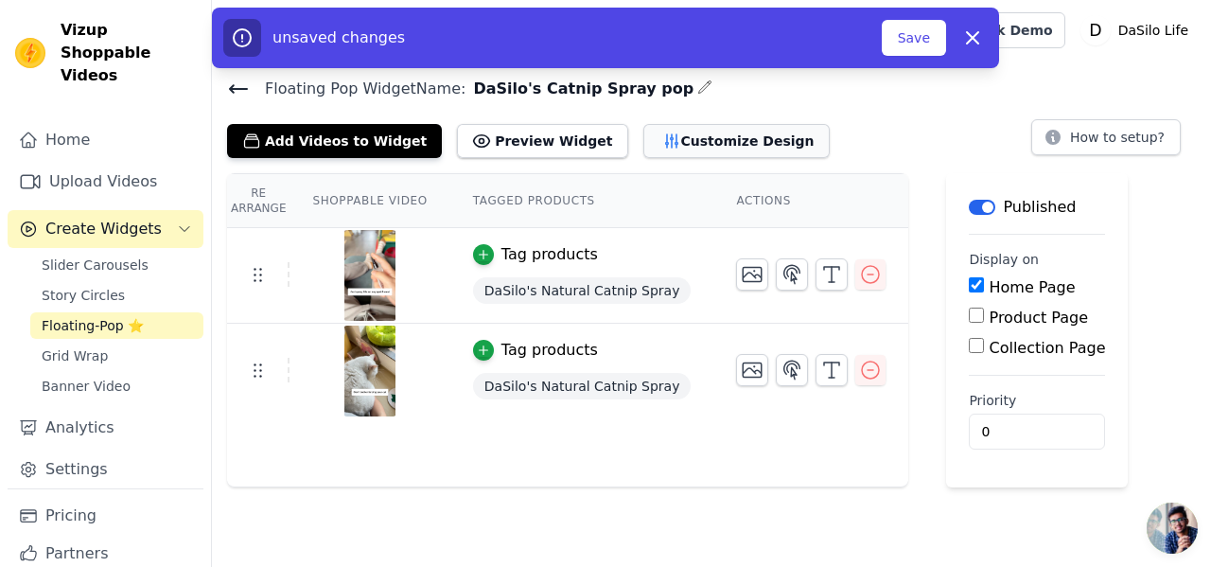
click at [717, 148] on button "Customize Design" at bounding box center [737, 141] width 186 height 34
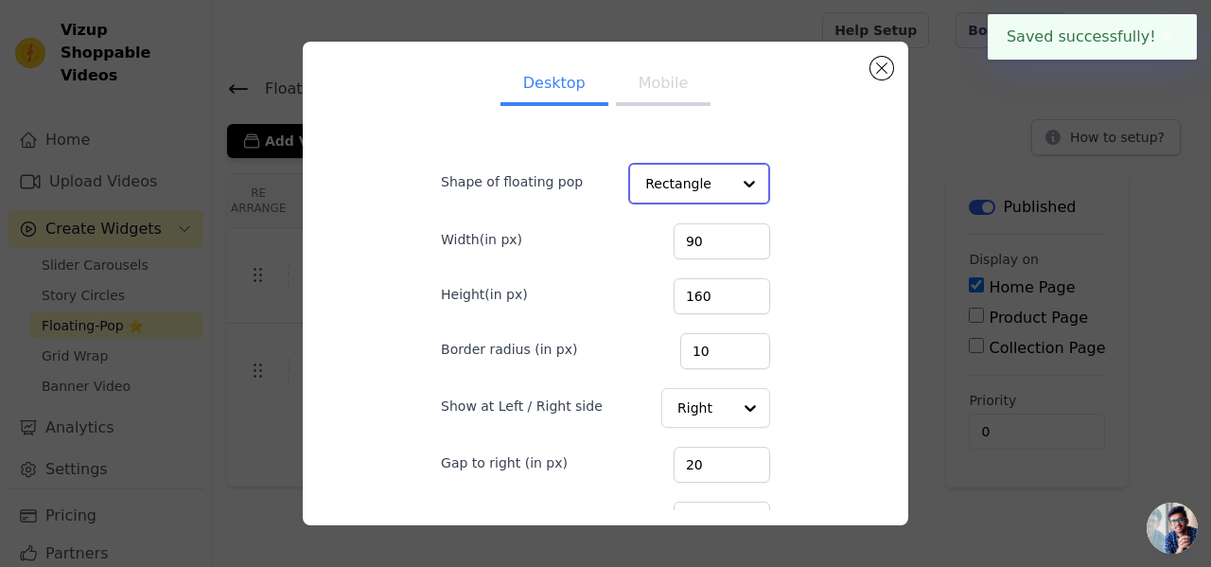
click at [711, 187] on input "Shape of floating pop" at bounding box center [687, 184] width 85 height 38
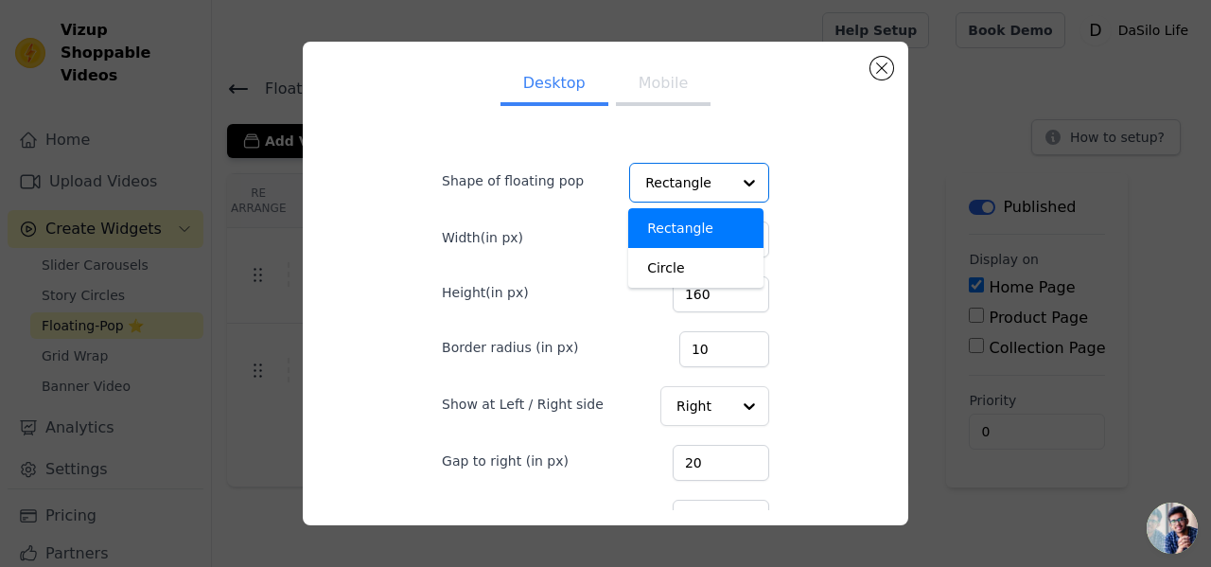
click at [790, 198] on div "Desktop Mobile Shape of floating pop Rectangle Circle Option Rectangle, selecte…" at bounding box center [605, 283] width 575 height 453
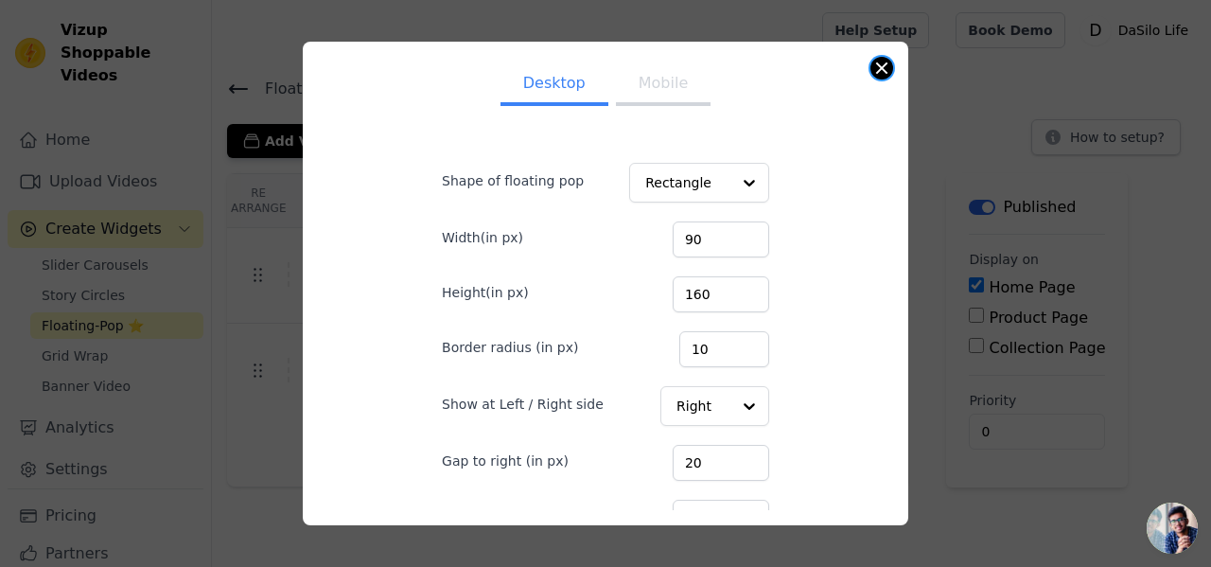
click at [881, 66] on button "Close modal" at bounding box center [882, 68] width 23 height 23
